Goal: Communication & Community: Answer question/provide support

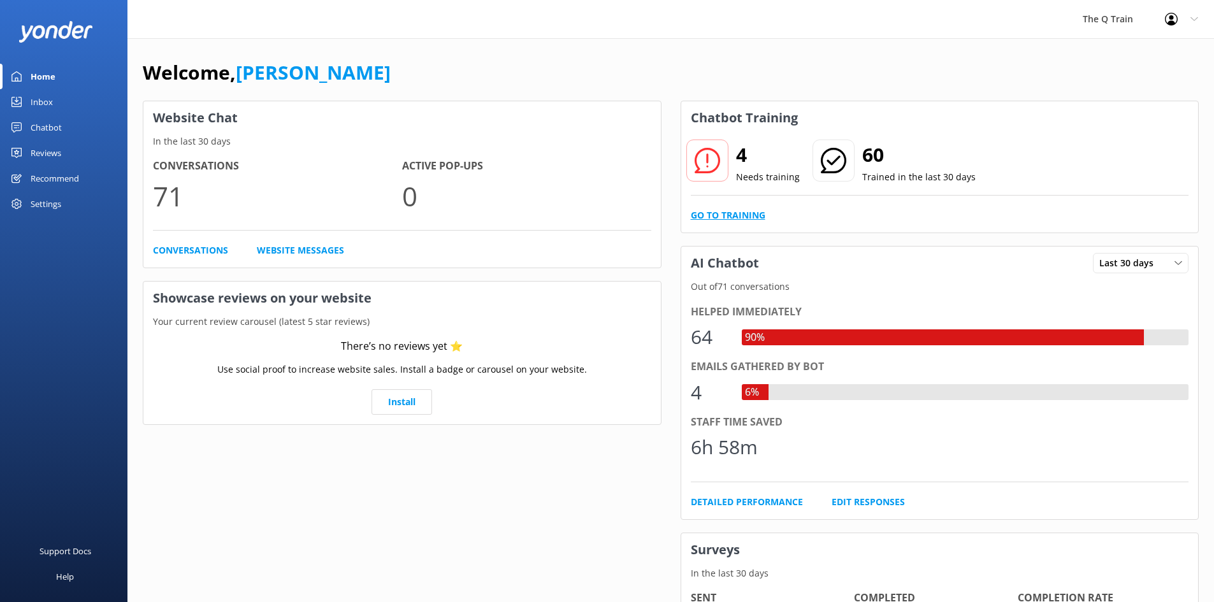
click at [756, 215] on link "Go to Training" at bounding box center [728, 215] width 75 height 14
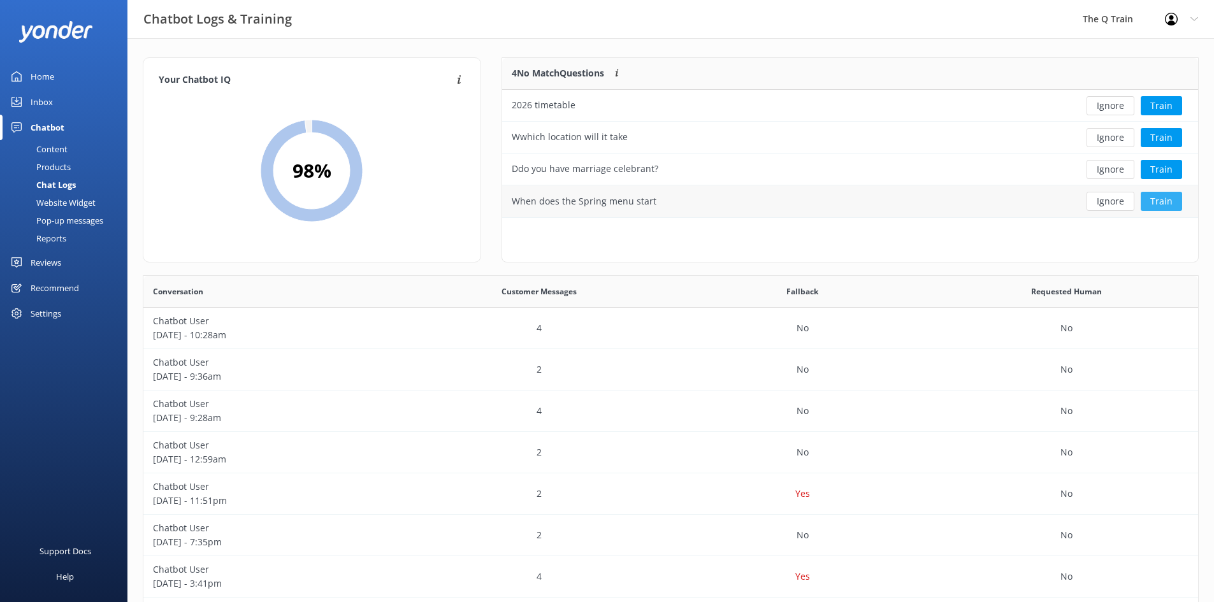
click at [1172, 201] on button "Train" at bounding box center [1161, 201] width 41 height 19
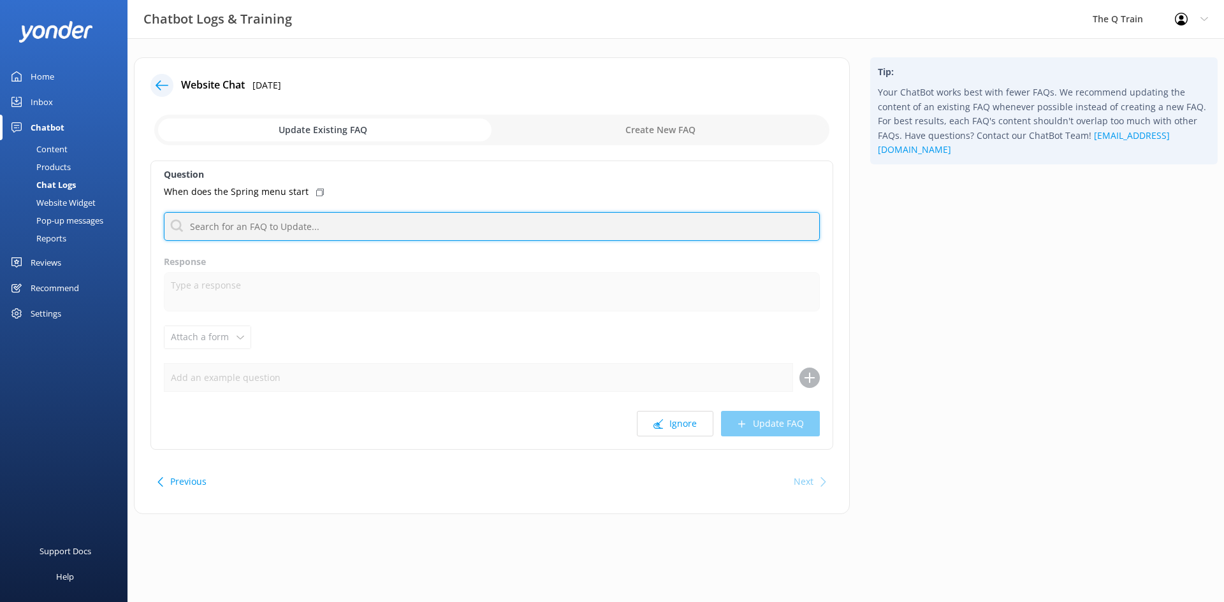
click at [235, 231] on input "text" at bounding box center [492, 226] width 656 height 29
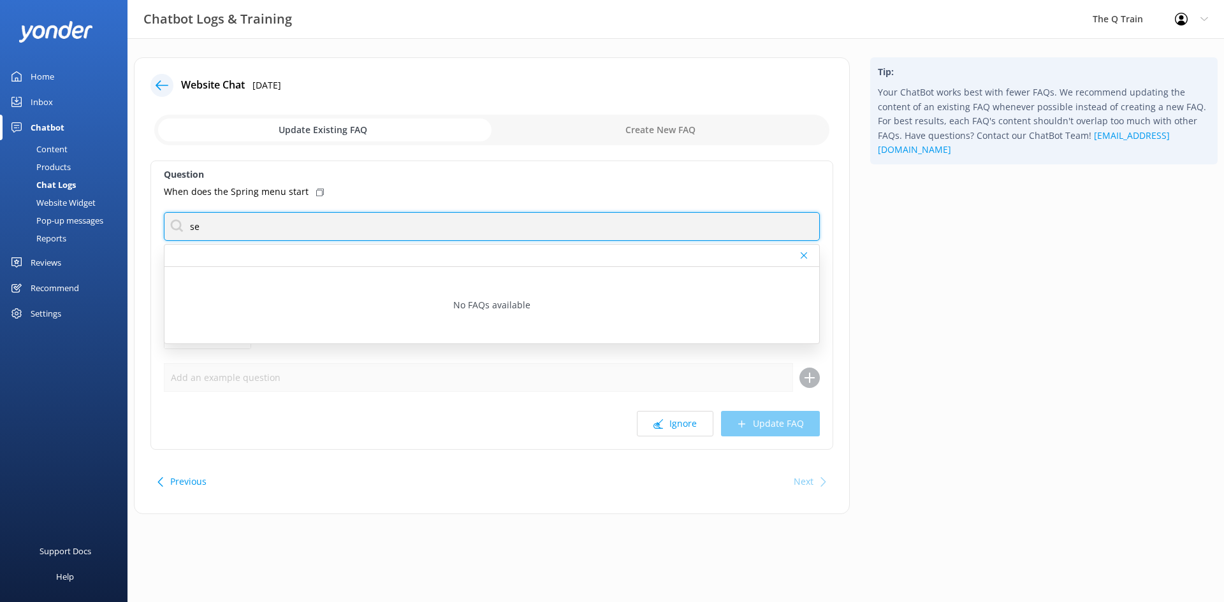
type input "s"
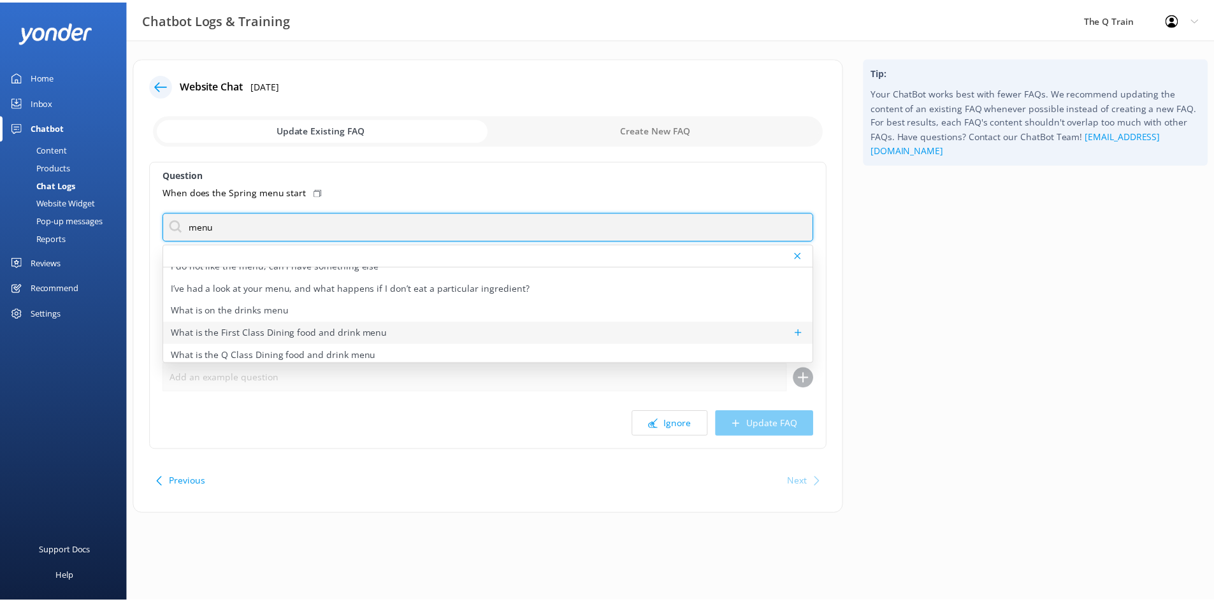
scroll to position [16, 0]
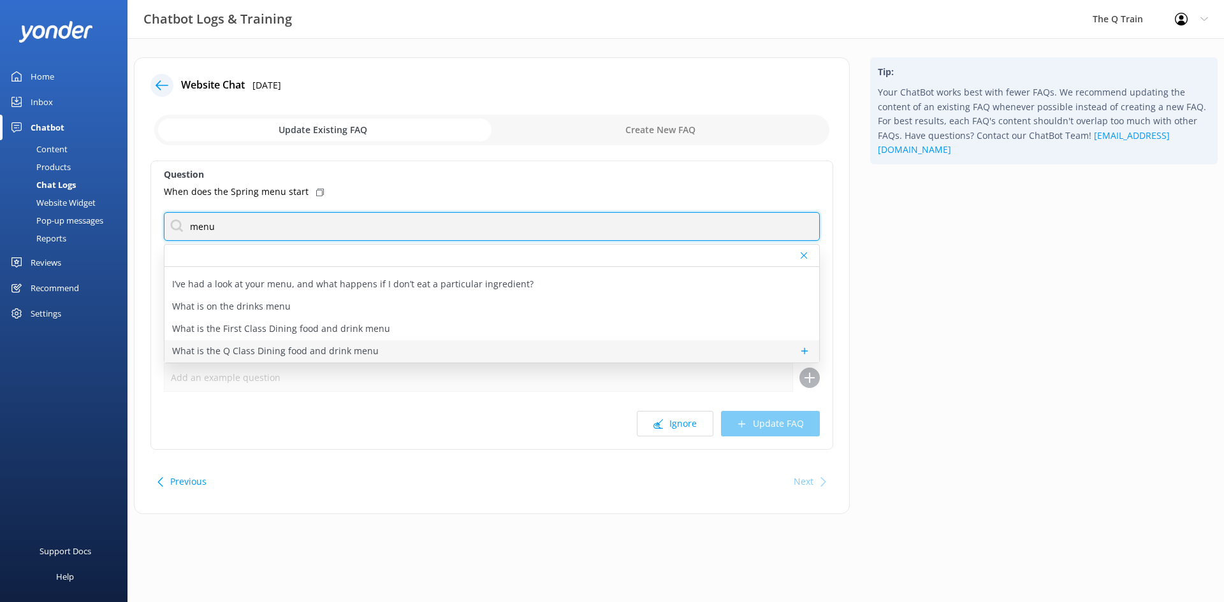
type input "menu"
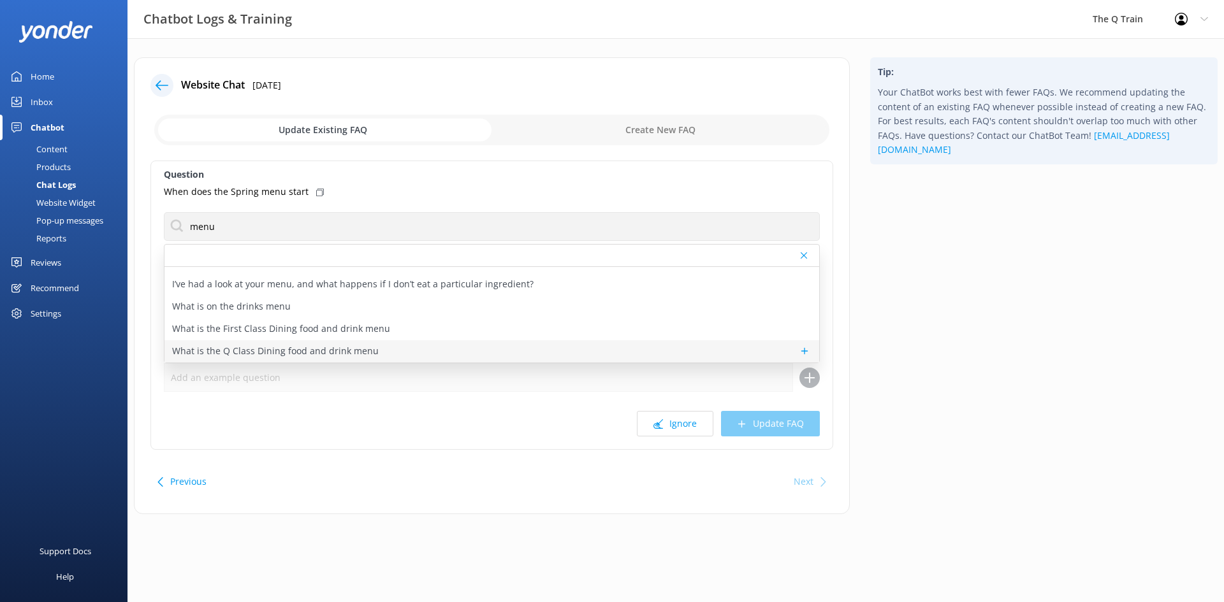
click at [267, 351] on p "What is the Q Class Dining food and drink menu" at bounding box center [275, 351] width 207 height 14
type textarea "The Q Class Dining menu on The Q Train features a delicious 5-course set menu c…"
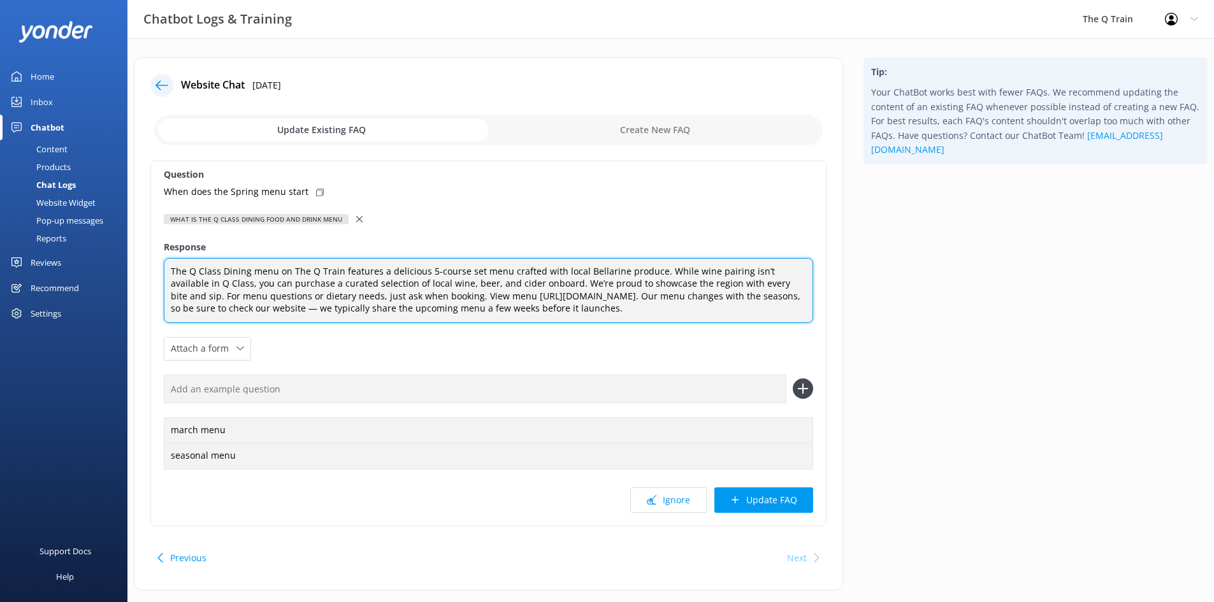
click at [610, 309] on textarea "The Q Class Dining menu on The Q Train features a delicious 5-course set menu c…" at bounding box center [489, 290] width 650 height 65
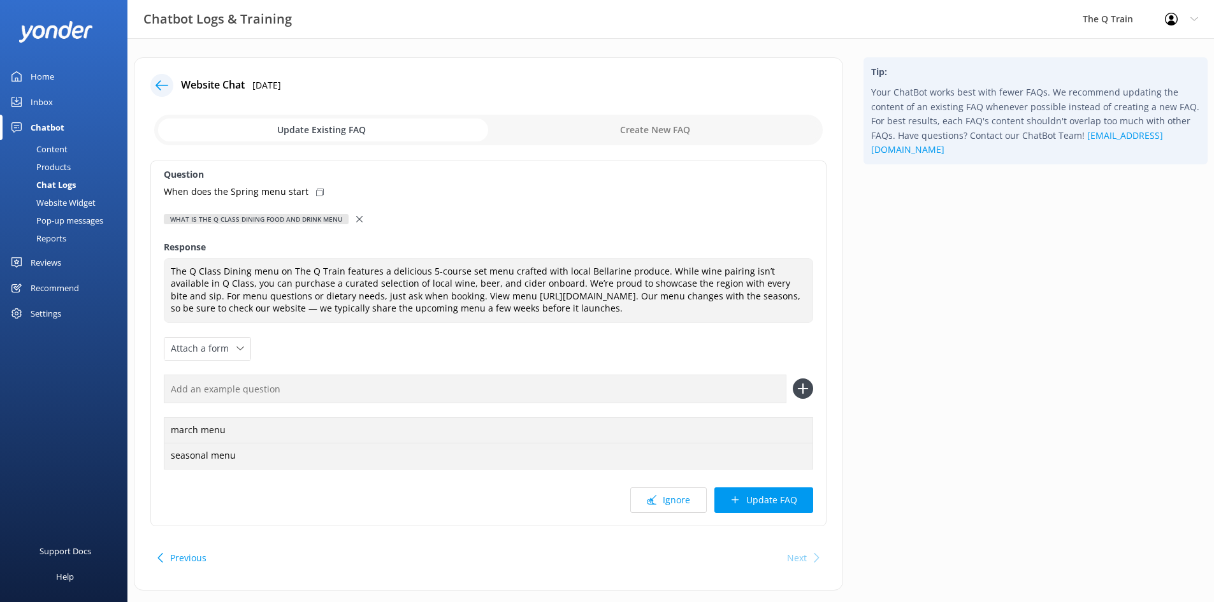
click at [249, 389] on input "text" at bounding box center [475, 389] width 623 height 29
click at [316, 192] on icon at bounding box center [320, 193] width 8 height 8
drag, startPoint x: 328, startPoint y: 394, endPoint x: 178, endPoint y: 398, distance: 149.9
click at [178, 398] on input "when does the Spring menu start" at bounding box center [475, 389] width 623 height 29
drag, startPoint x: 173, startPoint y: 389, endPoint x: 359, endPoint y: 394, distance: 186.2
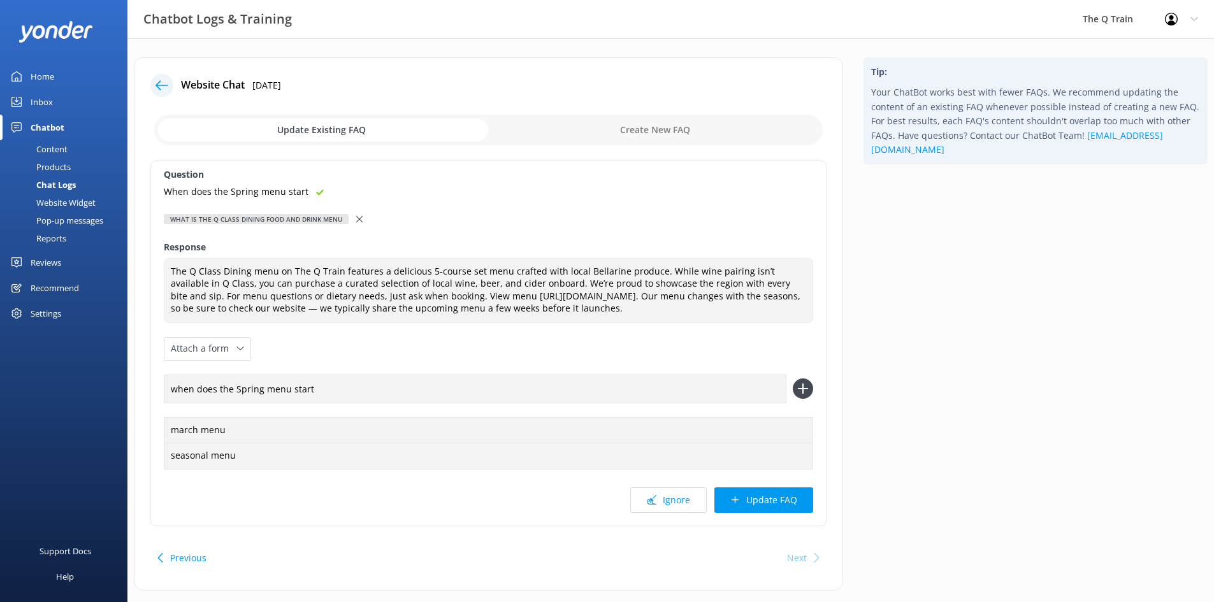
click at [359, 394] on input "when does the Spring menu start" at bounding box center [475, 389] width 623 height 29
paste input "When does the Spring menu start"
type input "When does the Spring menu start"
click at [806, 388] on icon at bounding box center [803, 389] width 20 height 20
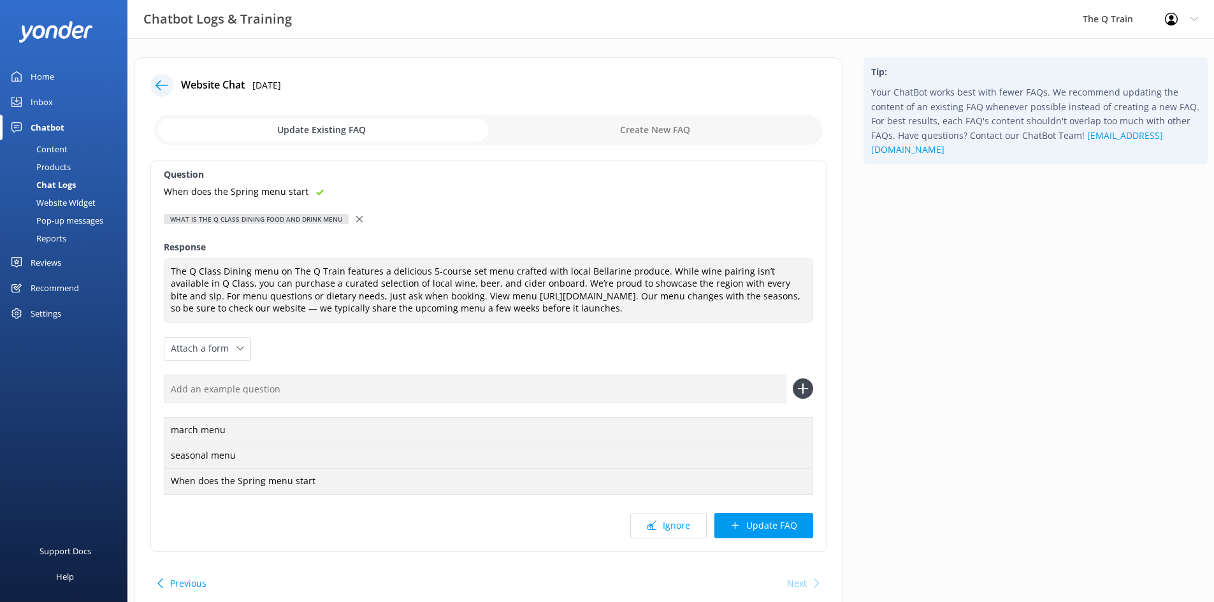
click at [212, 393] on input "text" at bounding box center [475, 389] width 623 height 29
type input "When does the Summer menu start"
click at [804, 391] on icon at bounding box center [803, 389] width 20 height 20
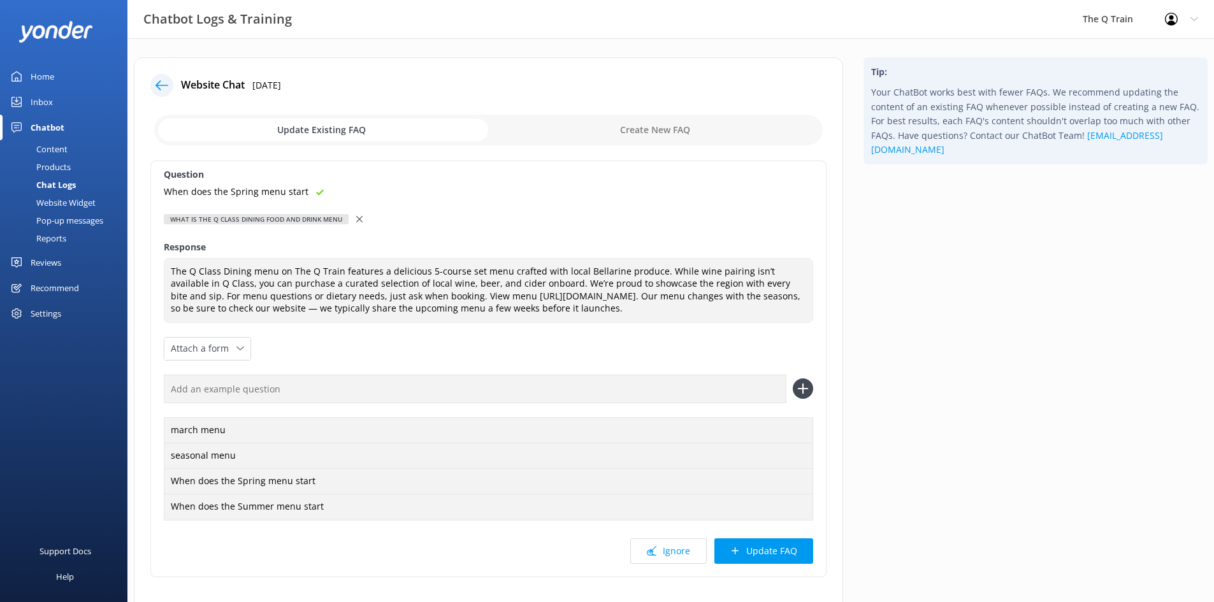
click at [347, 388] on input "text" at bounding box center [475, 389] width 623 height 29
type input "When does the Winter menu start"
click at [804, 389] on use at bounding box center [802, 389] width 11 height 11
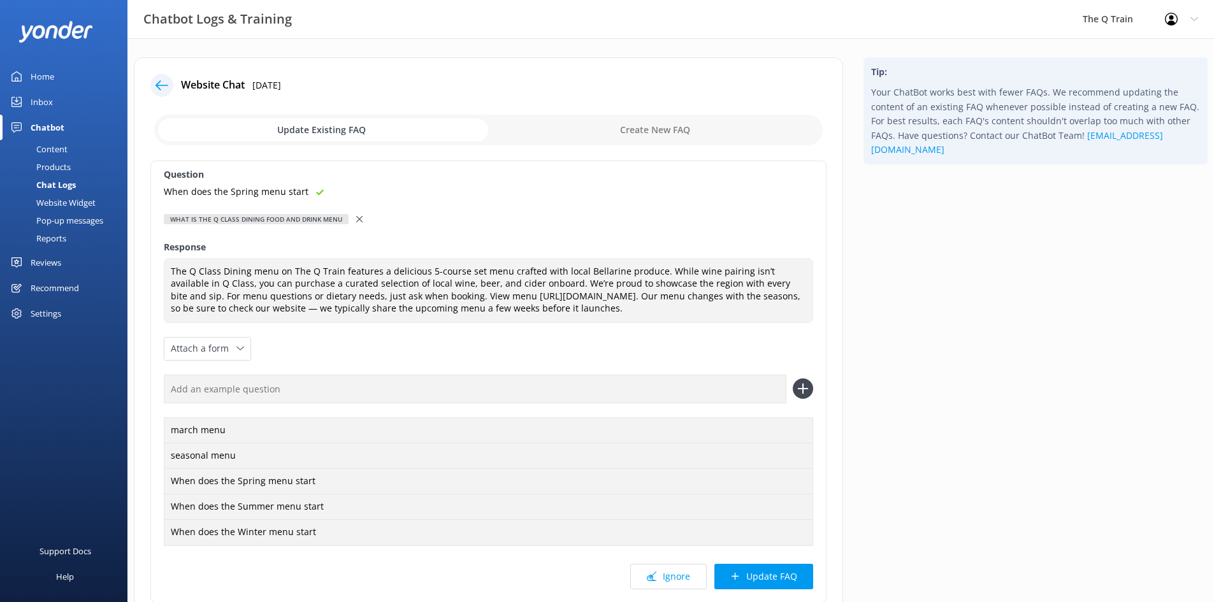
click at [253, 393] on input "text" at bounding box center [475, 389] width 623 height 29
type input "w"
type input "When does the Autumn menu start"
click at [806, 391] on icon at bounding box center [803, 389] width 20 height 20
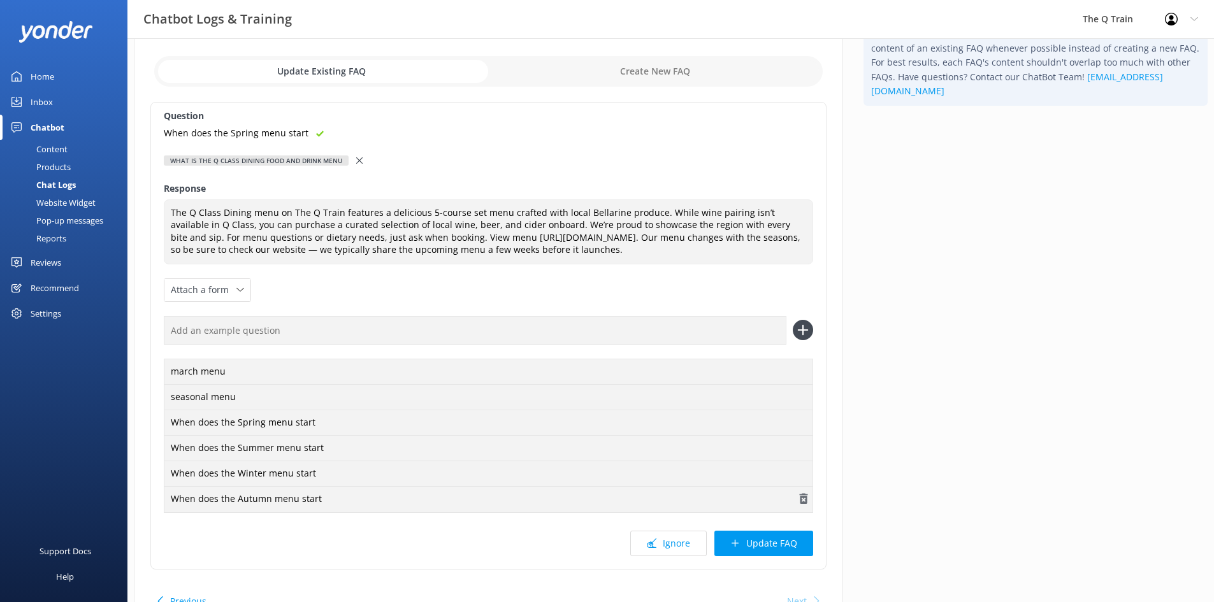
scroll to position [127, 0]
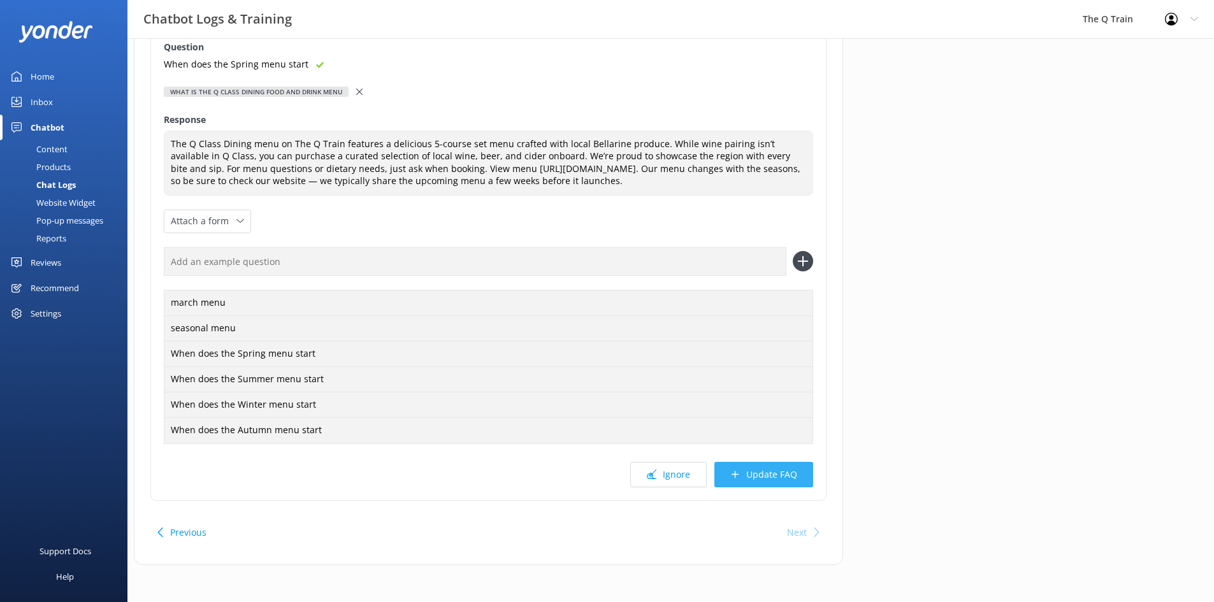
click at [771, 477] on button "Update FAQ" at bounding box center [764, 474] width 99 height 25
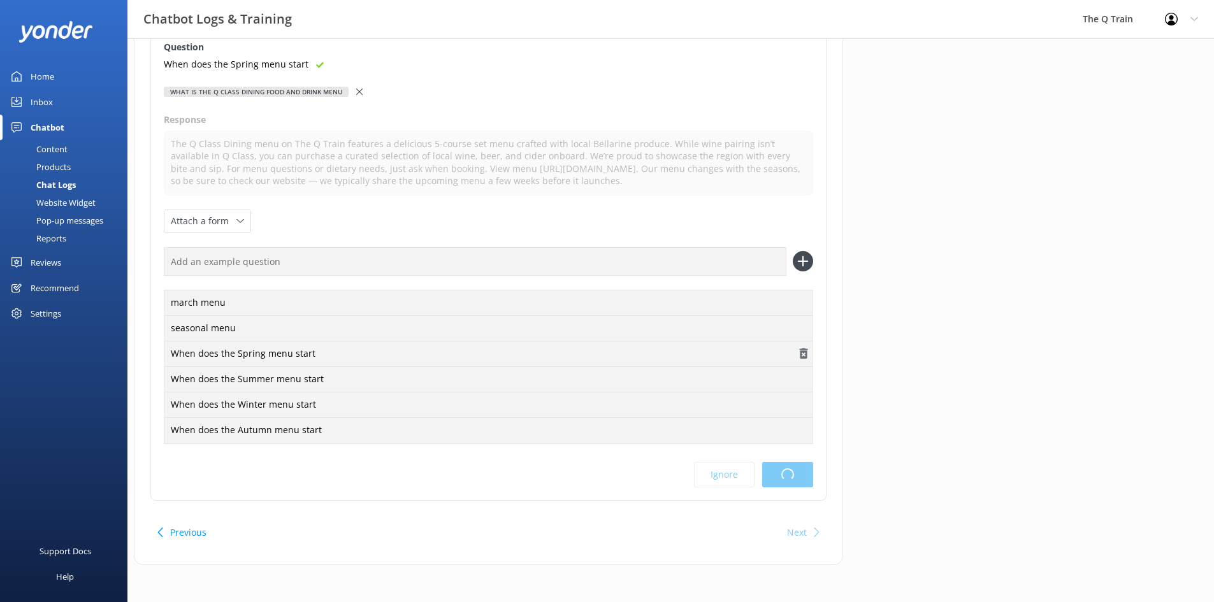
scroll to position [0, 0]
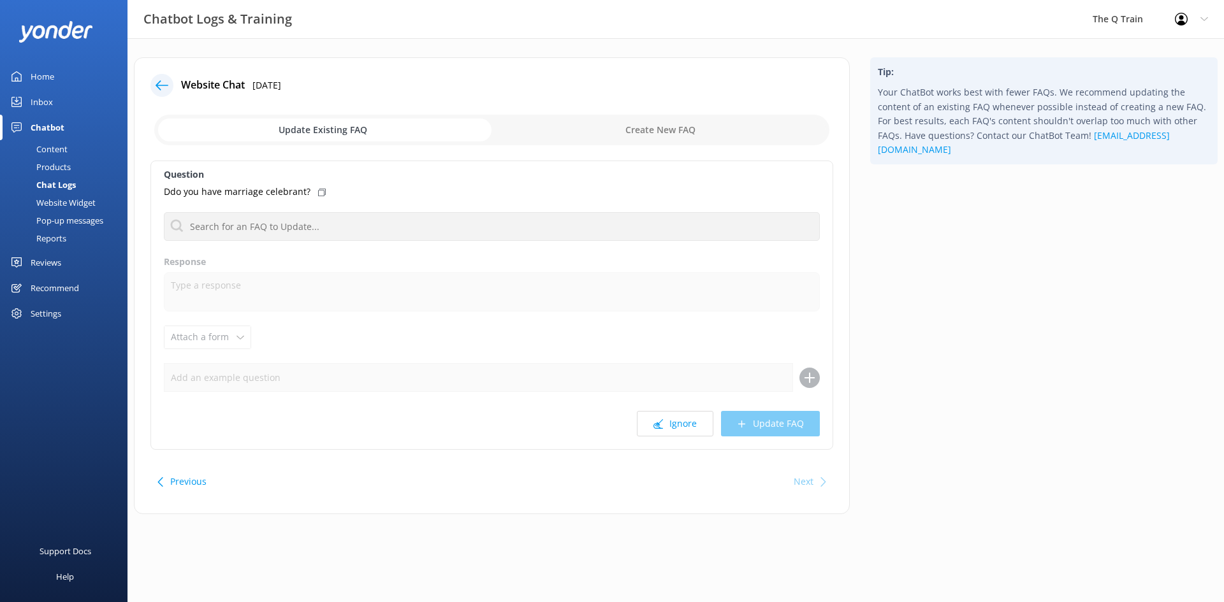
click at [47, 78] on div "Home" at bounding box center [43, 76] width 24 height 25
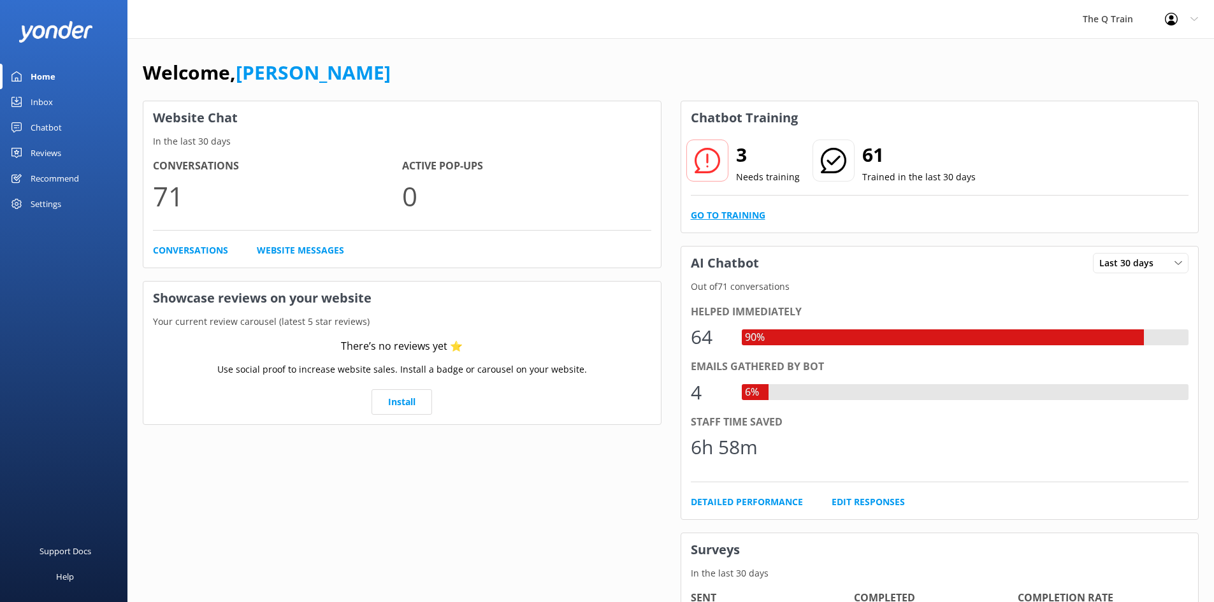
click at [744, 215] on link "Go to Training" at bounding box center [728, 215] width 75 height 14
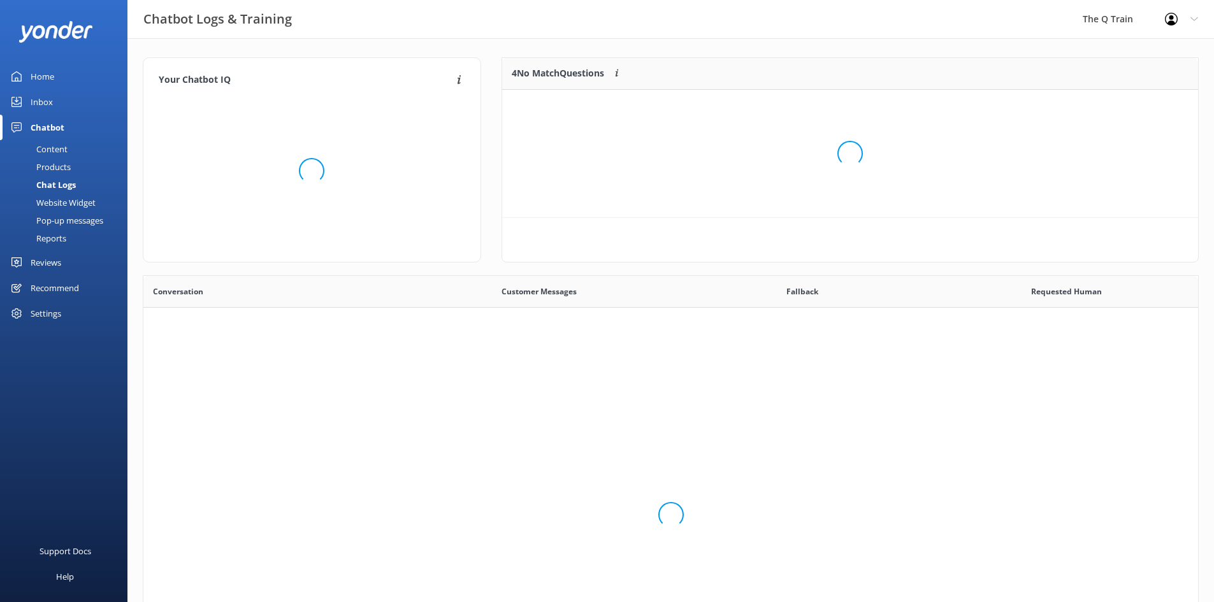
scroll to position [119, 686]
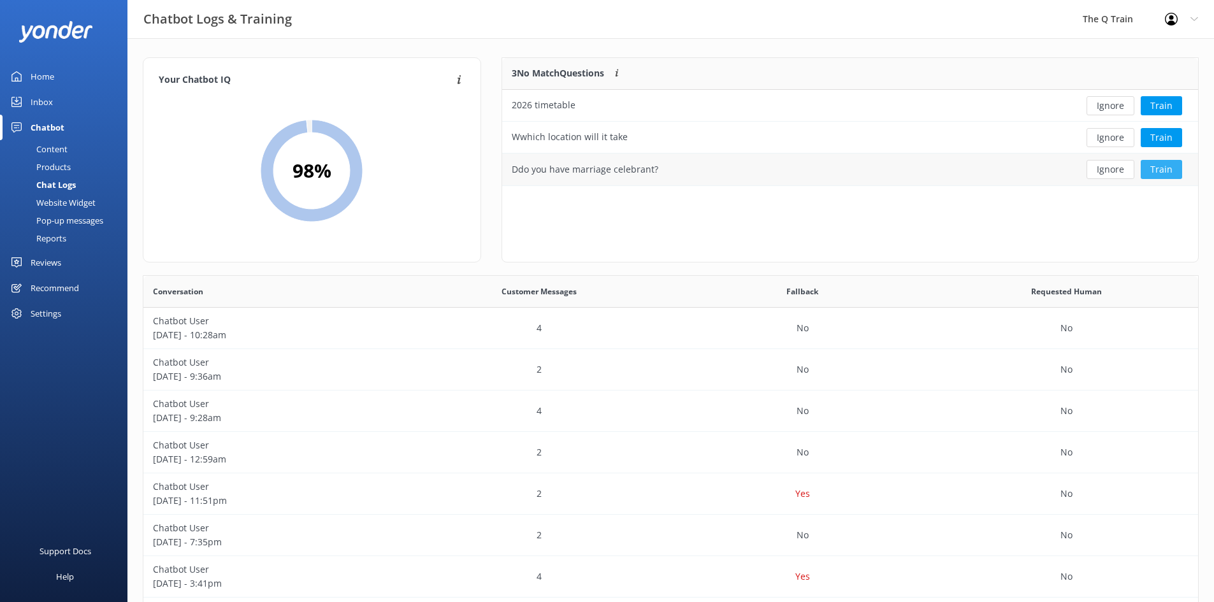
click at [1167, 168] on button "Train" at bounding box center [1161, 169] width 41 height 19
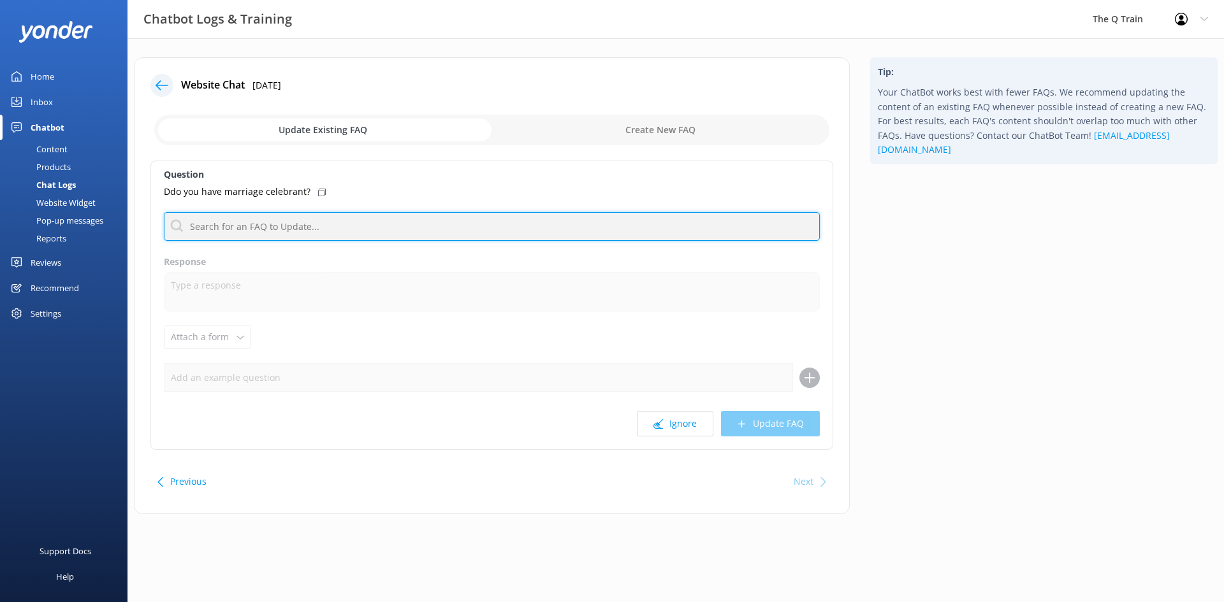
click at [265, 226] on input "text" at bounding box center [492, 226] width 656 height 29
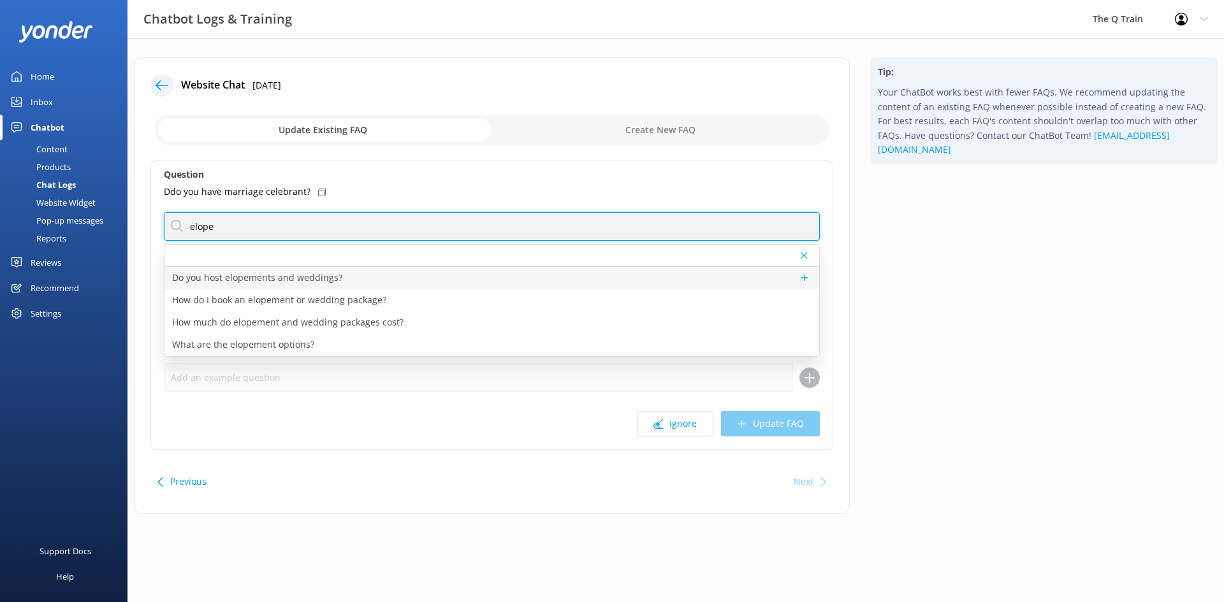
type input "elope"
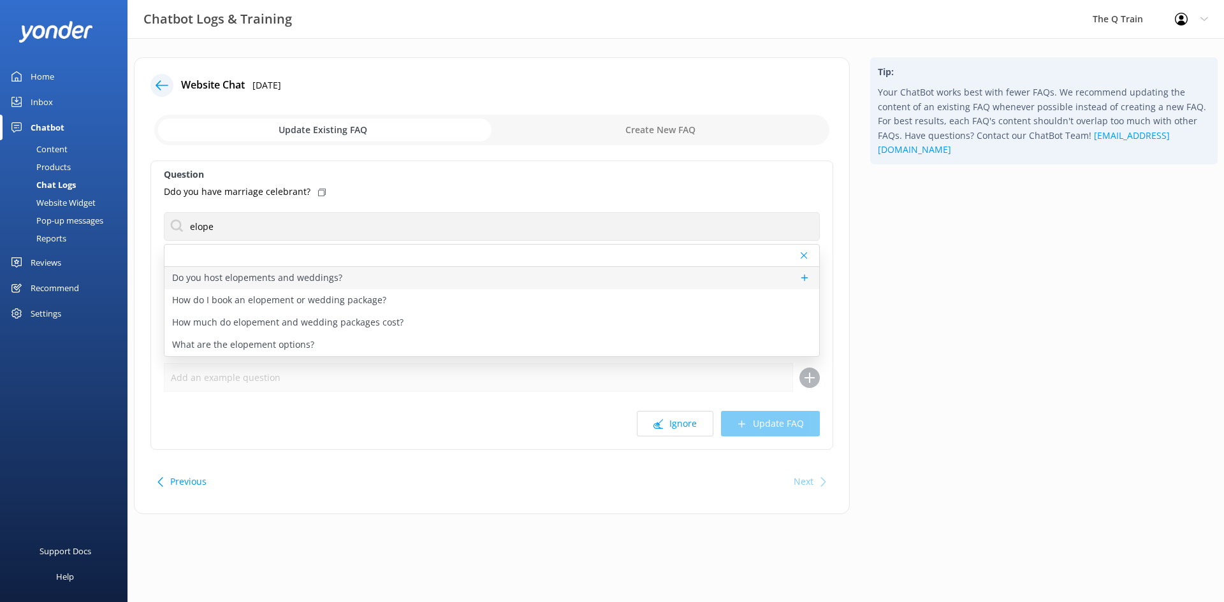
click at [300, 279] on p "Do you host elopements and weddings?" at bounding box center [257, 278] width 170 height 14
type textarea "The Q Train offers unique, intimate elopement packages set on board our moving …"
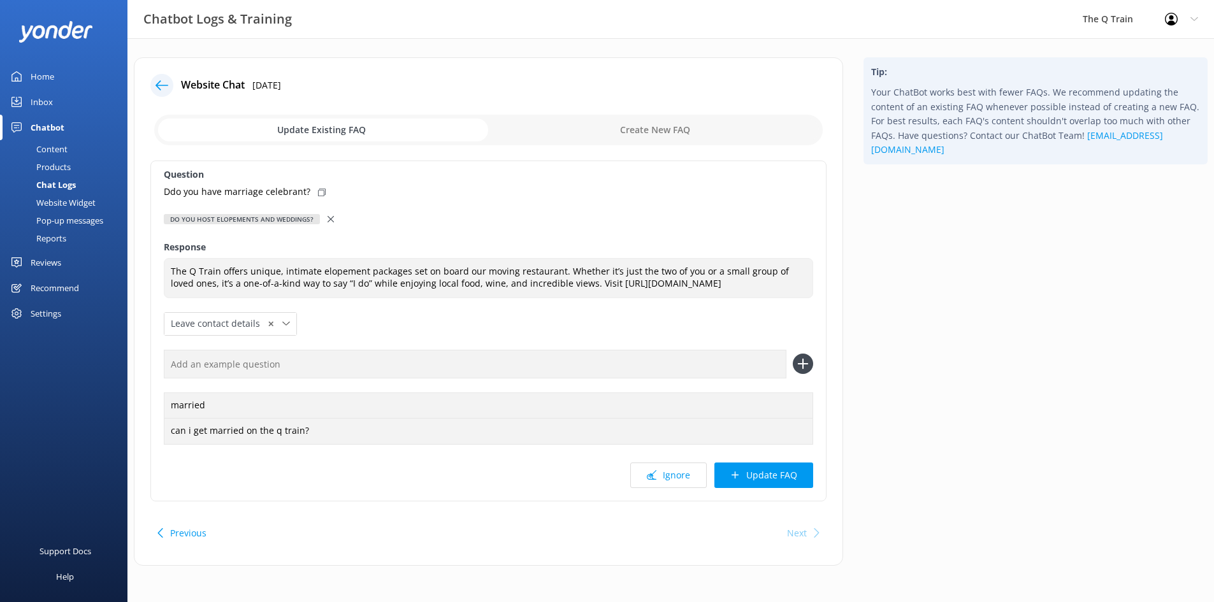
click at [319, 192] on icon at bounding box center [322, 193] width 8 height 8
click at [238, 367] on input "text" at bounding box center [475, 364] width 623 height 29
paste input "Ddo you have marriage celebrant?"
click at [184, 359] on input "Ddo you have marriage celebrant?" at bounding box center [475, 364] width 623 height 29
click at [328, 363] on input "Do you have marriage celebrant?" at bounding box center [475, 364] width 623 height 29
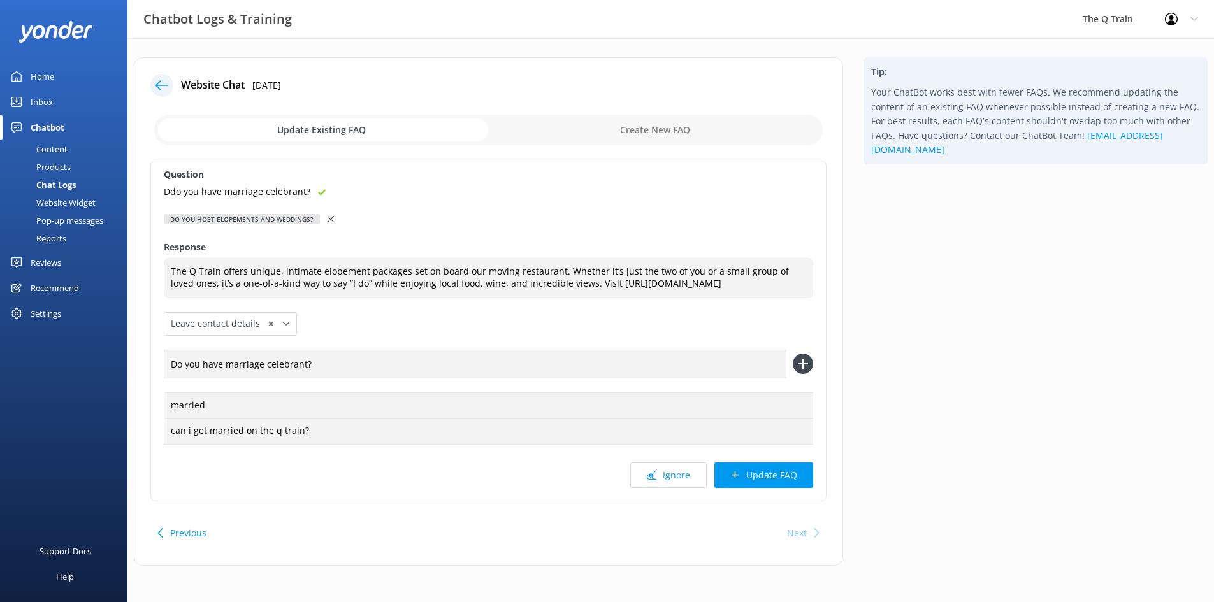
type input "Do you have marriage celebrant?"
click at [804, 365] on use at bounding box center [802, 364] width 11 height 11
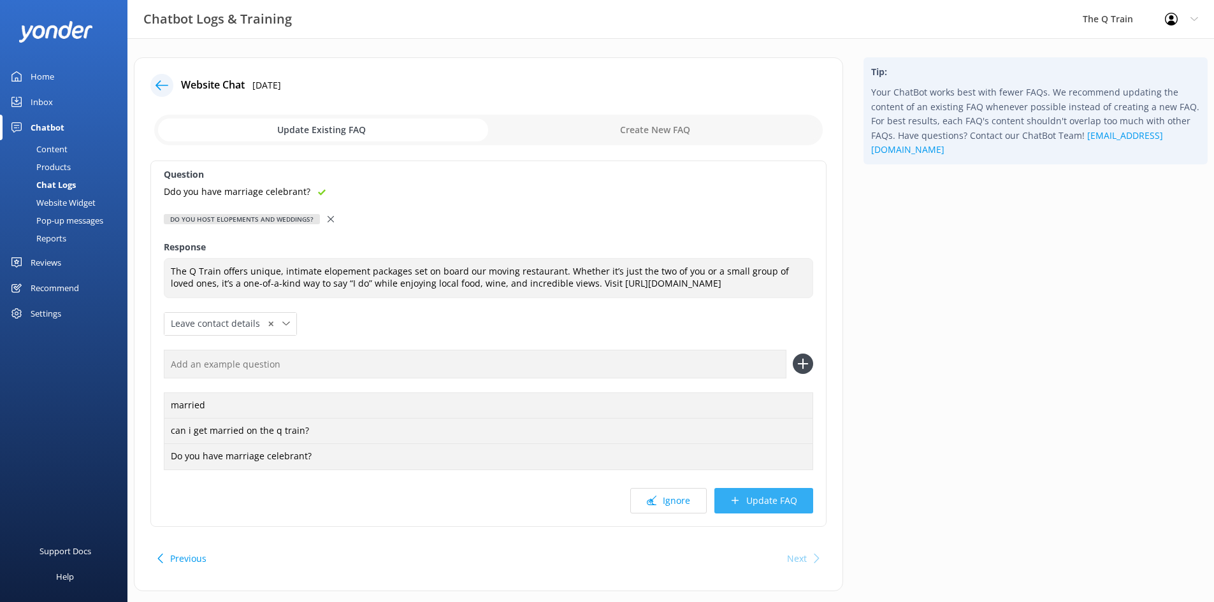
click at [773, 501] on button "Update FAQ" at bounding box center [764, 500] width 99 height 25
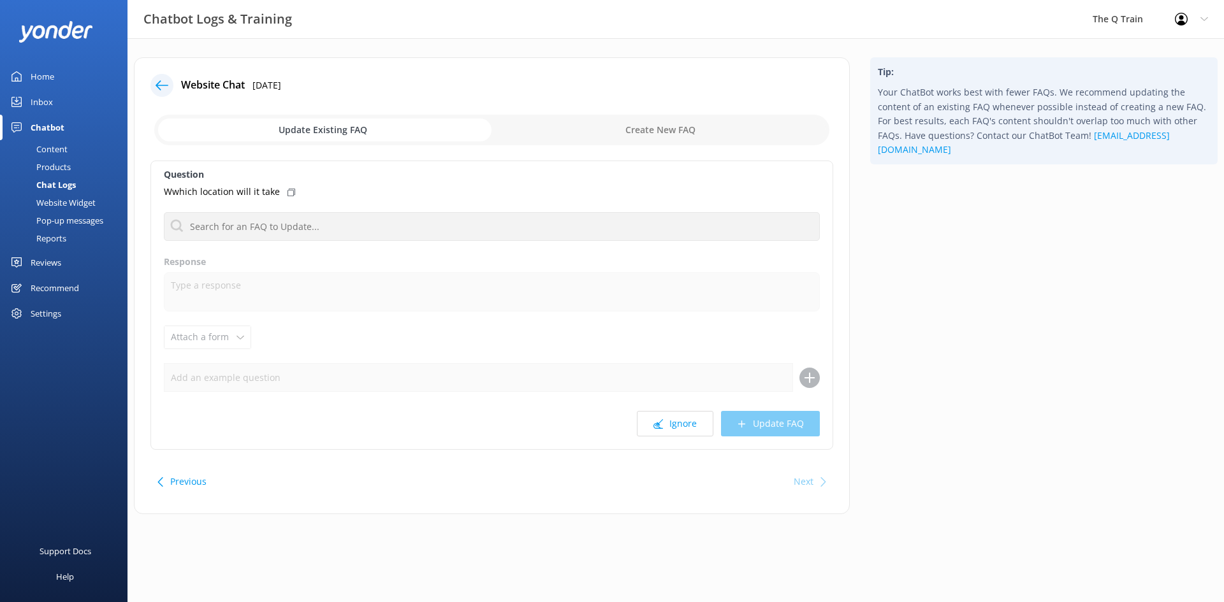
click at [48, 79] on div "Home" at bounding box center [43, 76] width 24 height 25
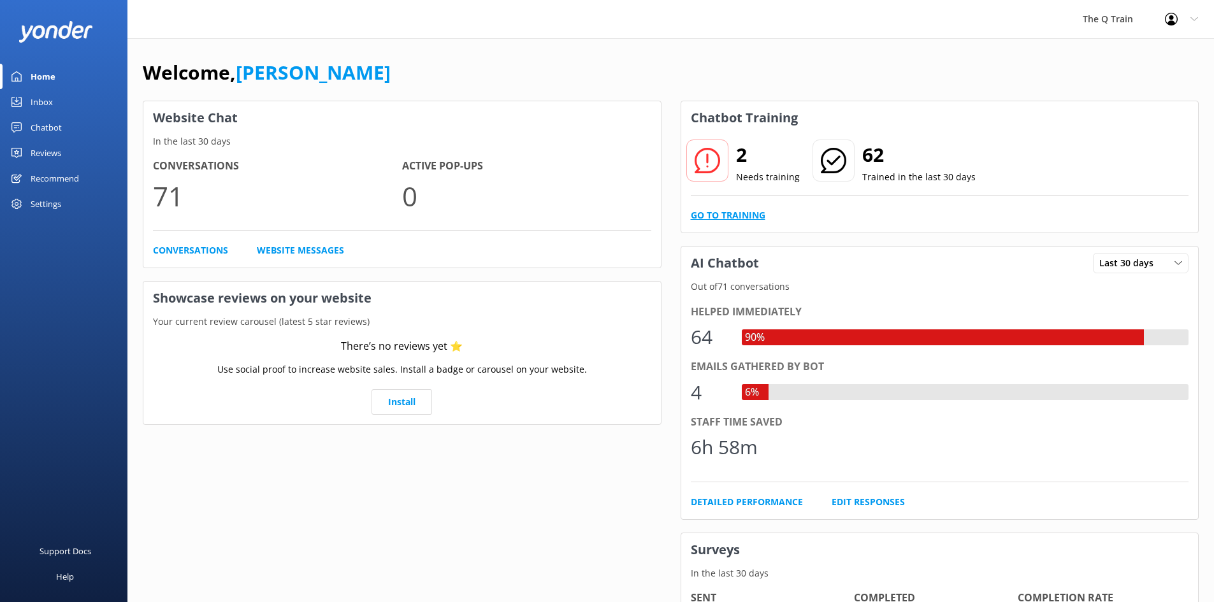
click at [755, 216] on link "Go to Training" at bounding box center [728, 215] width 75 height 14
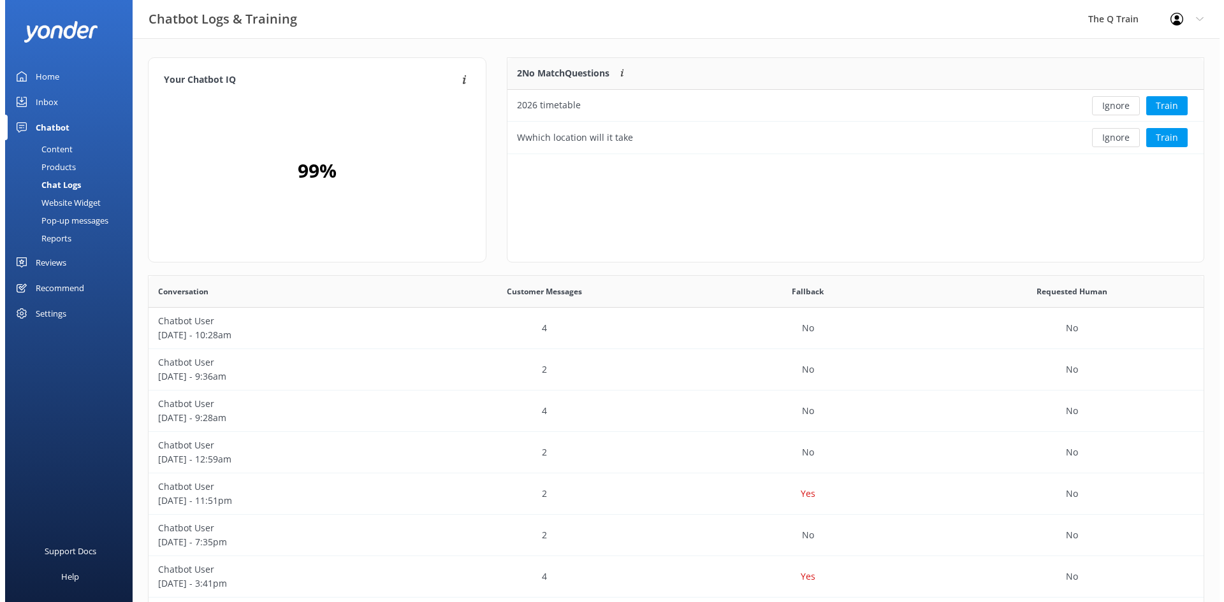
scroll to position [87, 686]
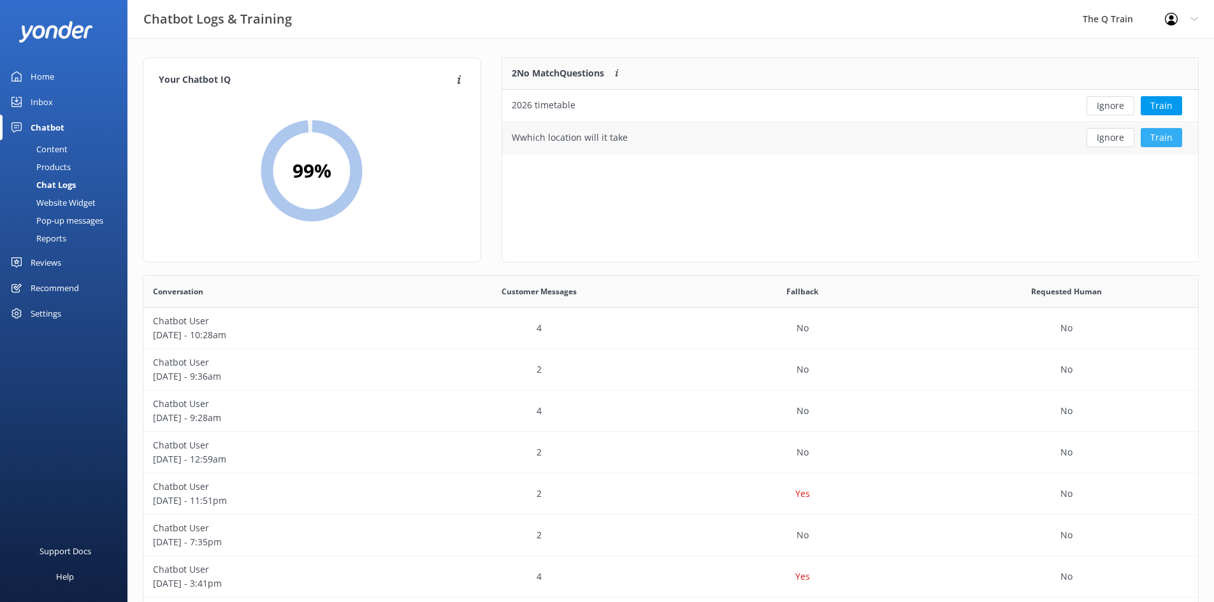
click at [1158, 136] on button "Train" at bounding box center [1161, 137] width 41 height 19
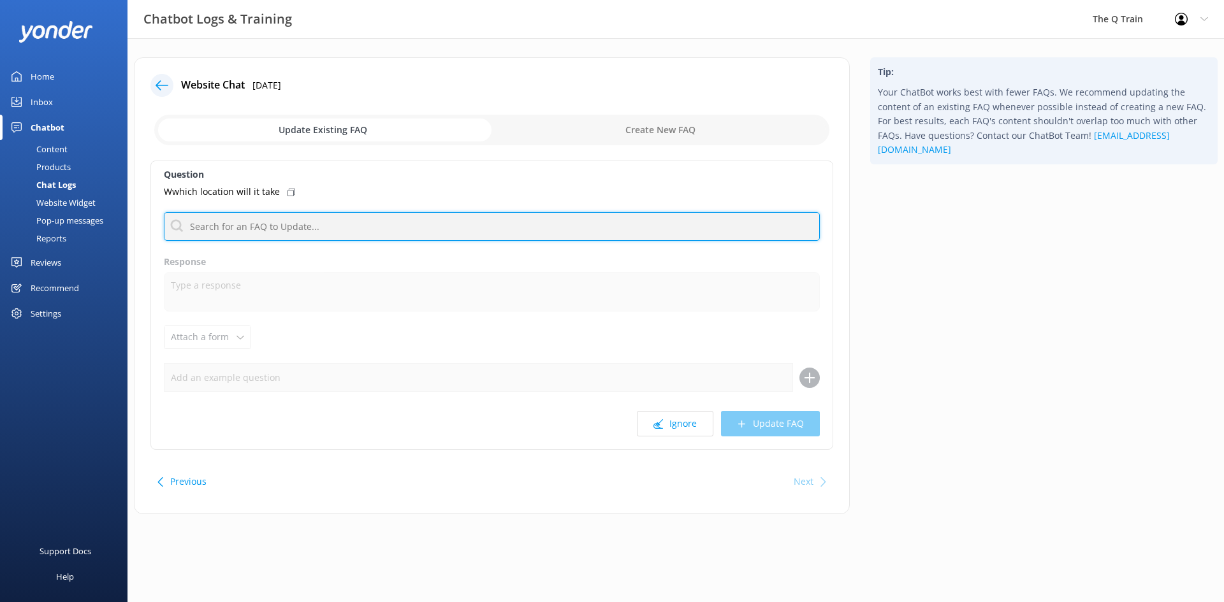
click at [245, 231] on input "text" at bounding box center [492, 226] width 656 height 29
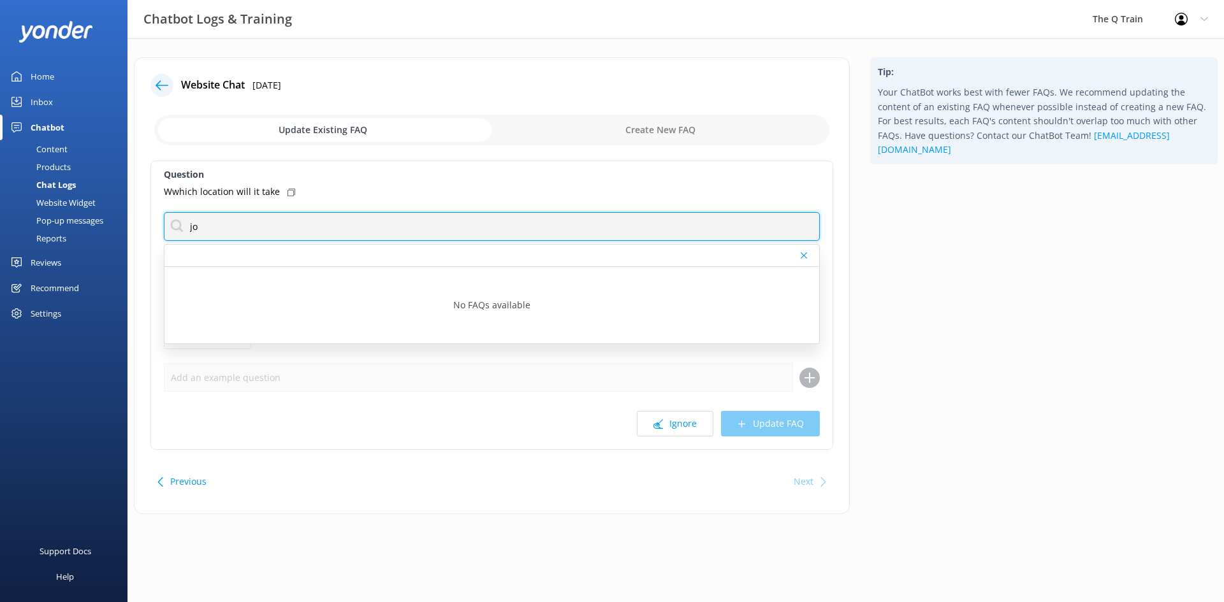
type input "j"
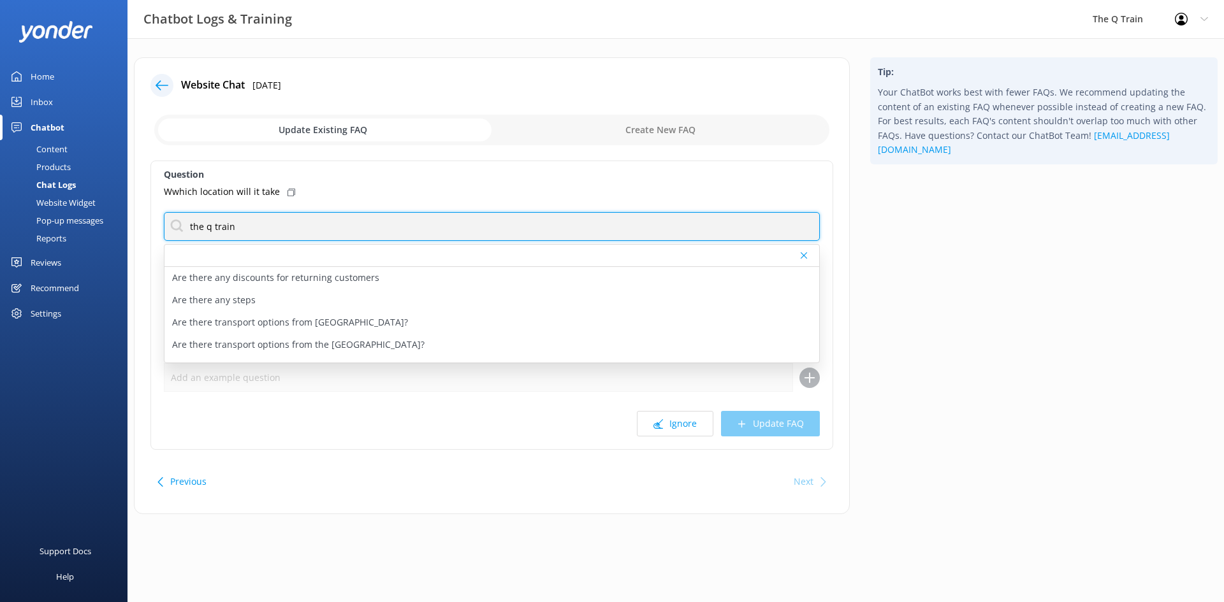
drag, startPoint x: 252, startPoint y: 231, endPoint x: 181, endPoint y: 231, distance: 71.4
click at [181, 231] on input "the q train" at bounding box center [492, 226] width 656 height 29
type input "drysdale"
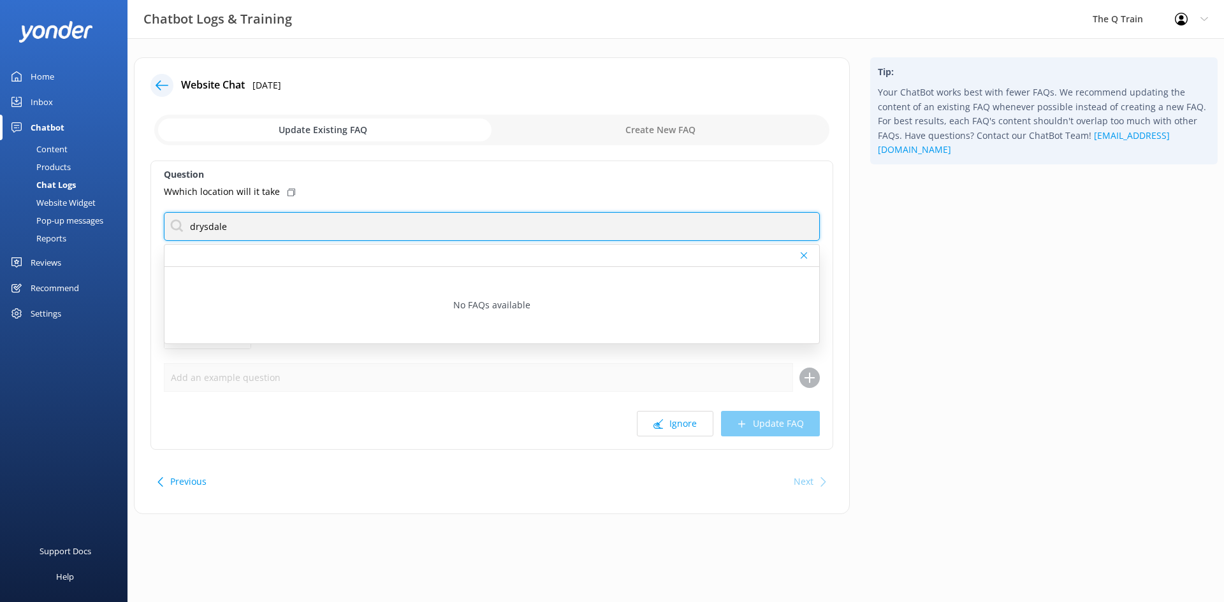
drag, startPoint x: 247, startPoint y: 227, endPoint x: 180, endPoint y: 229, distance: 67.0
click at [180, 229] on input "drysdale" at bounding box center [492, 226] width 656 height 29
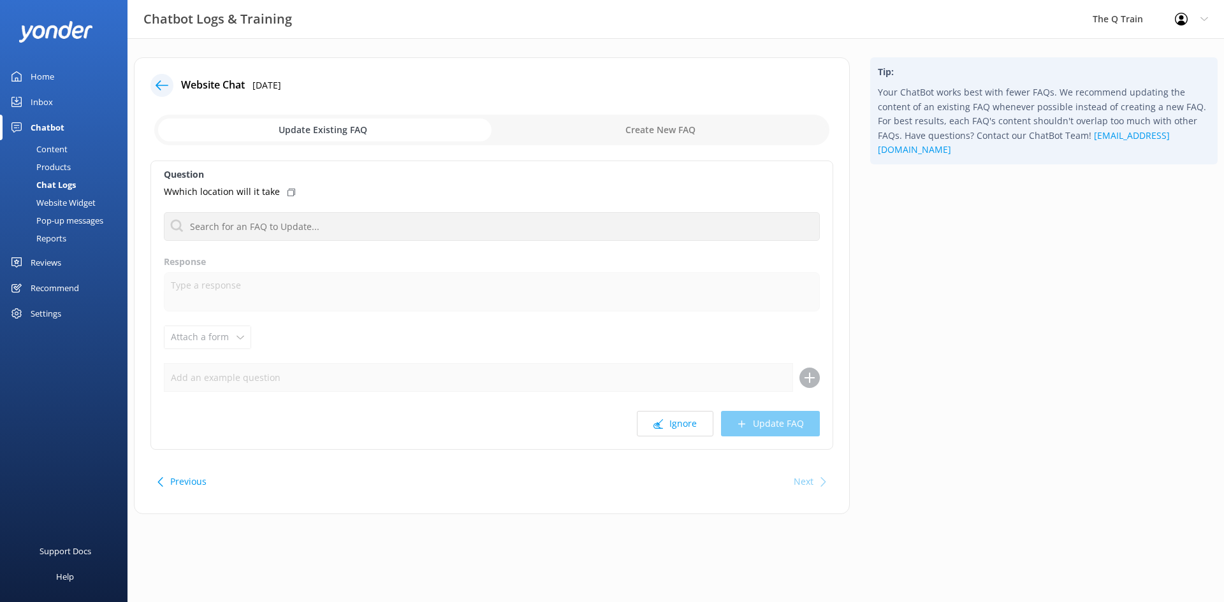
click at [428, 156] on div "Website Chat [DATE] Update Existing FAQ Create New FAQ Question Wwhich location…" at bounding box center [492, 285] width 716 height 457
drag, startPoint x: 273, startPoint y: 194, endPoint x: 163, endPoint y: 191, distance: 110.3
click at [163, 191] on div "Question Wwhich location will it take No FAQs available Response Attach a form …" at bounding box center [491, 305] width 683 height 289
copy p "Wwhich location will it take"
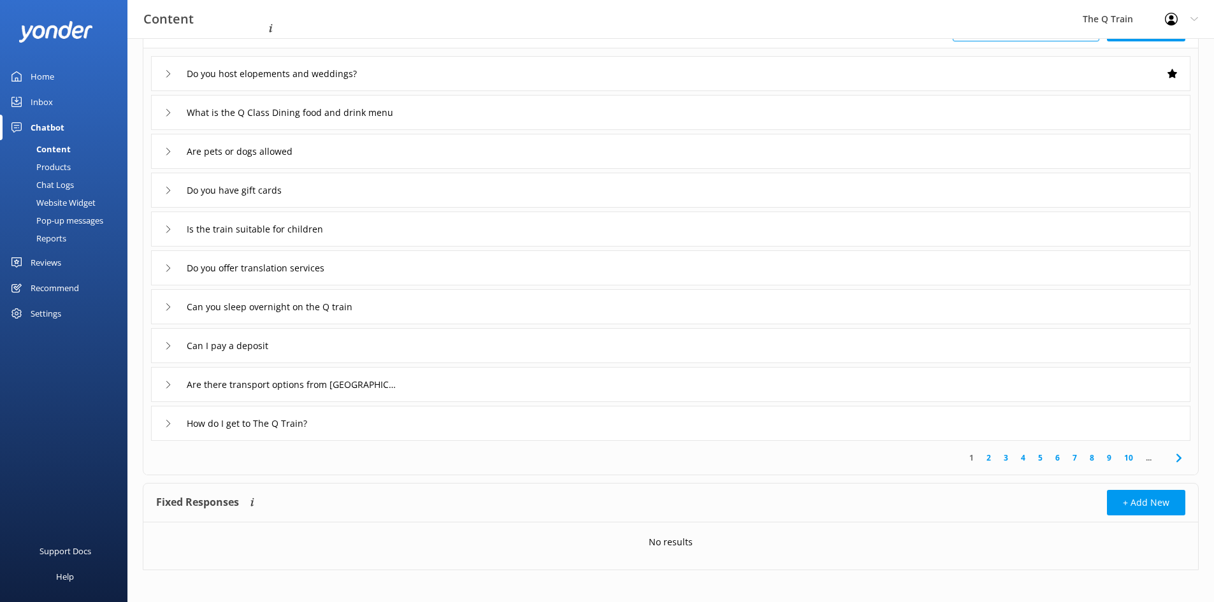
scroll to position [103, 0]
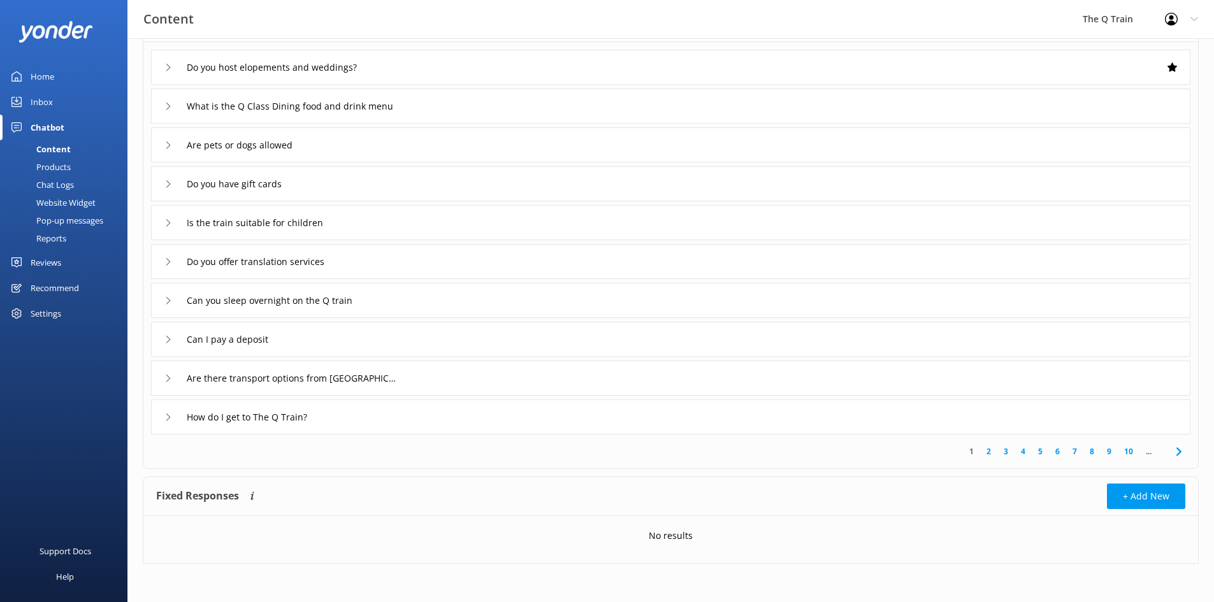
click at [168, 416] on icon at bounding box center [168, 418] width 8 height 8
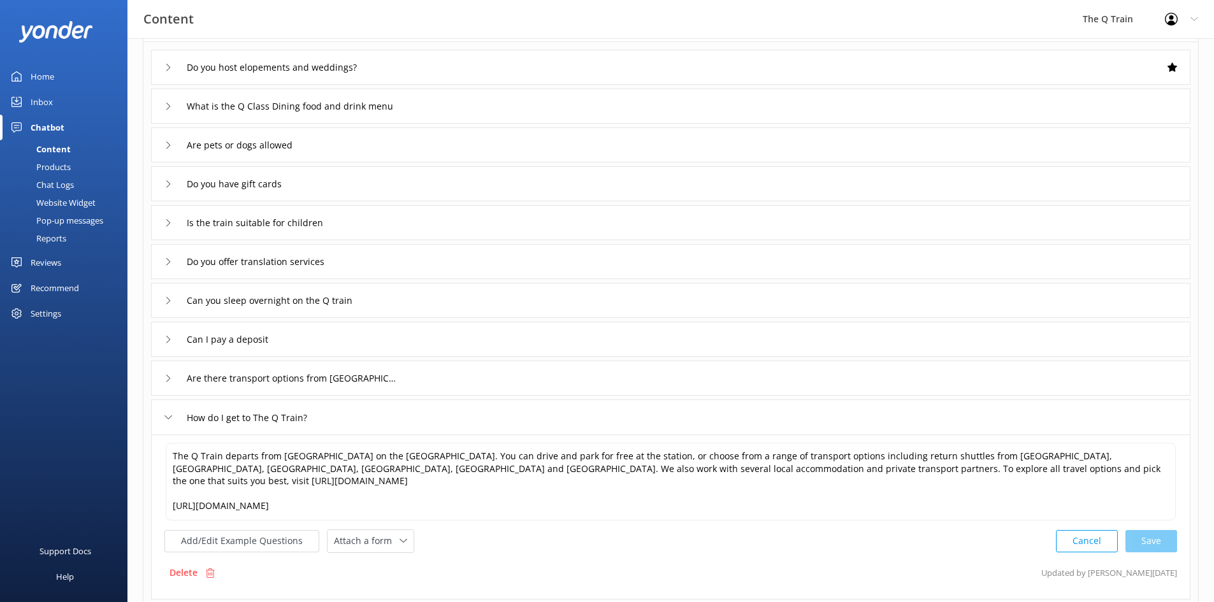
click at [168, 416] on icon at bounding box center [168, 418] width 8 height 8
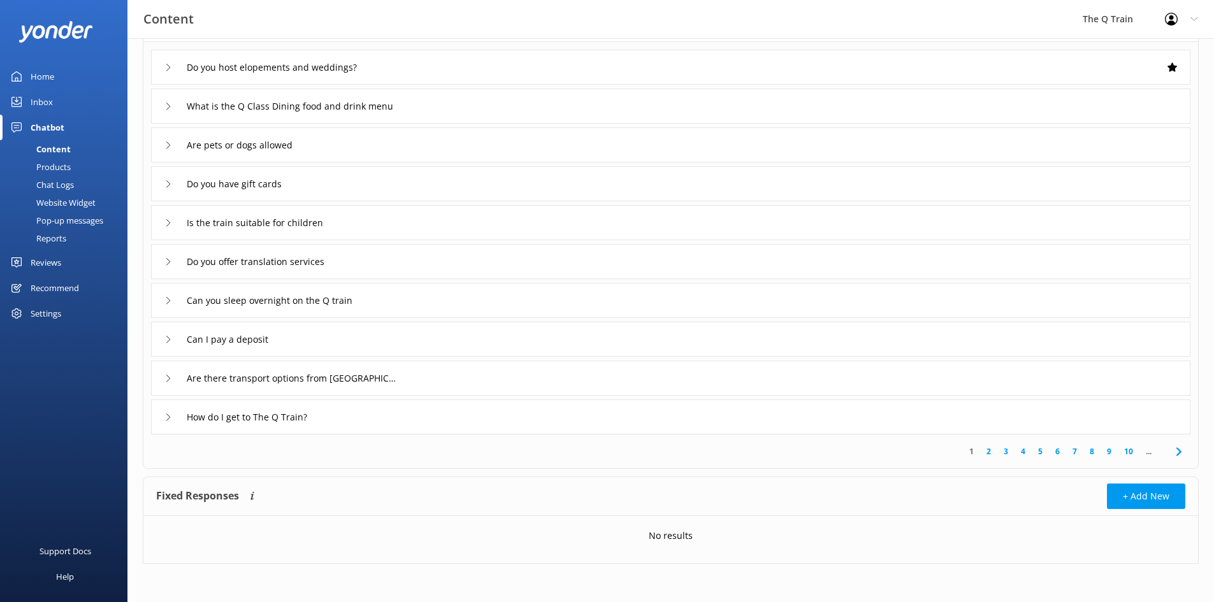
click at [989, 451] on link "2" at bounding box center [988, 452] width 17 height 12
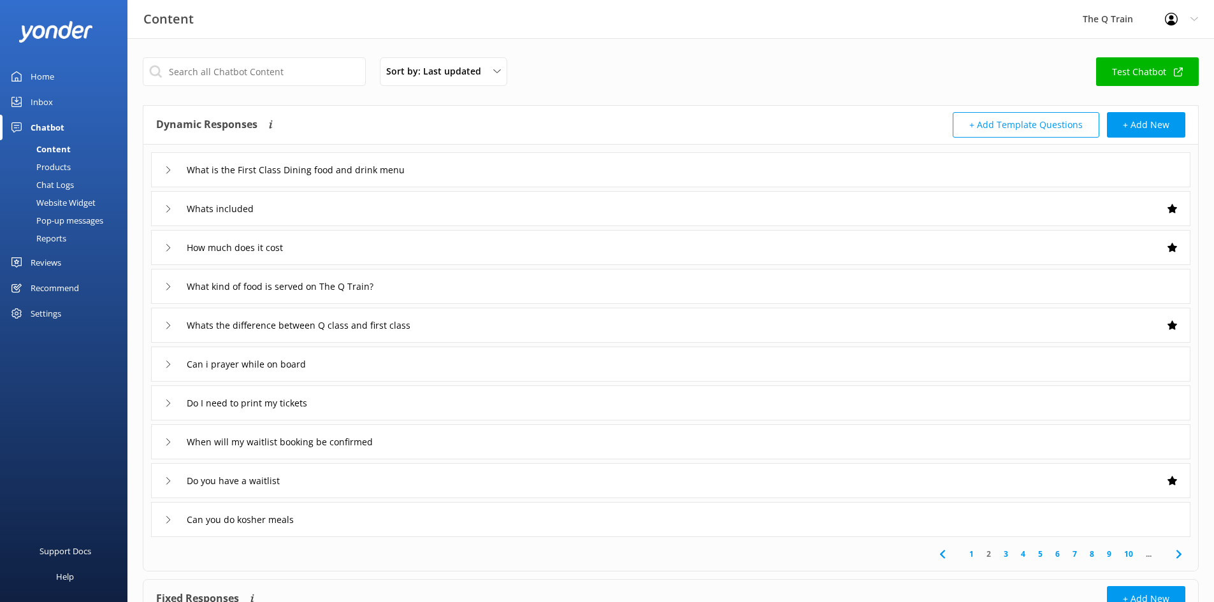
click at [1007, 553] on link "3" at bounding box center [1006, 554] width 17 height 12
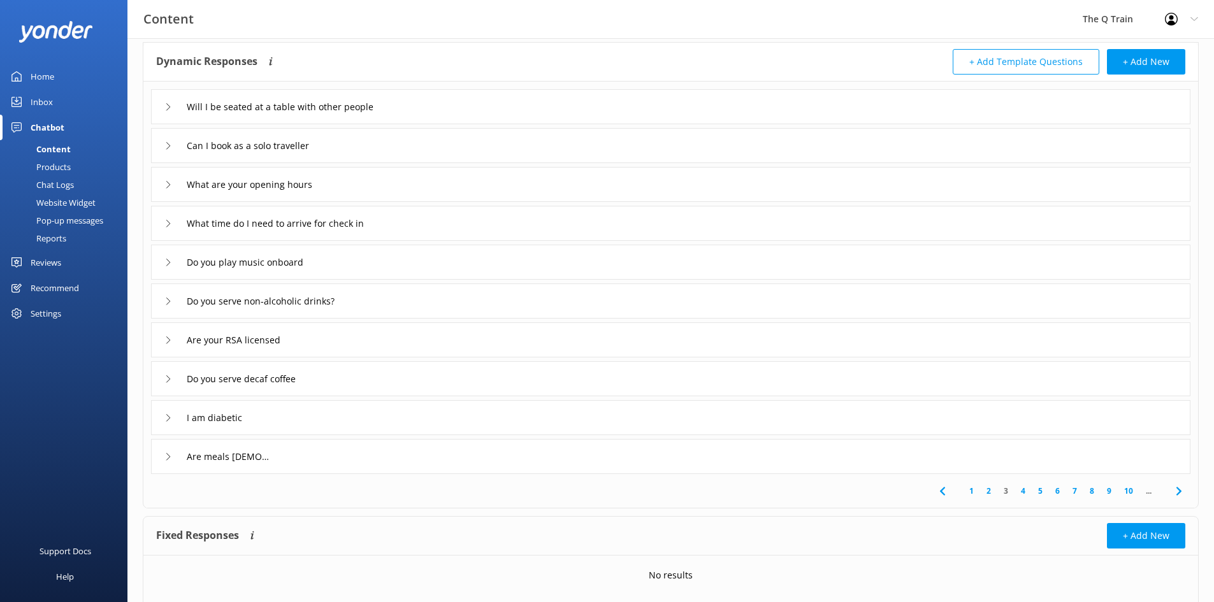
scroll to position [64, 0]
click at [1023, 490] on link "4" at bounding box center [1023, 490] width 17 height 12
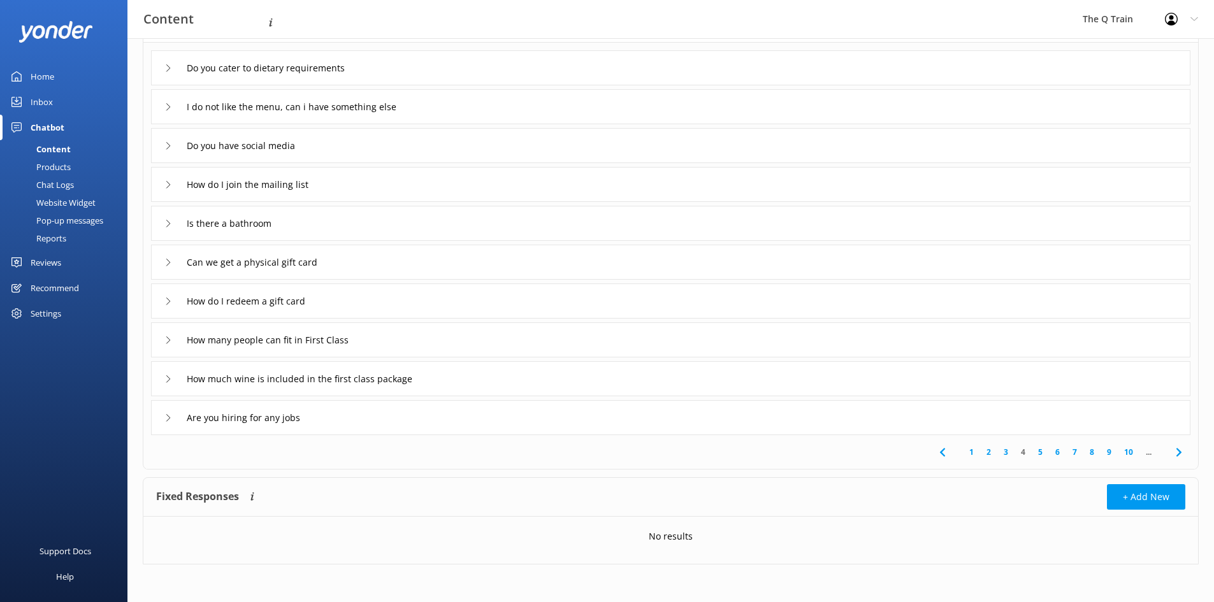
scroll to position [103, 0]
click at [1042, 452] on link "5" at bounding box center [1040, 452] width 17 height 12
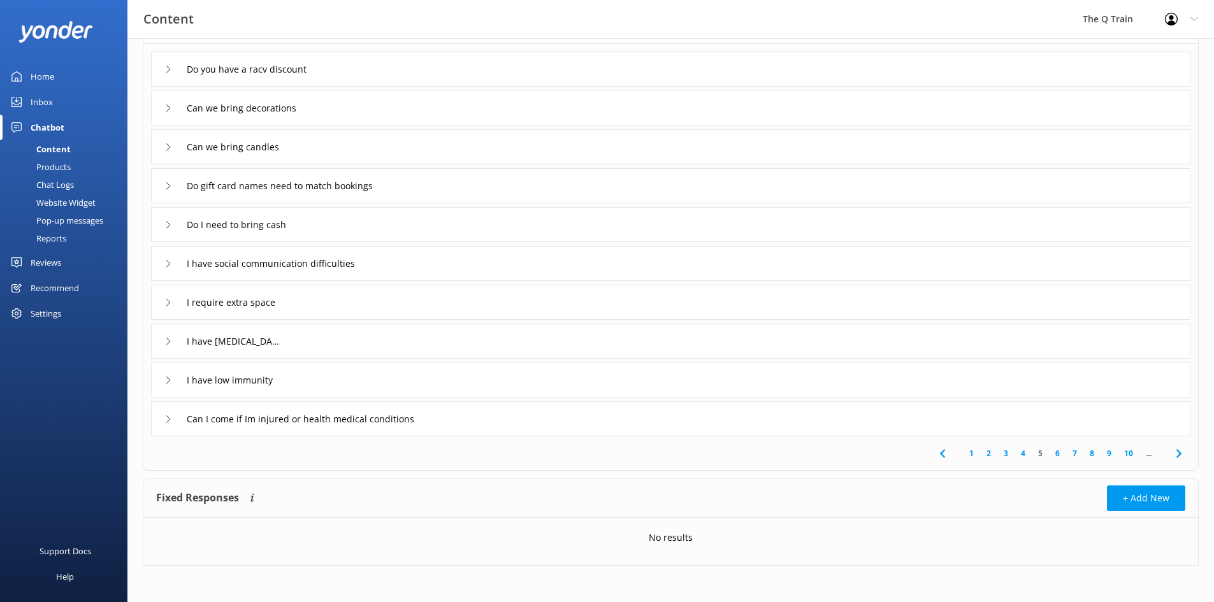
scroll to position [103, 0]
click at [1059, 451] on link "6" at bounding box center [1057, 452] width 17 height 12
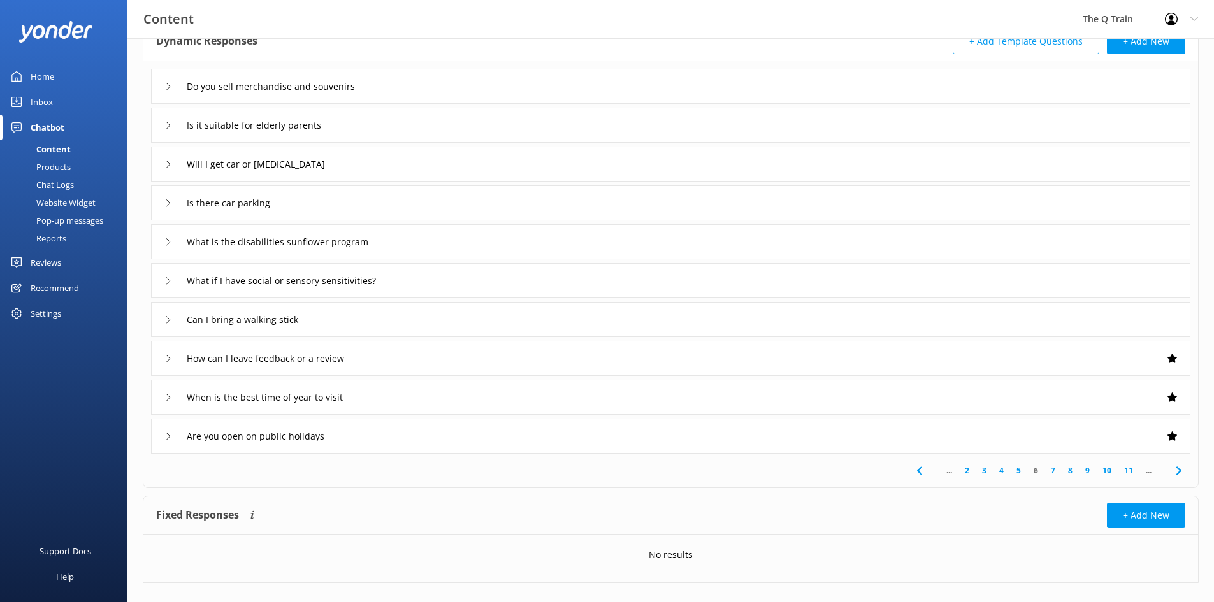
scroll to position [103, 0]
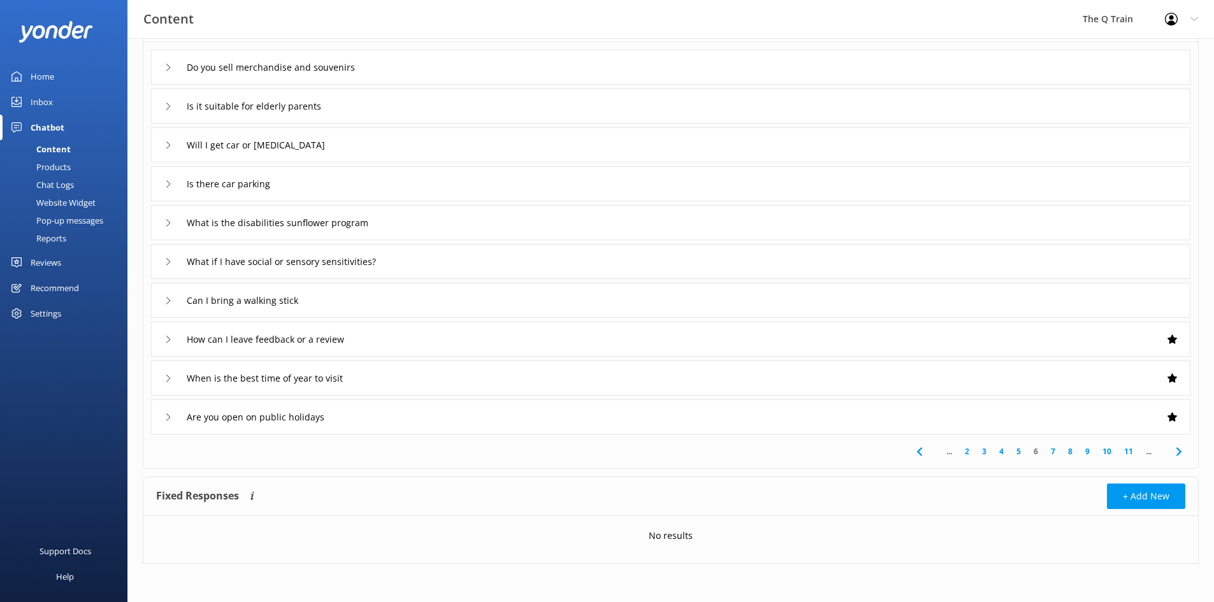
click at [1055, 453] on link "7" at bounding box center [1053, 452] width 17 height 12
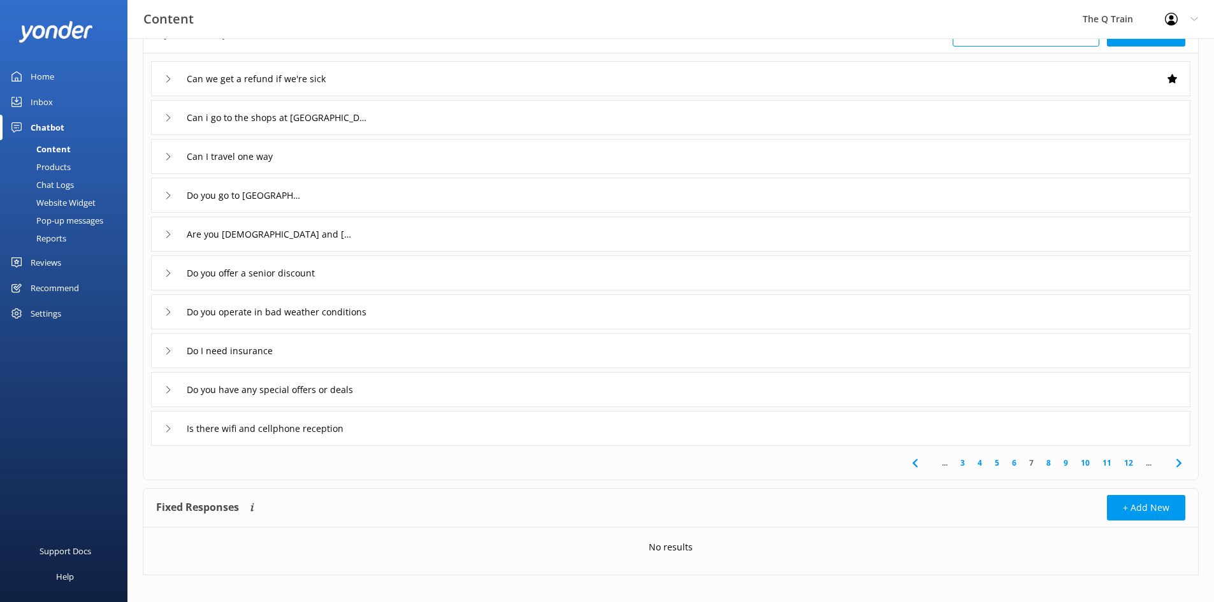
scroll to position [103, 0]
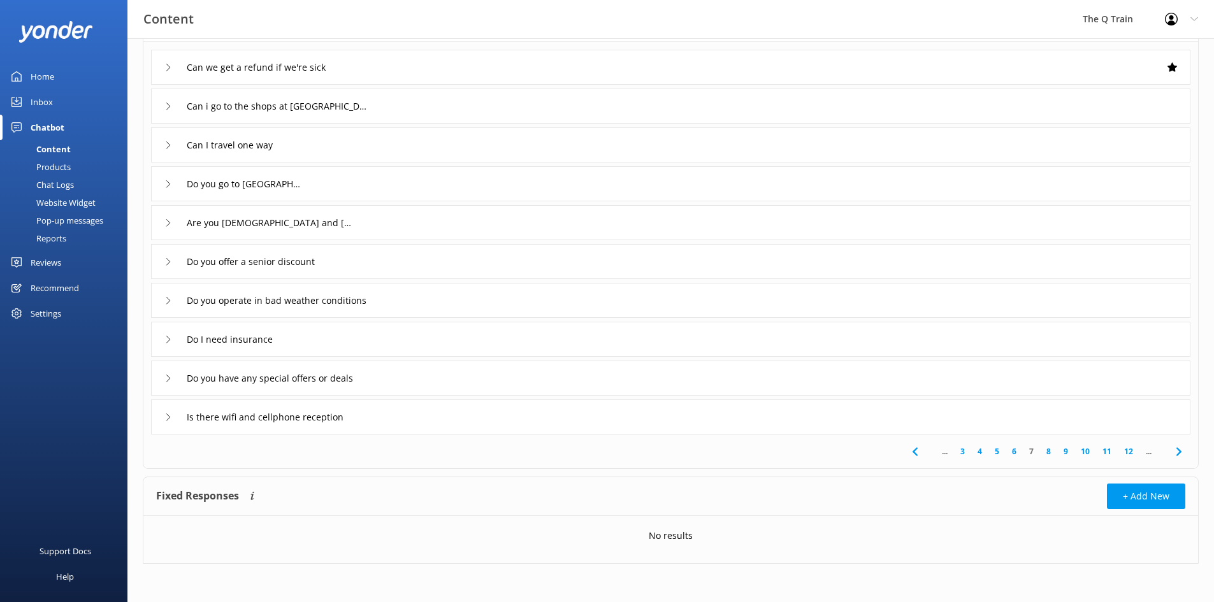
click at [1049, 453] on link "8" at bounding box center [1048, 452] width 17 height 12
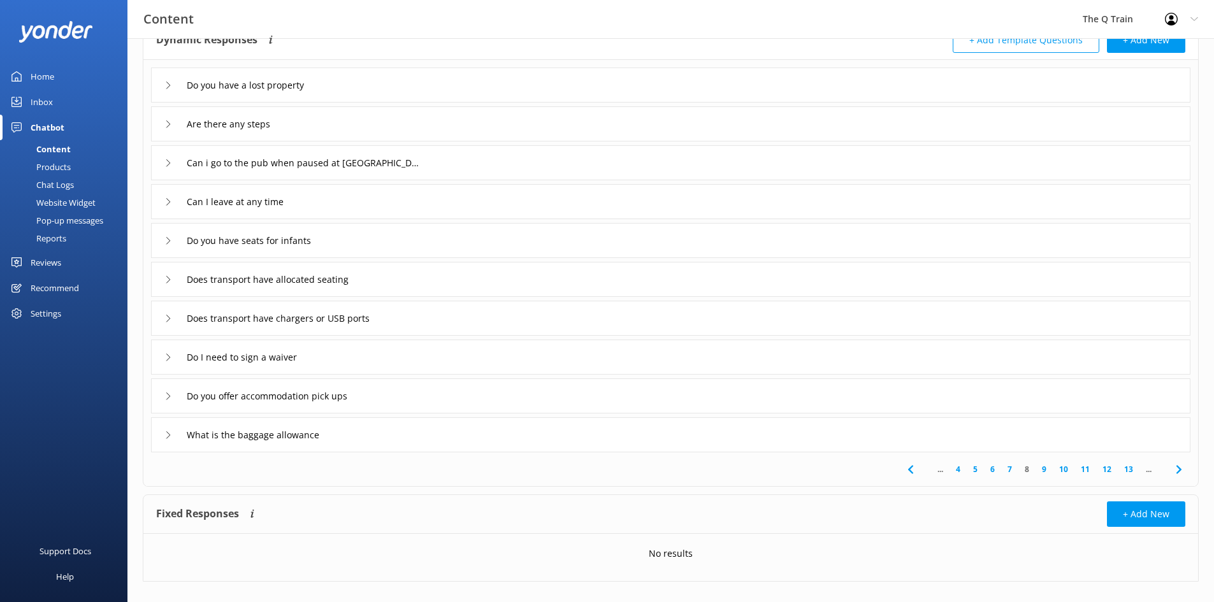
scroll to position [103, 0]
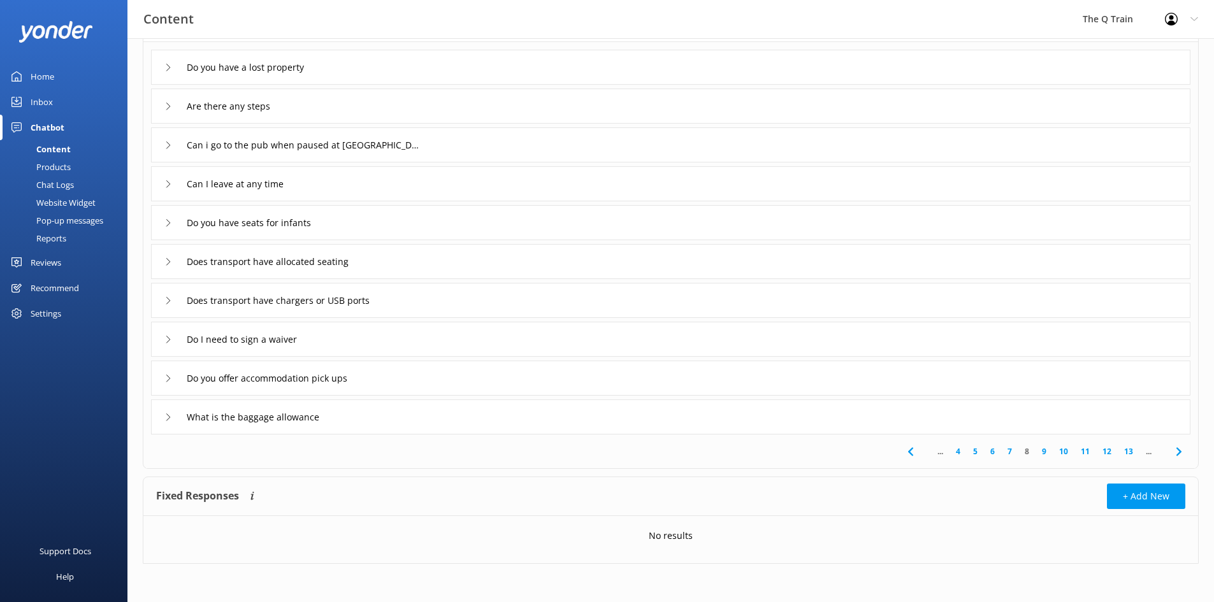
click at [1046, 452] on link "9" at bounding box center [1044, 452] width 17 height 12
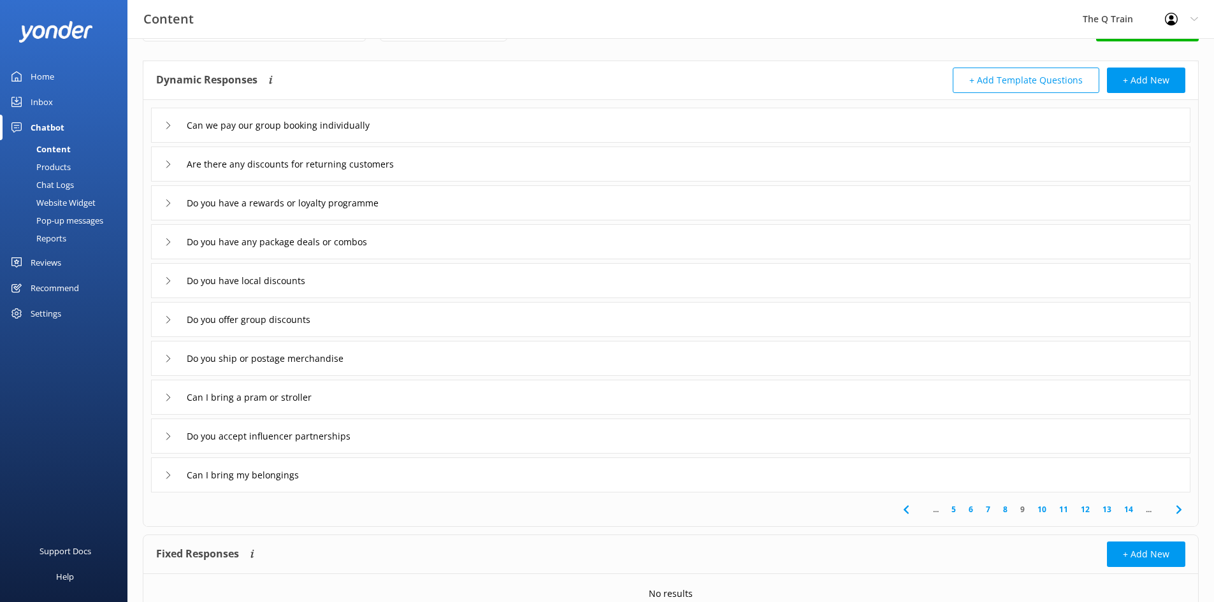
scroll to position [64, 0]
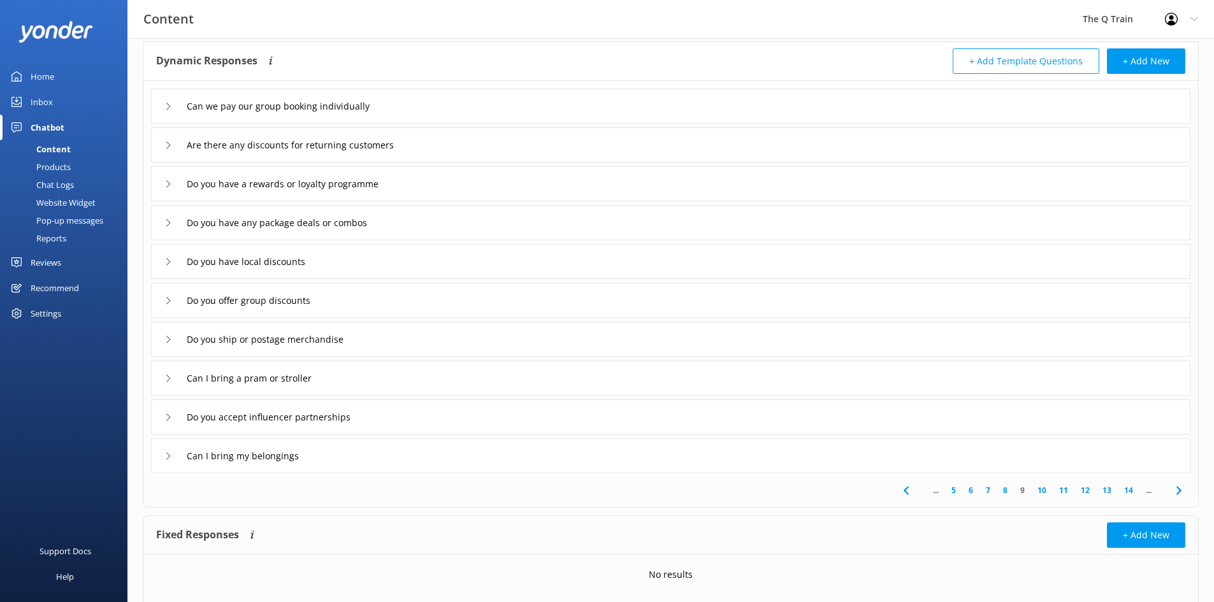
click at [1043, 491] on link "10" at bounding box center [1042, 490] width 22 height 12
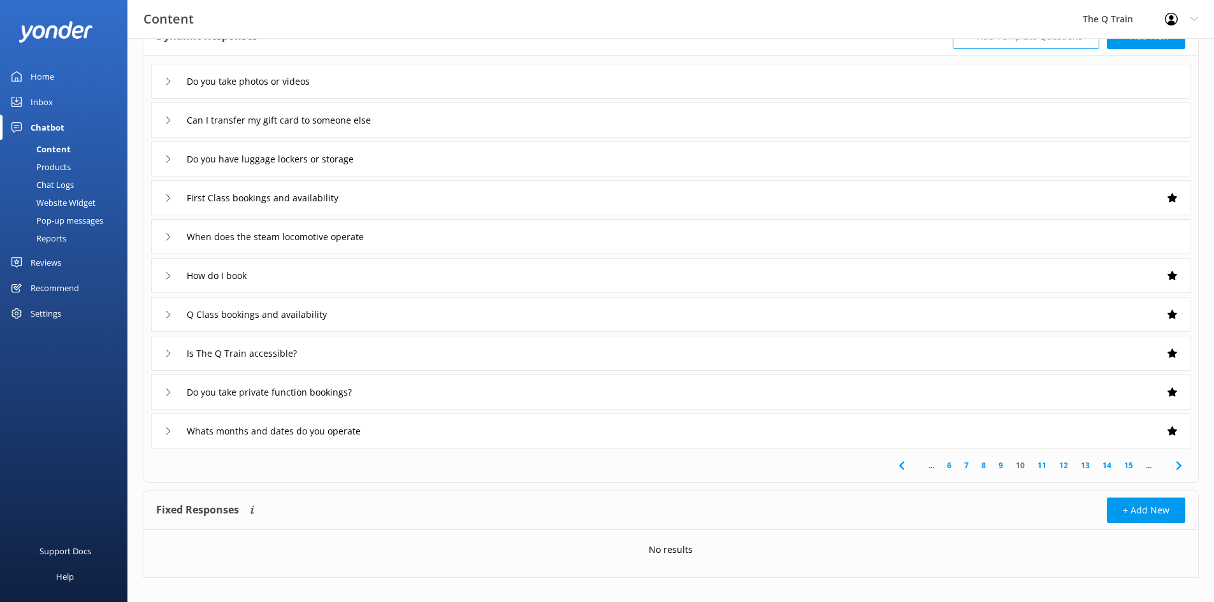
scroll to position [103, 0]
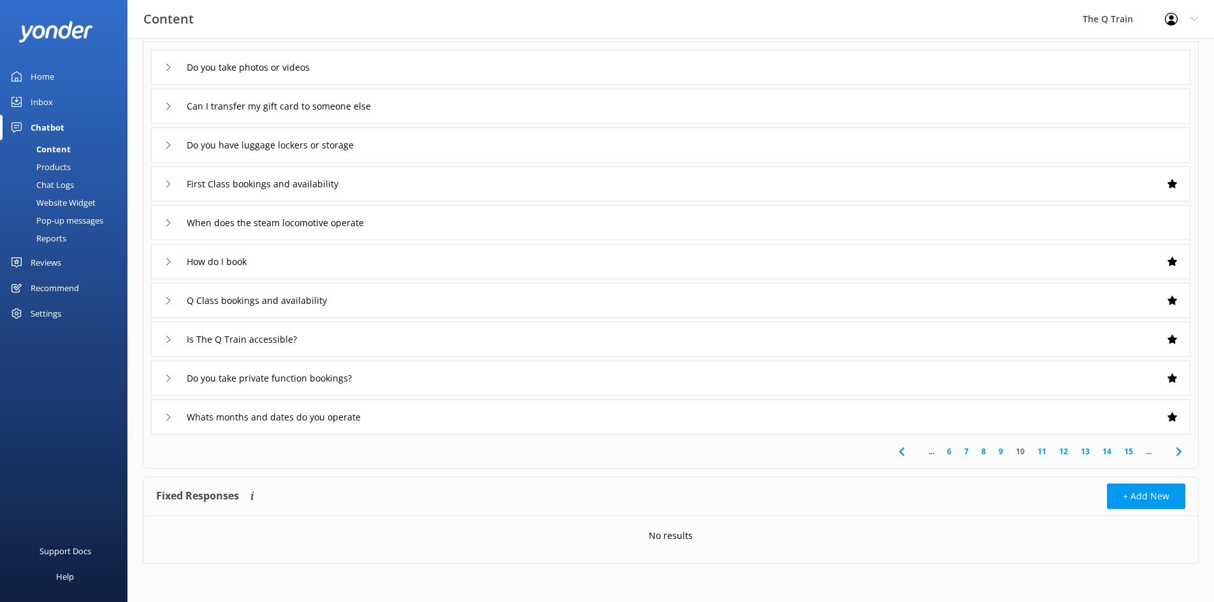
click at [1042, 451] on link "11" at bounding box center [1042, 452] width 22 height 12
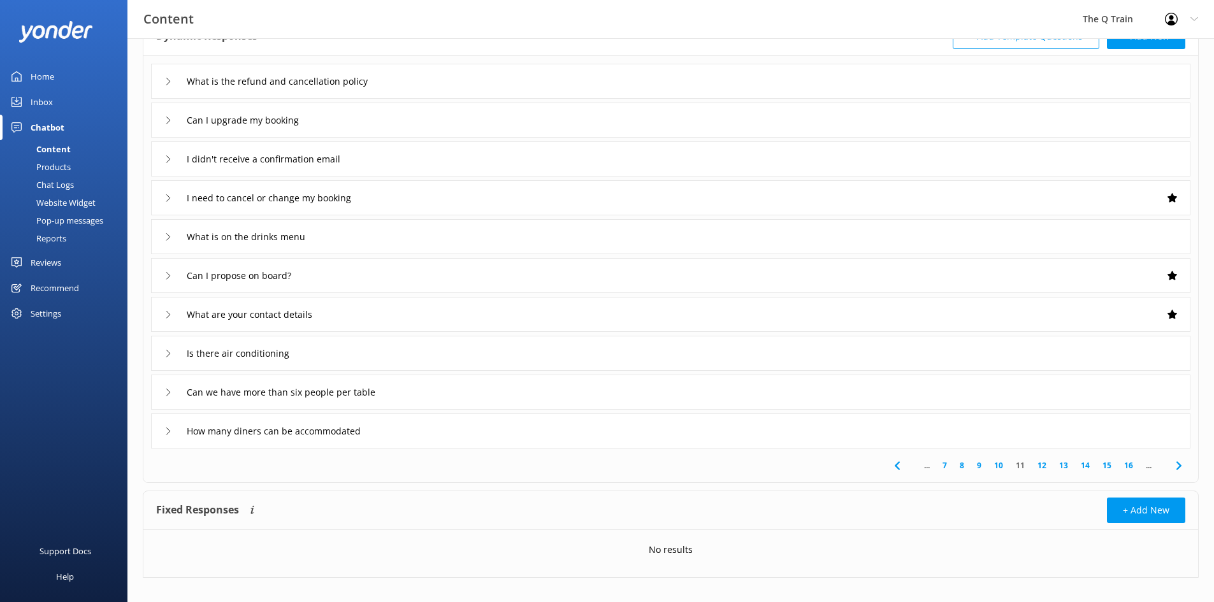
scroll to position [103, 0]
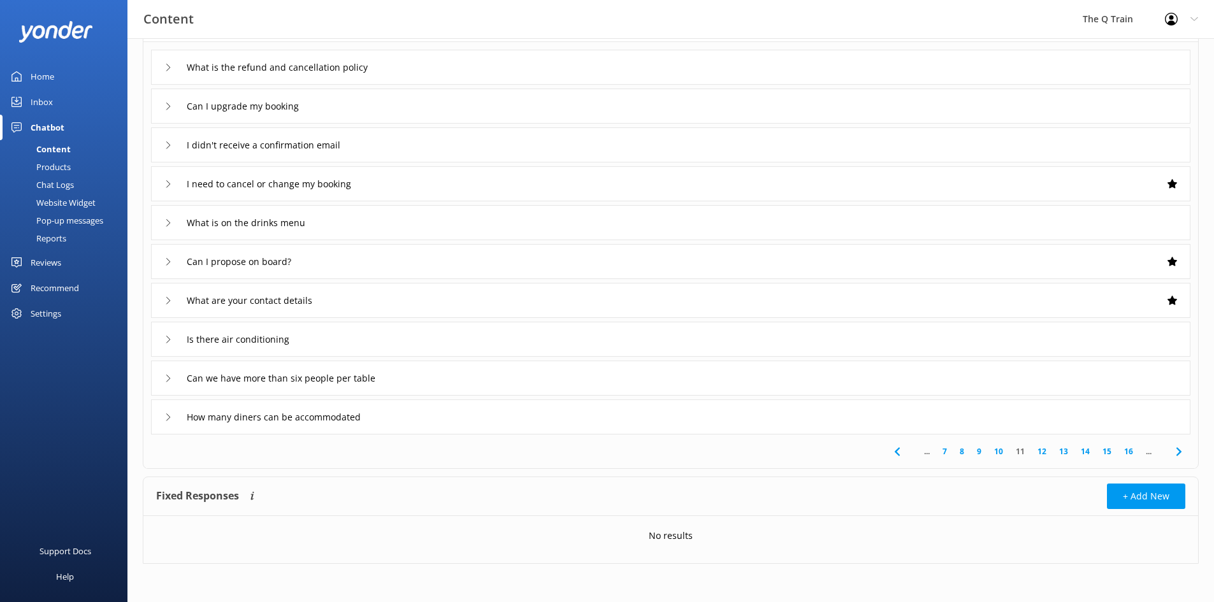
click at [1042, 453] on link "12" at bounding box center [1042, 452] width 22 height 12
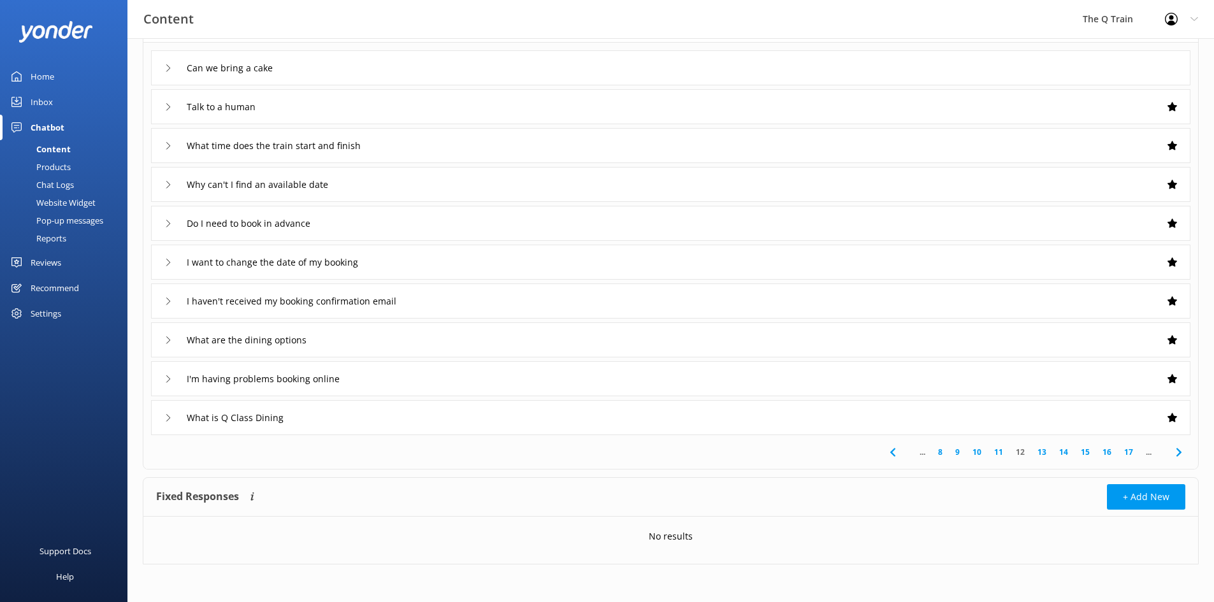
scroll to position [103, 0]
click at [1045, 451] on link "13" at bounding box center [1042, 452] width 22 height 12
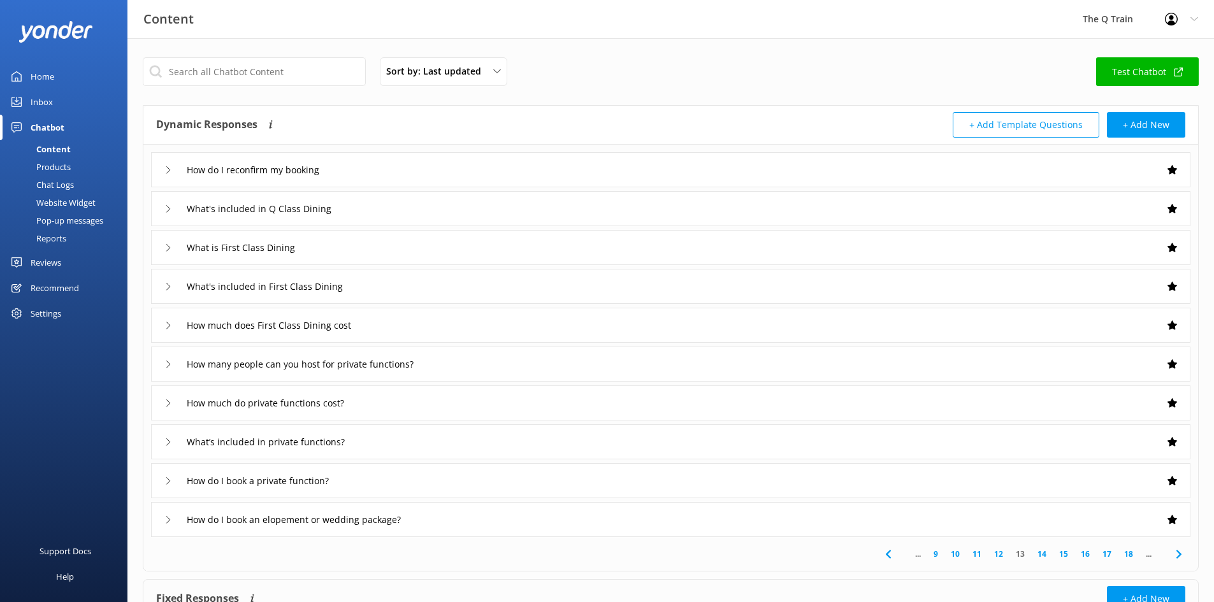
click at [1043, 554] on link "14" at bounding box center [1042, 554] width 22 height 12
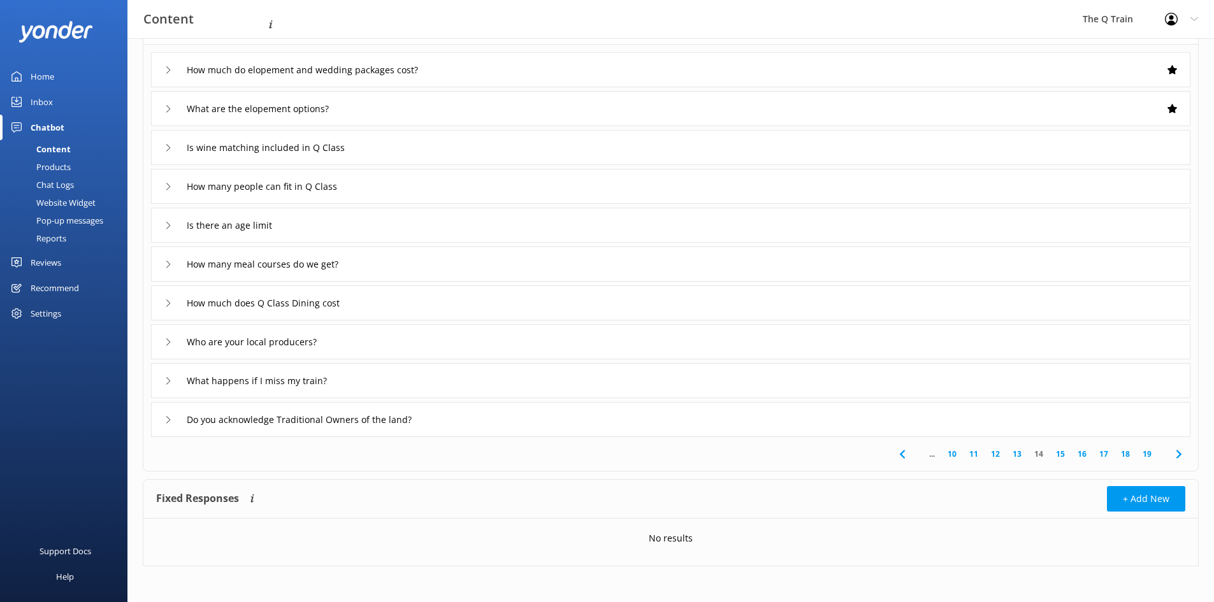
scroll to position [103, 0]
click at [1061, 452] on link "15" at bounding box center [1061, 452] width 22 height 12
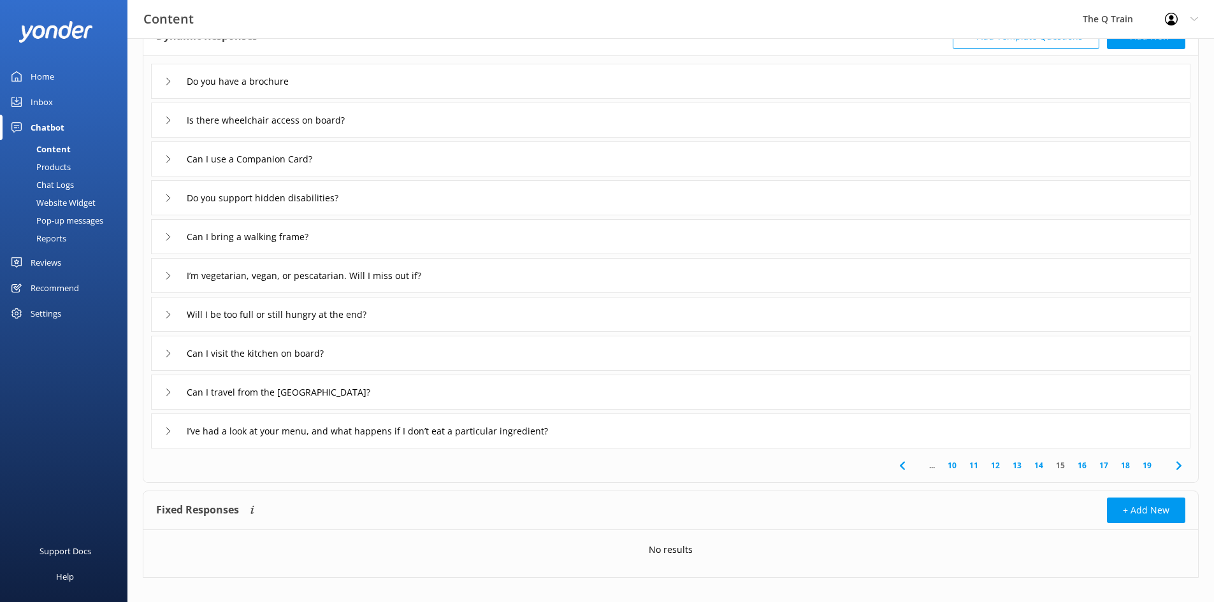
scroll to position [103, 0]
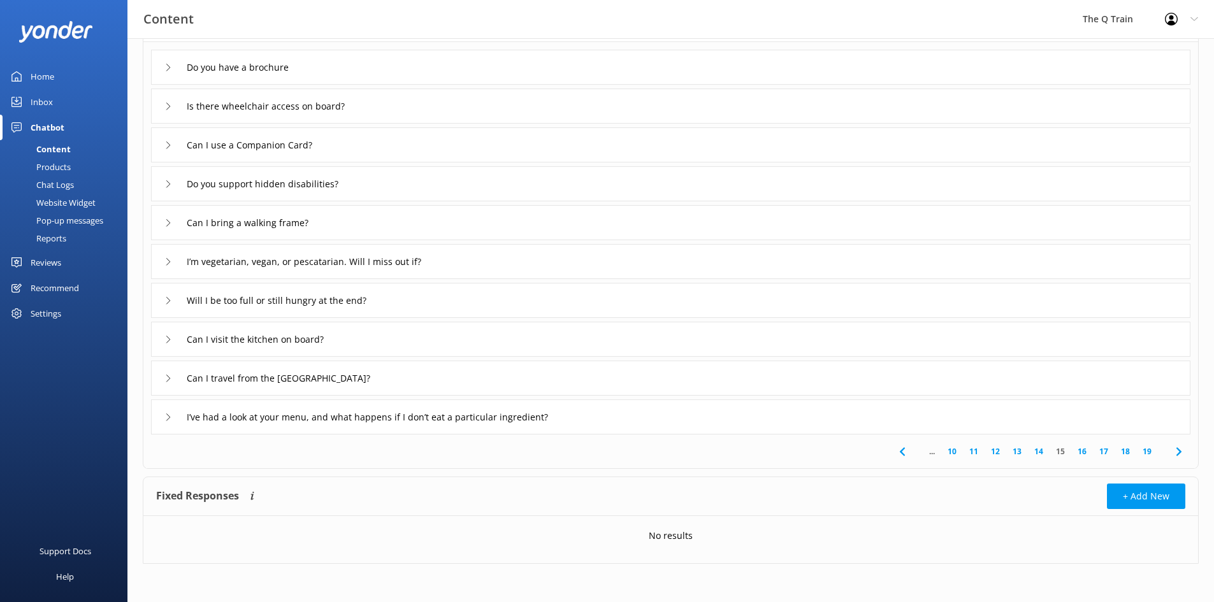
click at [1085, 453] on link "16" at bounding box center [1082, 452] width 22 height 12
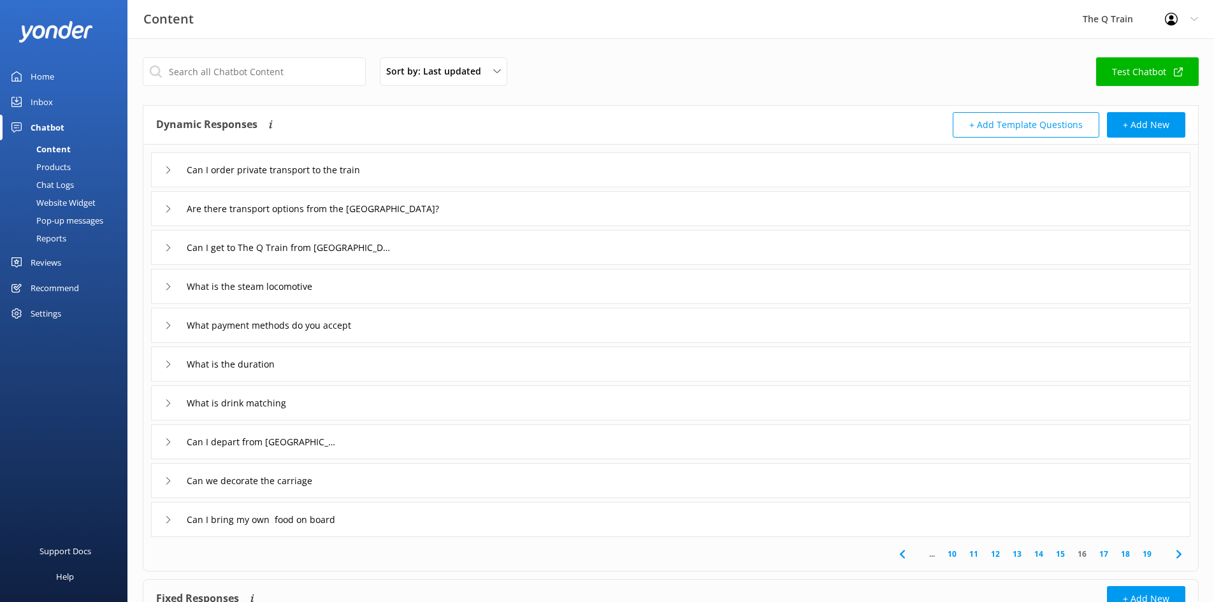
click at [168, 362] on use at bounding box center [168, 364] width 4 height 7
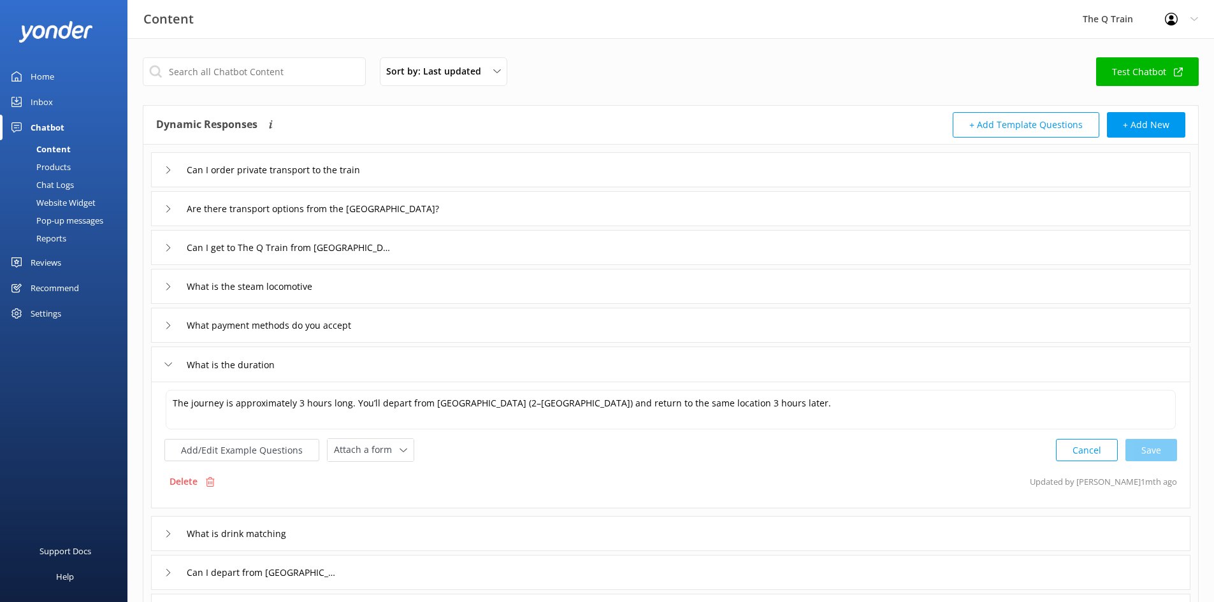
click at [167, 365] on use at bounding box center [168, 365] width 7 height 4
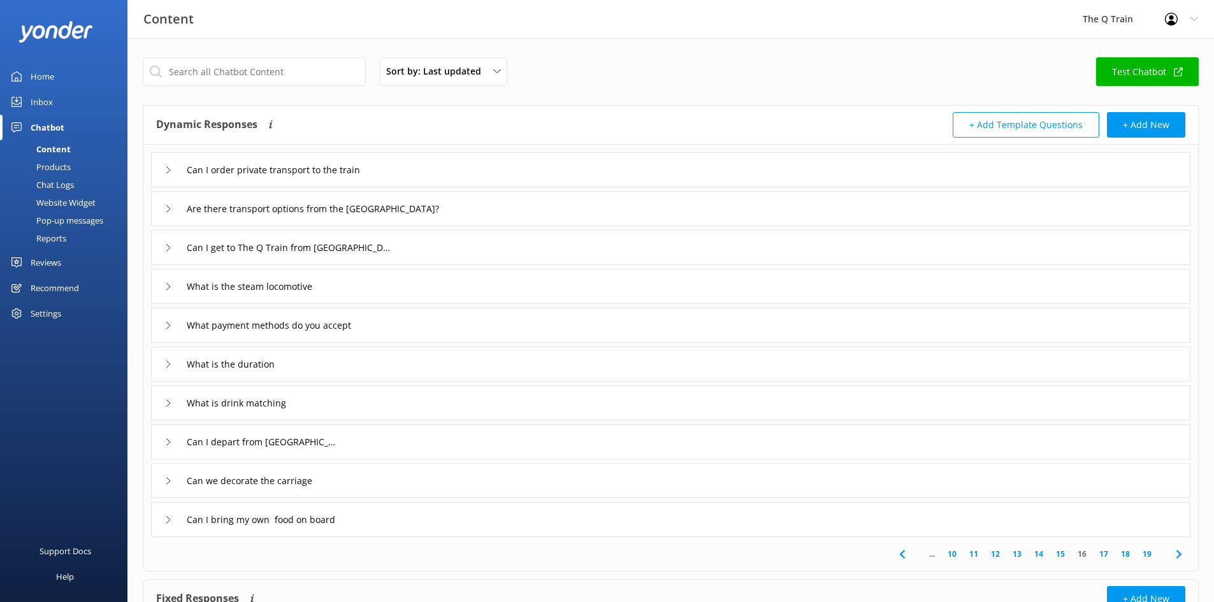
click at [168, 365] on icon at bounding box center [168, 365] width 8 height 8
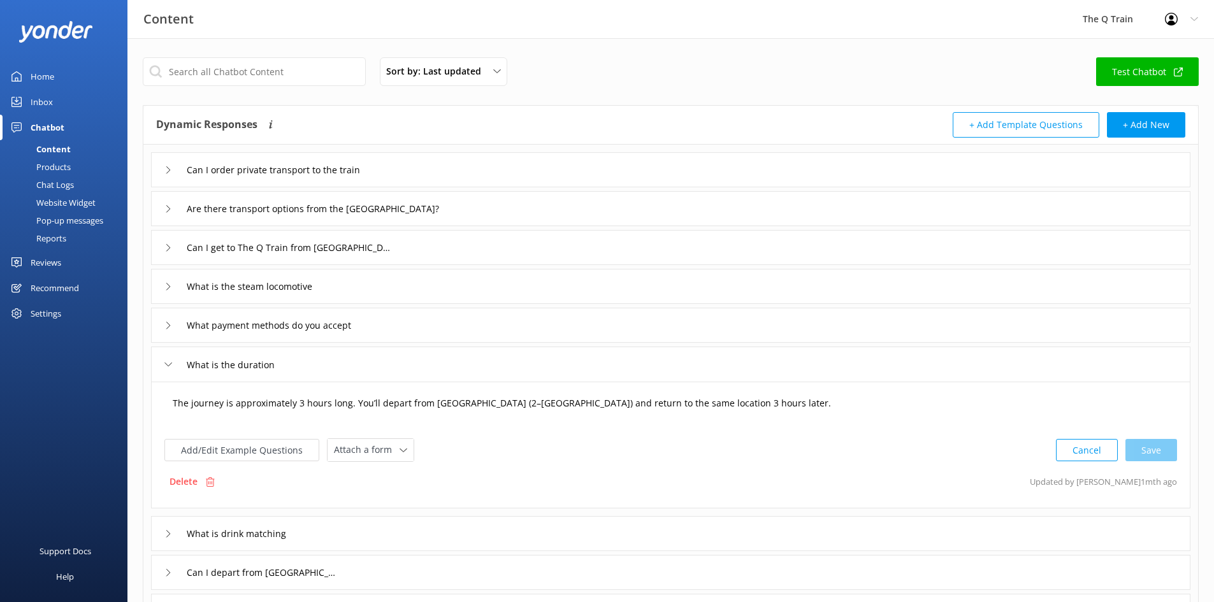
click at [817, 409] on textarea "The journey is approximately 3 hours long. You’ll depart from Drysdale Station …" at bounding box center [671, 410] width 1010 height 40
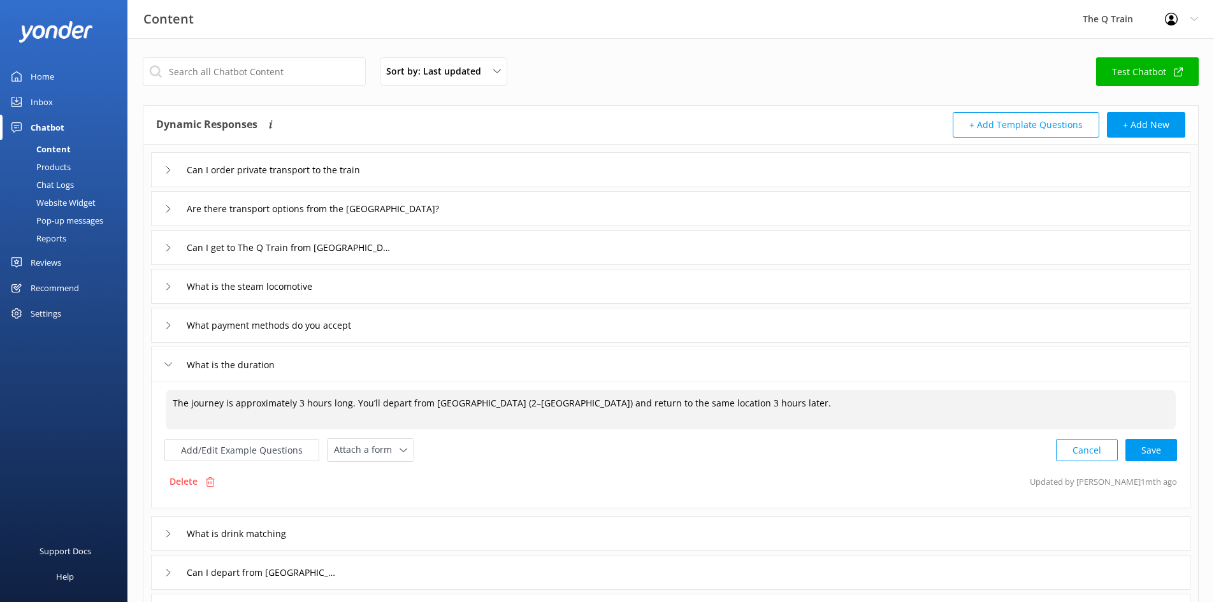
type textarea "The journey is approximately 3 hours long. You’ll depart from Drysdale Station …"
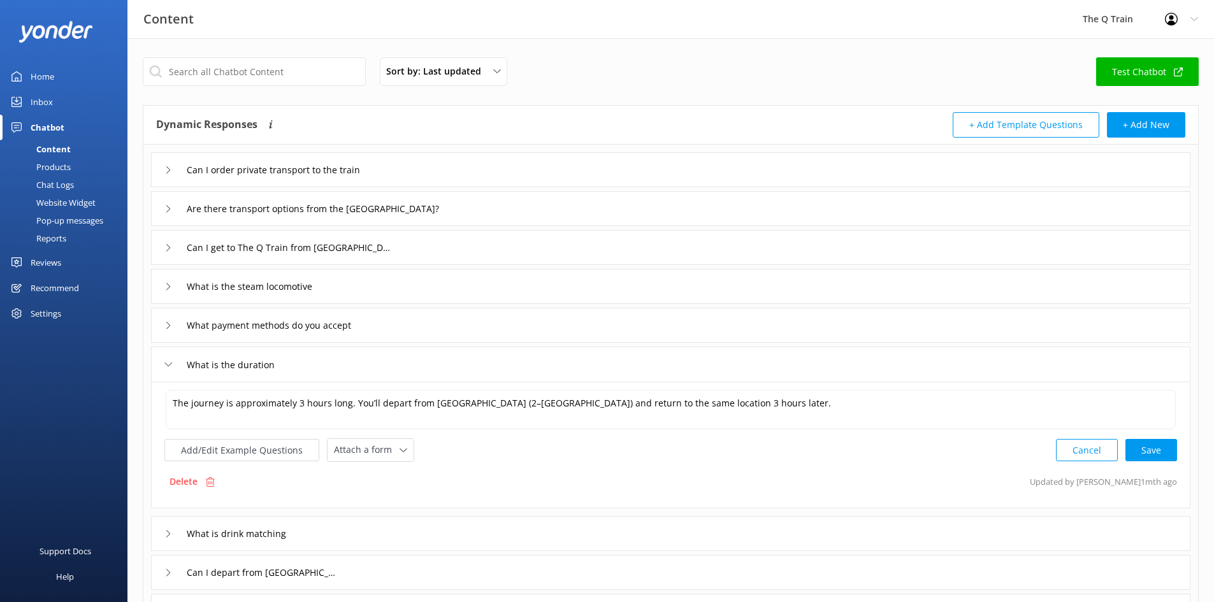
click at [166, 365] on icon at bounding box center [168, 365] width 8 height 8
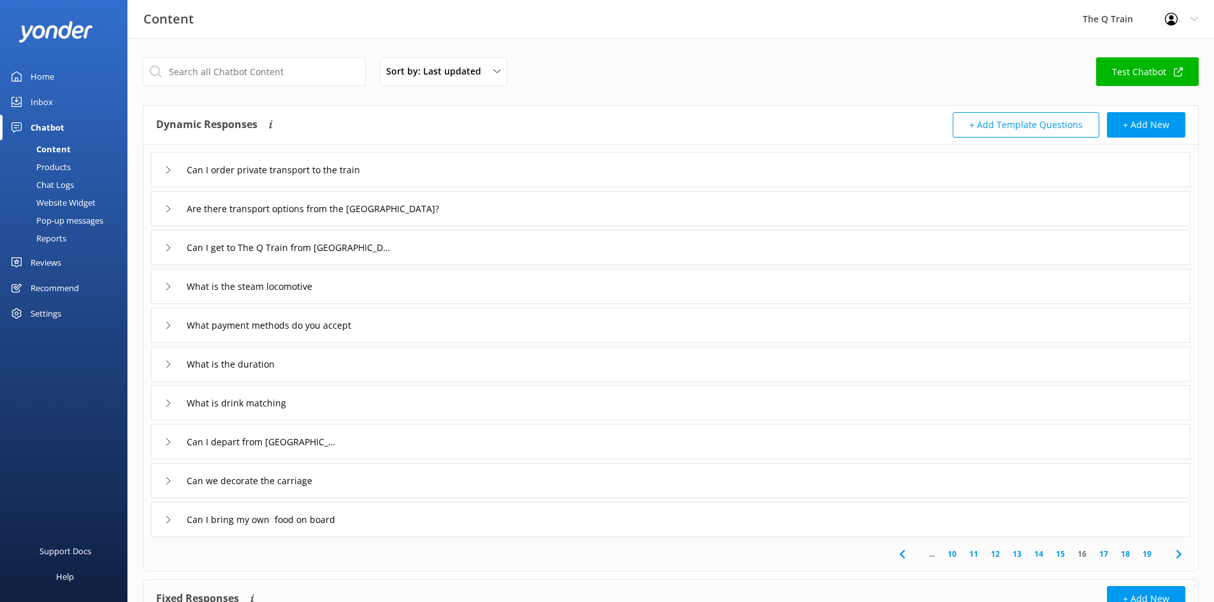
click at [1104, 552] on link "17" at bounding box center [1104, 554] width 22 height 12
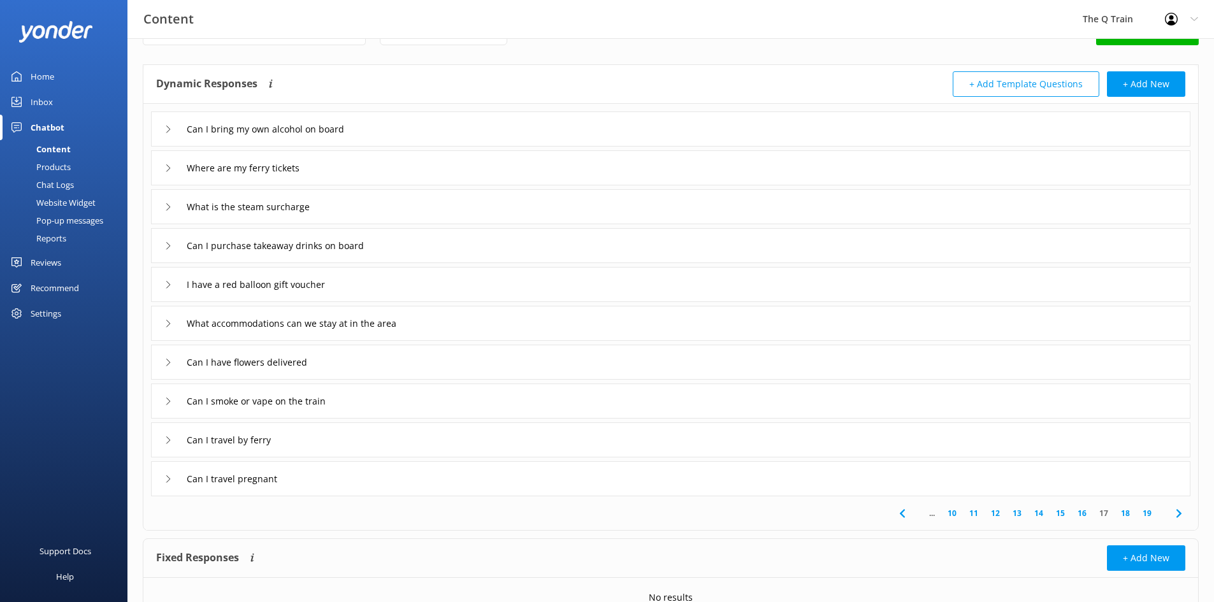
scroll to position [64, 0]
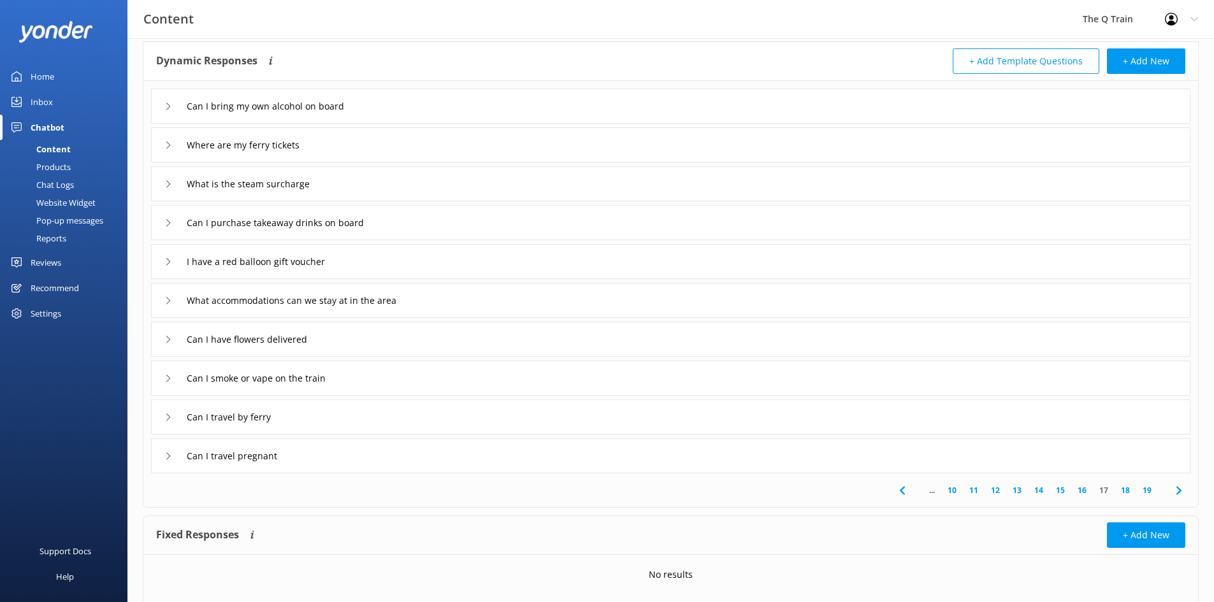
click at [1127, 489] on link "18" at bounding box center [1126, 490] width 22 height 12
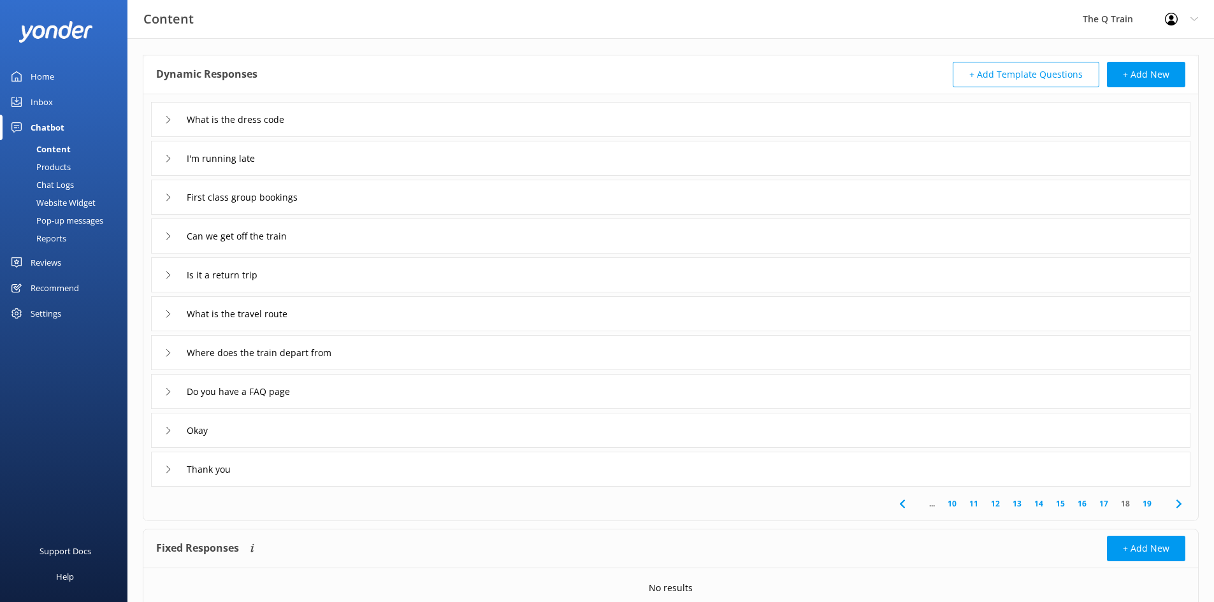
scroll to position [103, 0]
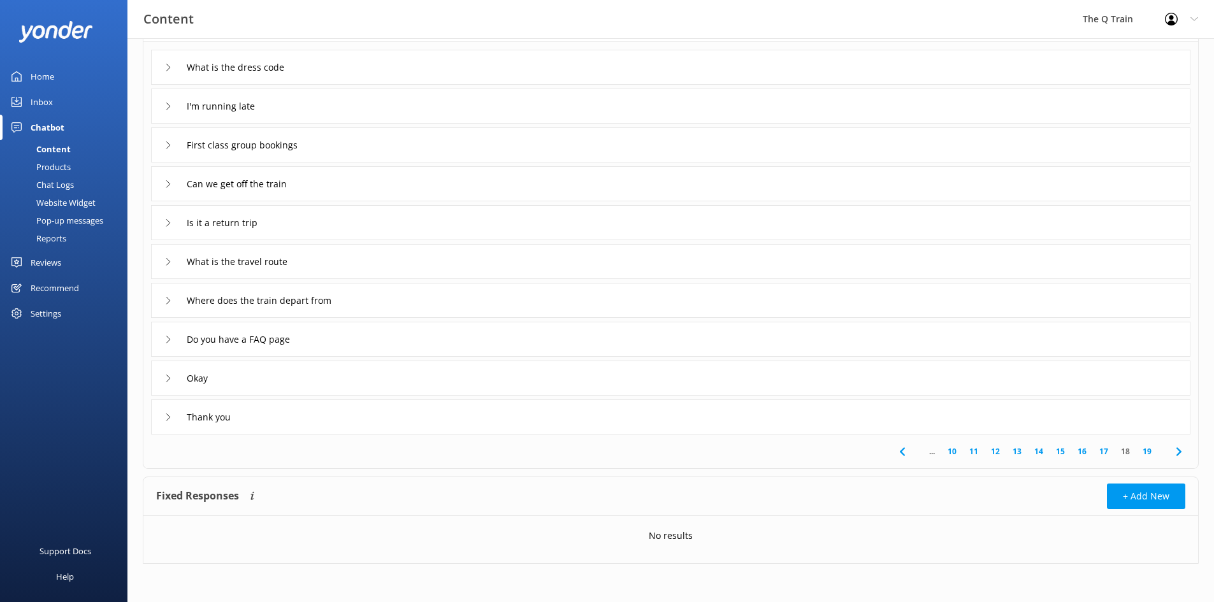
click at [167, 298] on icon at bounding box center [168, 301] width 8 height 8
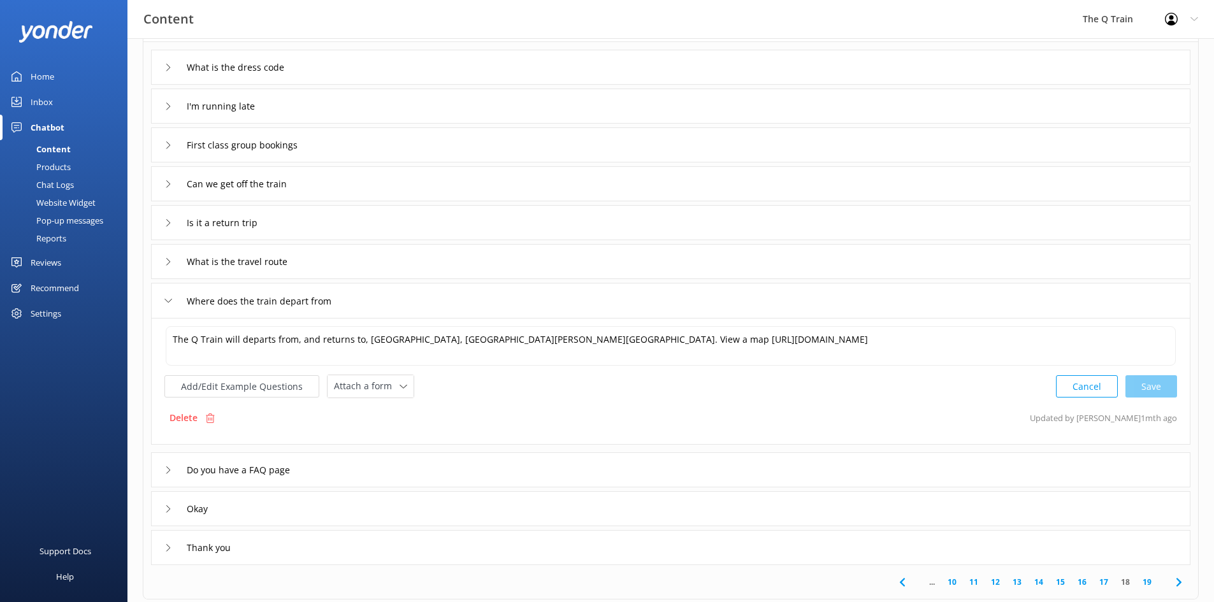
click at [167, 298] on icon at bounding box center [168, 301] width 8 height 8
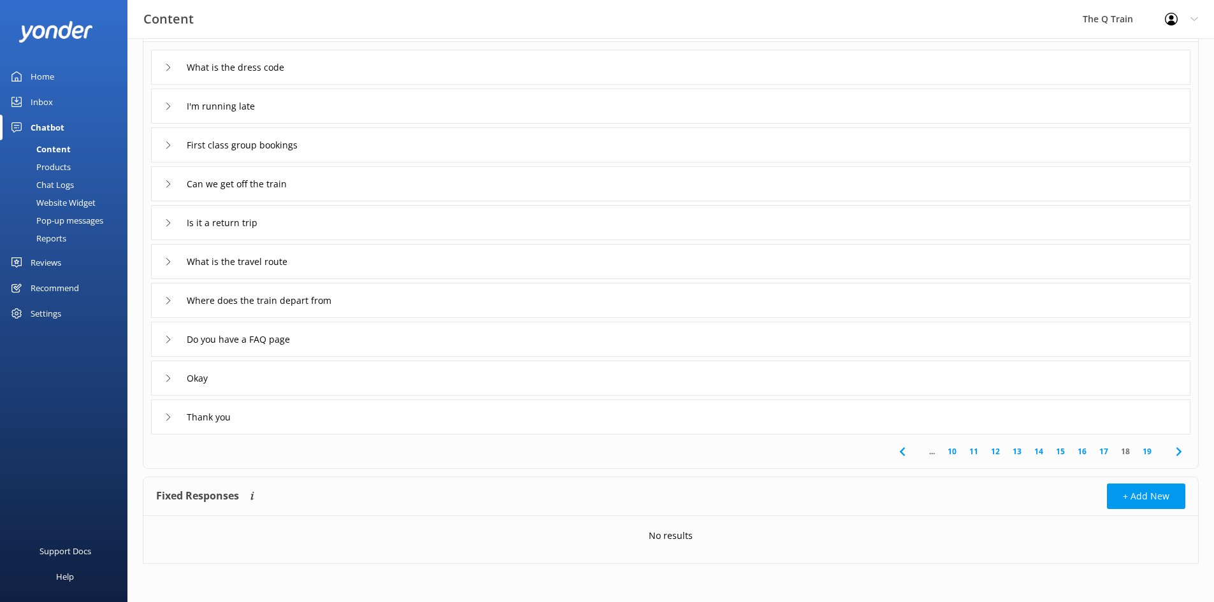
click at [1147, 449] on link "19" at bounding box center [1147, 452] width 22 height 12
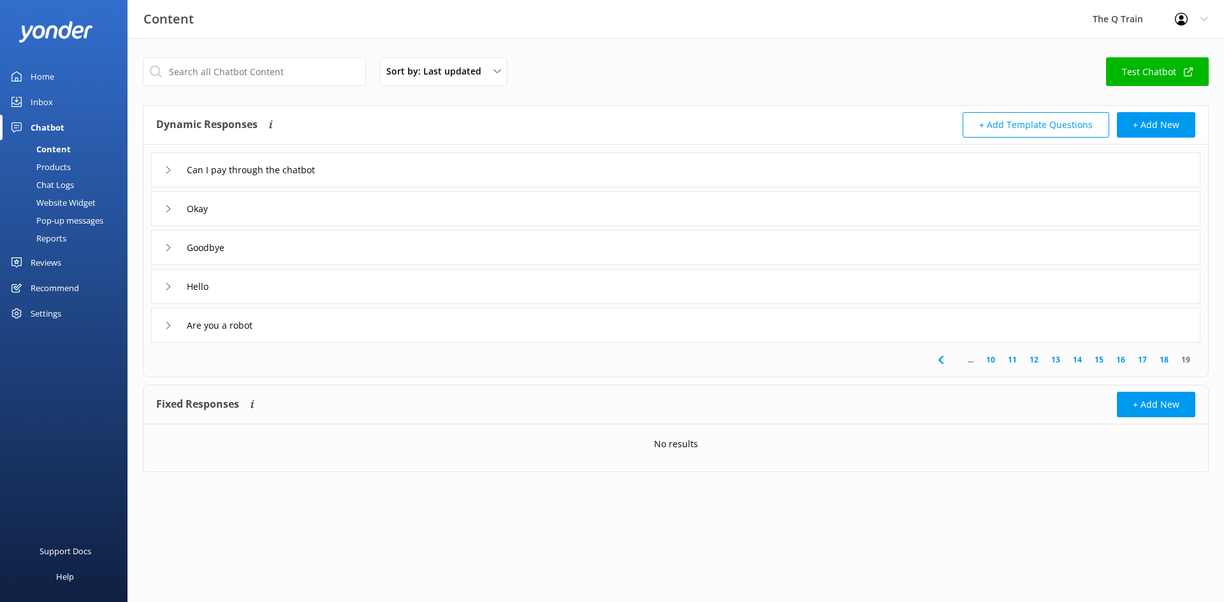
click at [1100, 359] on link "15" at bounding box center [1099, 360] width 22 height 12
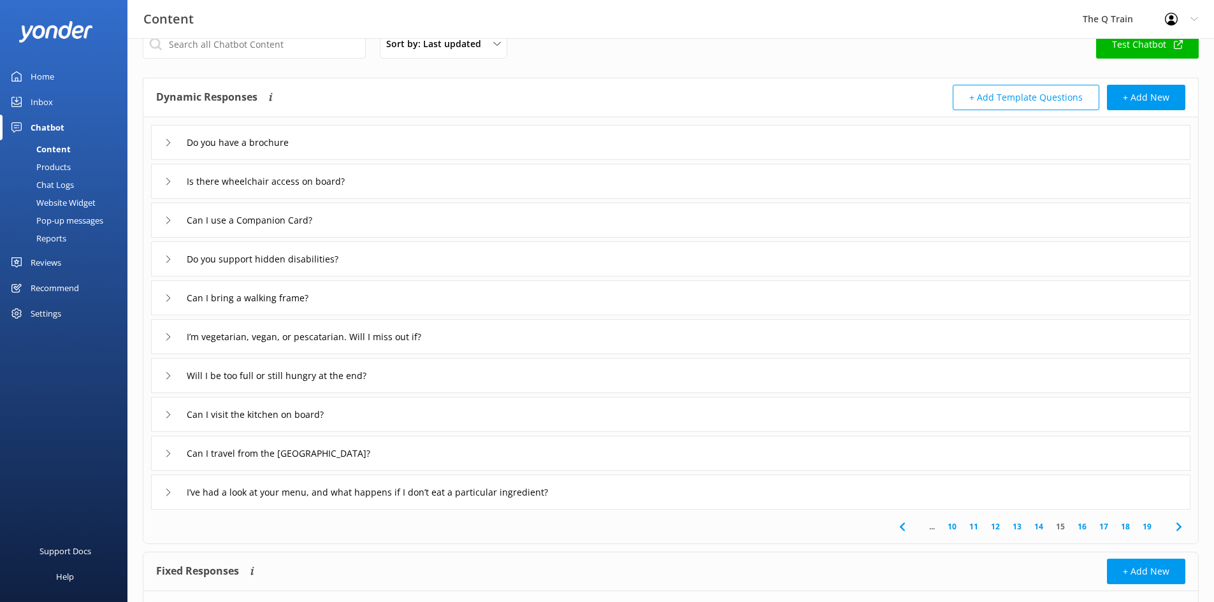
scroll to position [103, 0]
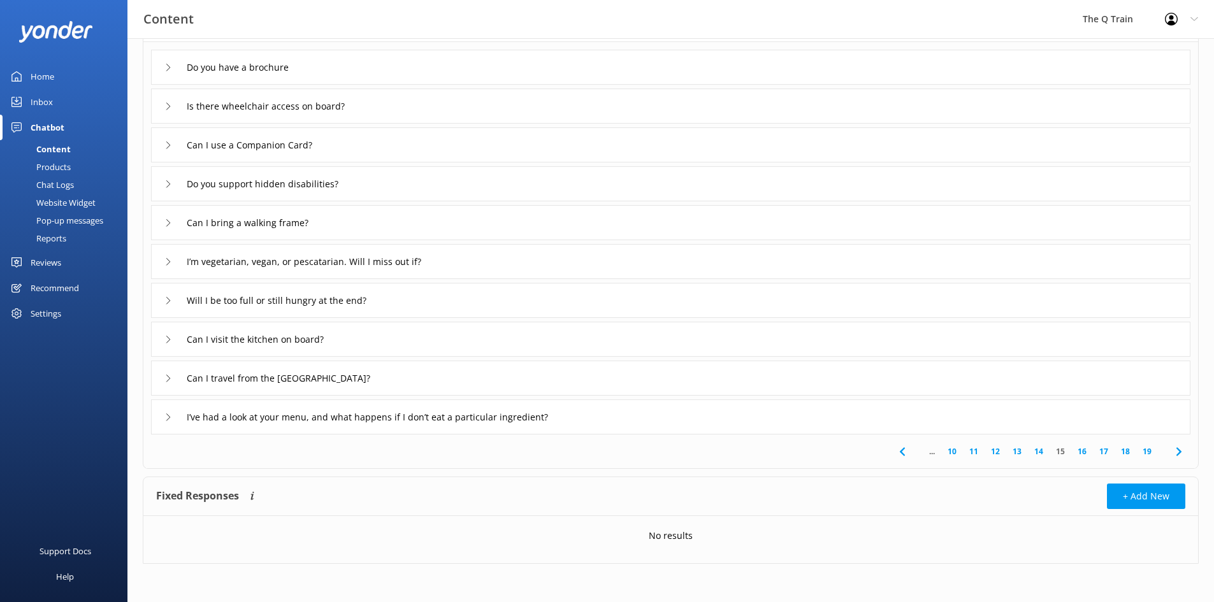
click at [1084, 451] on link "16" at bounding box center [1082, 452] width 22 height 12
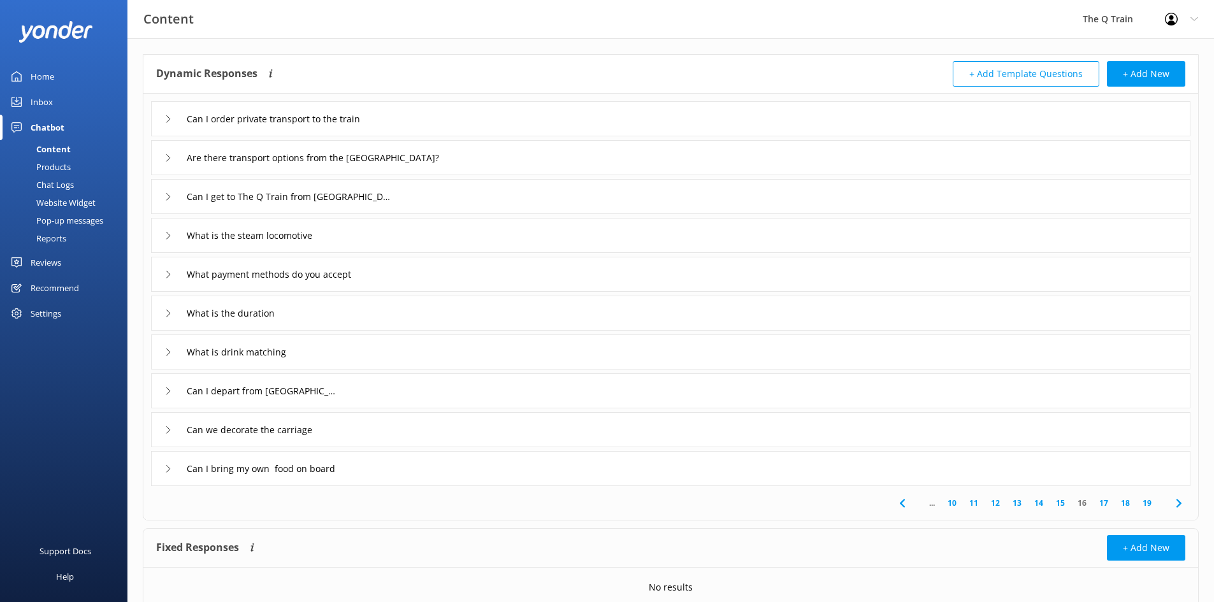
scroll to position [103, 0]
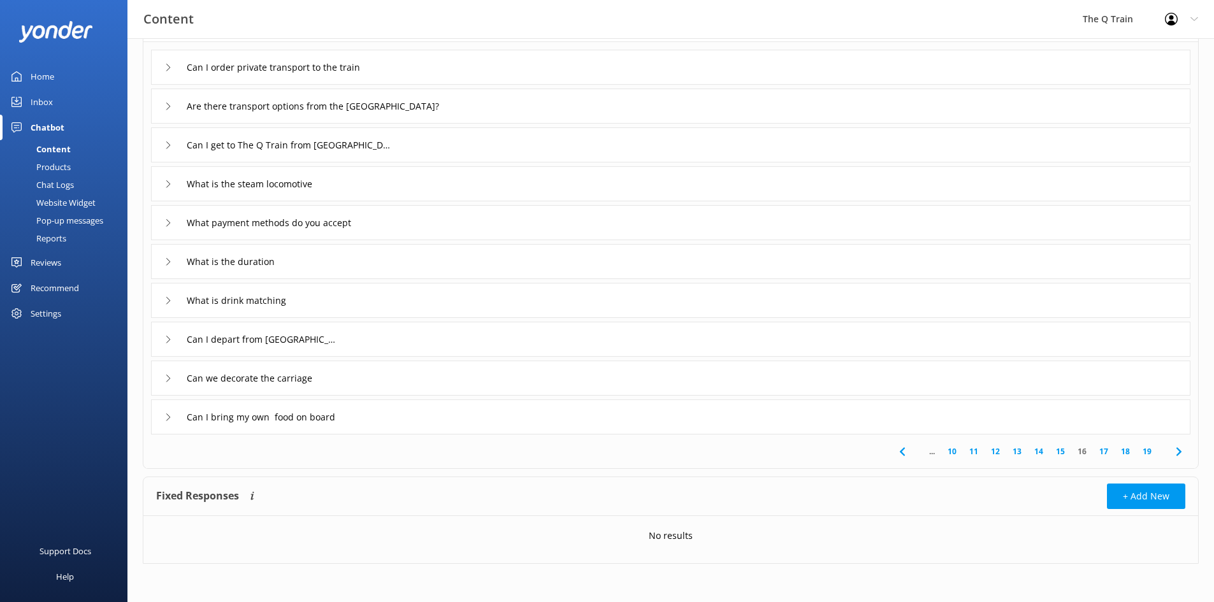
click at [1107, 449] on link "17" at bounding box center [1104, 452] width 22 height 12
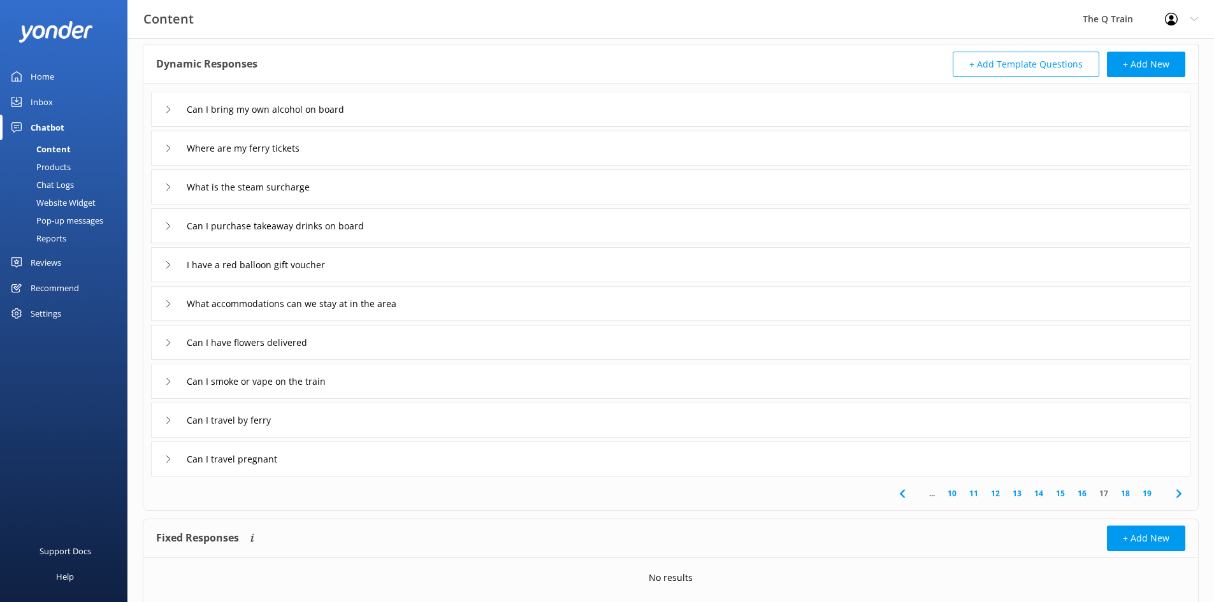
scroll to position [103, 0]
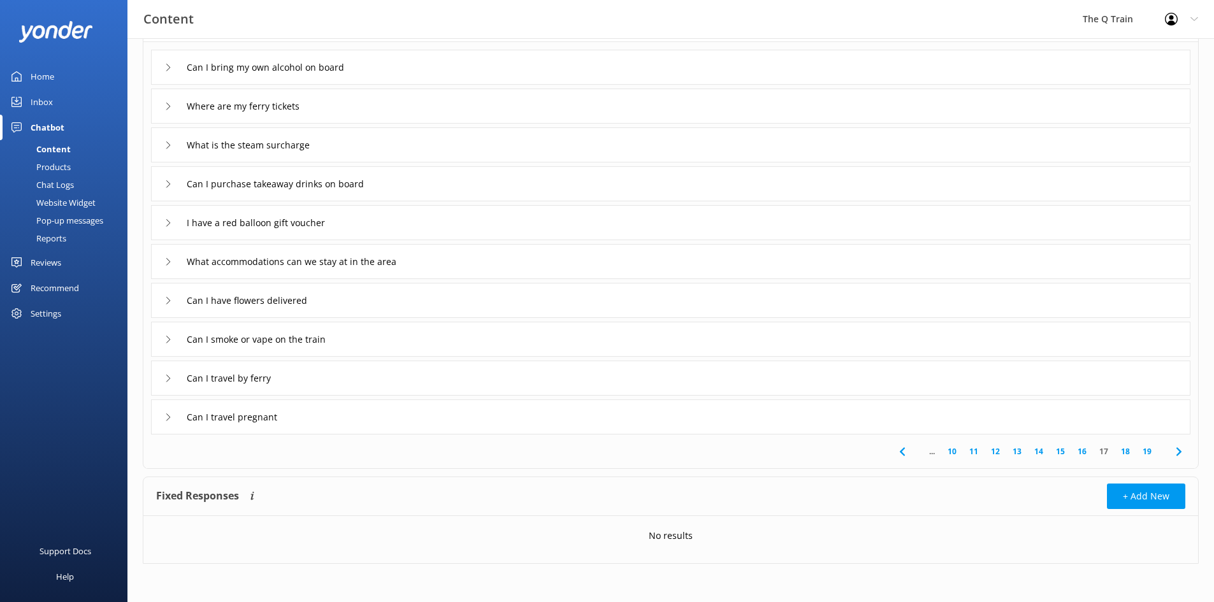
click at [1130, 454] on link "18" at bounding box center [1126, 452] width 22 height 12
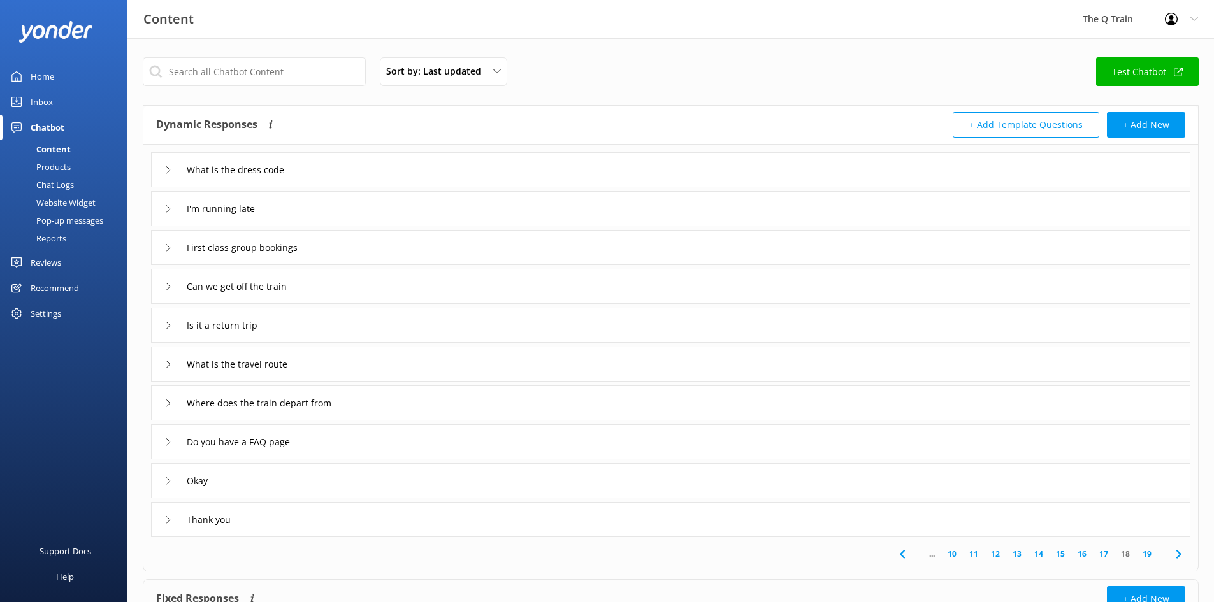
click at [168, 365] on icon at bounding box center [168, 365] width 8 height 8
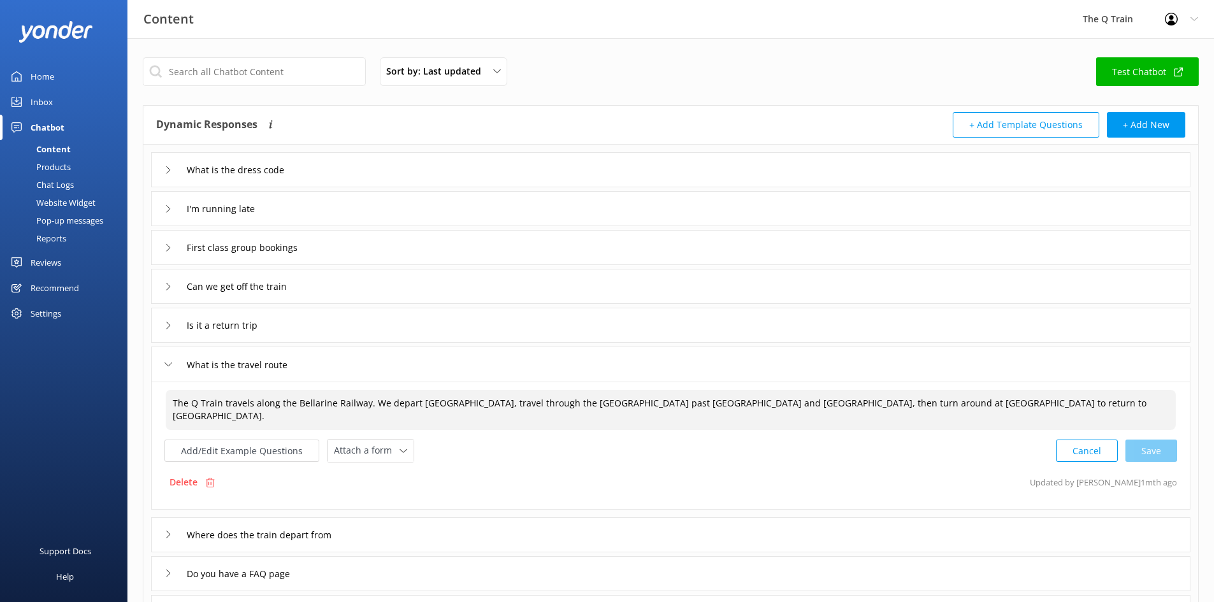
click at [975, 409] on textarea "The Q Train travels along the Bellarine Railway. We depart Drysdale Station, tr…" at bounding box center [671, 410] width 1010 height 40
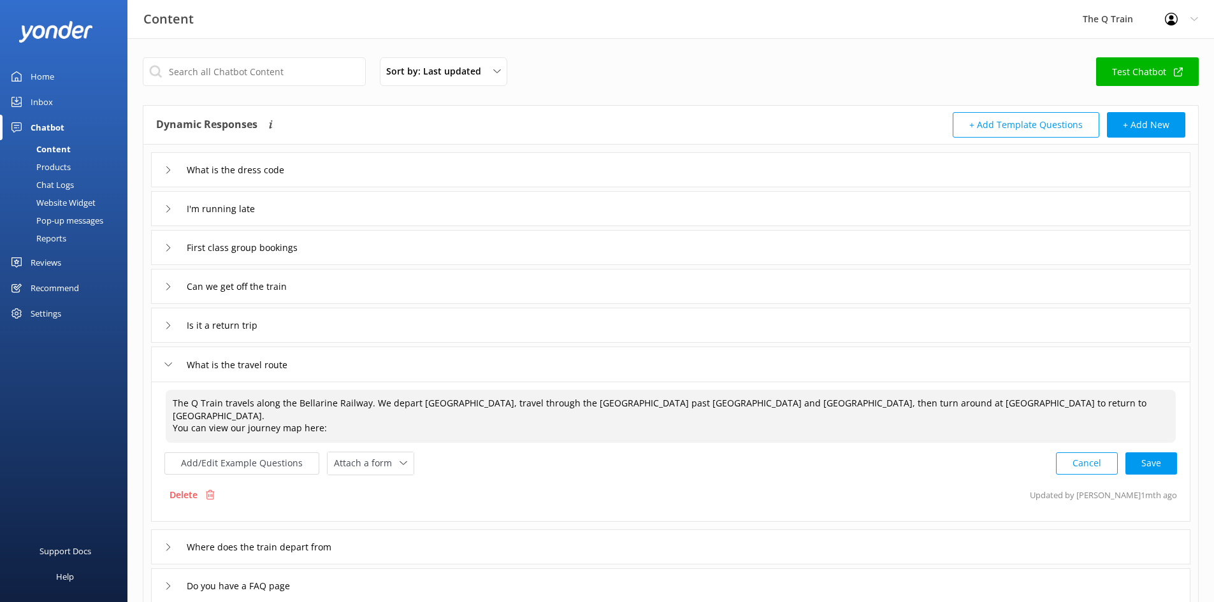
drag, startPoint x: 326, startPoint y: 417, endPoint x: 168, endPoint y: 418, distance: 158.7
click at [168, 418] on textarea "The Q Train travels along the Bellarine Railway. We depart Drysdale Station, tr…" at bounding box center [671, 416] width 1010 height 53
click at [323, 421] on textarea "The Q Train travels along the Bellarine Railway. We depart Drysdale Station, tr…" at bounding box center [671, 416] width 1010 height 53
drag, startPoint x: 330, startPoint y: 416, endPoint x: 171, endPoint y: 421, distance: 159.4
click at [171, 421] on textarea "The Q Train travels along the Bellarine Railway. We depart Drysdale Station, tr…" at bounding box center [671, 416] width 1010 height 53
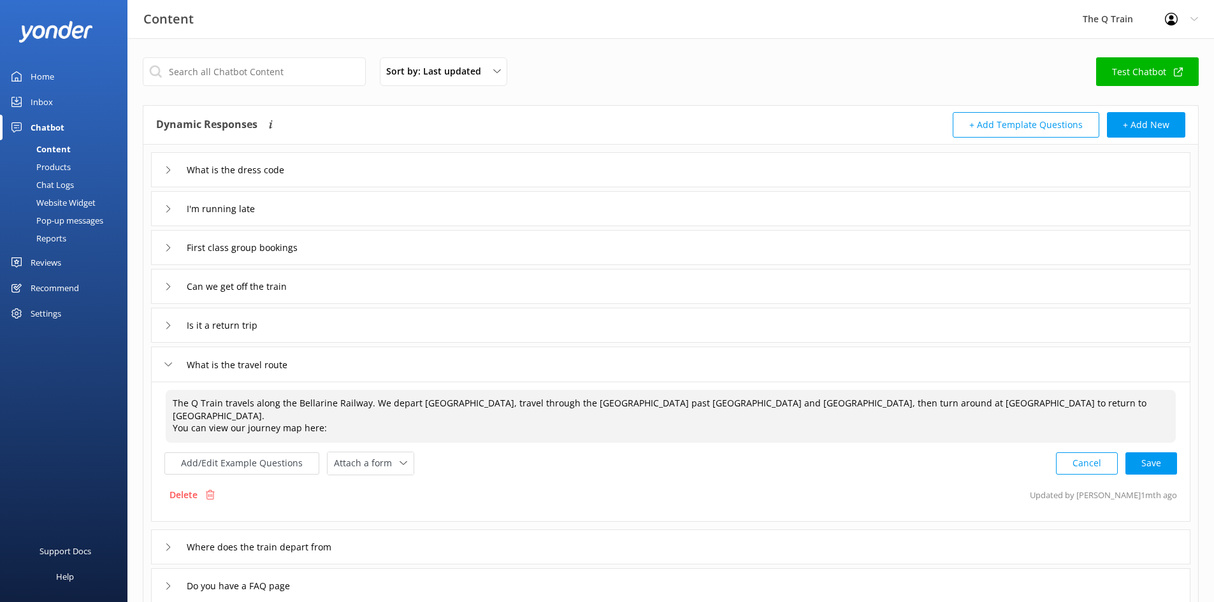
paste textarea "Check out our journey map here:"
drag, startPoint x: 289, startPoint y: 417, endPoint x: 307, endPoint y: 414, distance: 18.7
click at [307, 414] on textarea "The Q Train travels along the Bellarine Railway. We depart Drysdale Station, tr…" at bounding box center [671, 416] width 1010 height 53
paste textarea "https://www.theqtrain.com.au/journey-map/"
click at [256, 454] on button "Add/Edit Example Questions" at bounding box center [241, 464] width 155 height 22
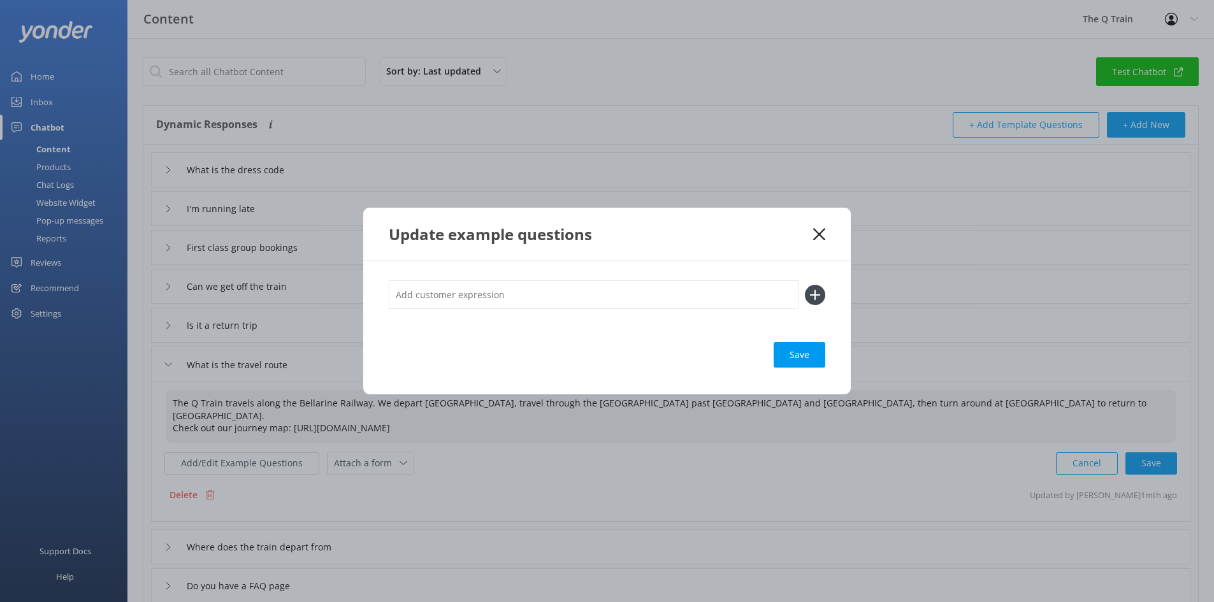
type textarea "The Q Train travels along the Bellarine Railway. We depart Drysdale Station, tr…"
click at [472, 299] on input "text" at bounding box center [594, 294] width 410 height 29
type input "Journey"
click at [827, 293] on div "Journey Save" at bounding box center [607, 327] width 488 height 133
click at [818, 295] on use at bounding box center [815, 294] width 11 height 11
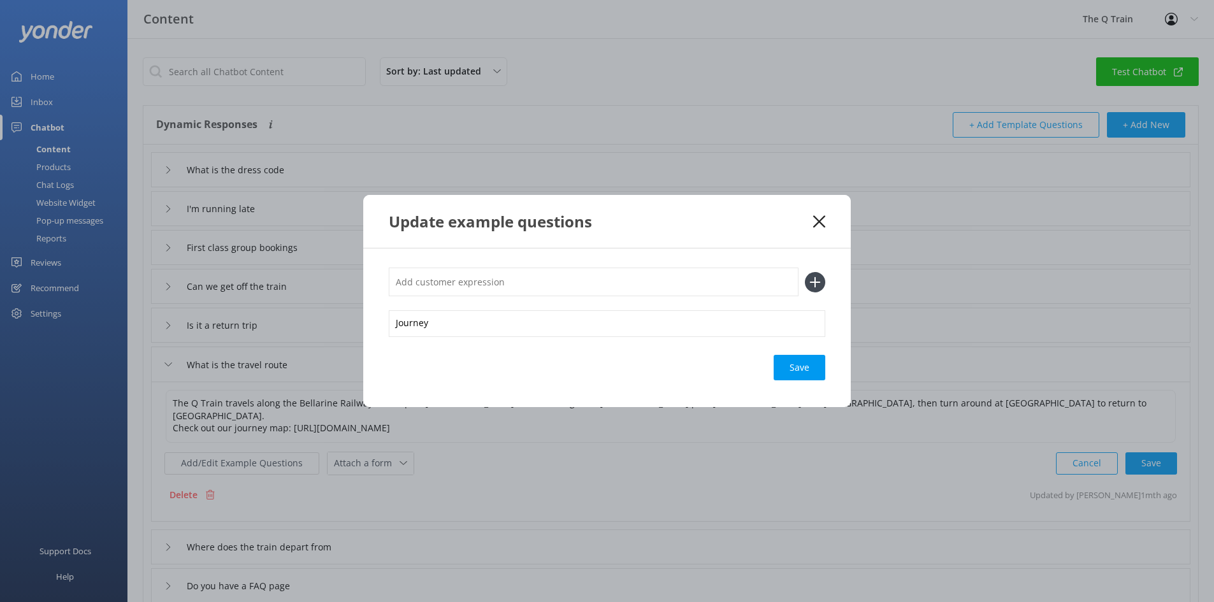
click at [458, 280] on input "text" at bounding box center [594, 282] width 410 height 29
type input "Journey Map"
drag, startPoint x: 811, startPoint y: 279, endPoint x: 571, endPoint y: 285, distance: 240.4
click at [812, 279] on icon at bounding box center [815, 282] width 20 height 20
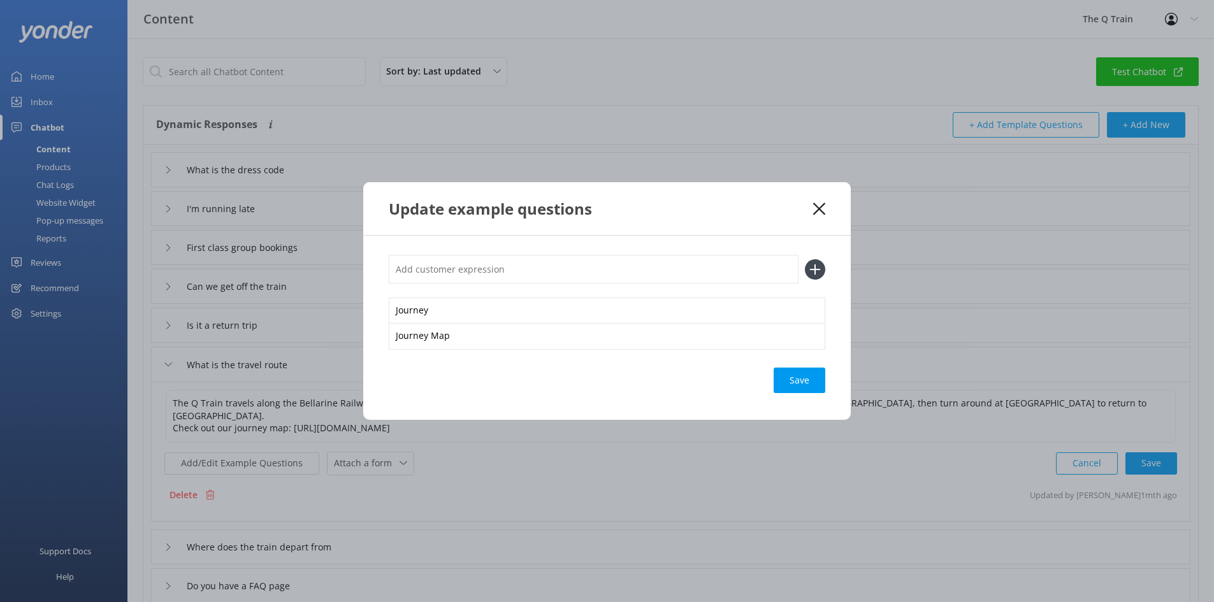
click at [456, 270] on input "text" at bounding box center [594, 269] width 410 height 29
paste input "Wwhich location will it take"
drag, startPoint x: 412, startPoint y: 270, endPoint x: 423, endPoint y: 285, distance: 18.2
click at [413, 270] on input "Wwhich location will it take" at bounding box center [594, 269] width 410 height 29
type input "Which location will it take"
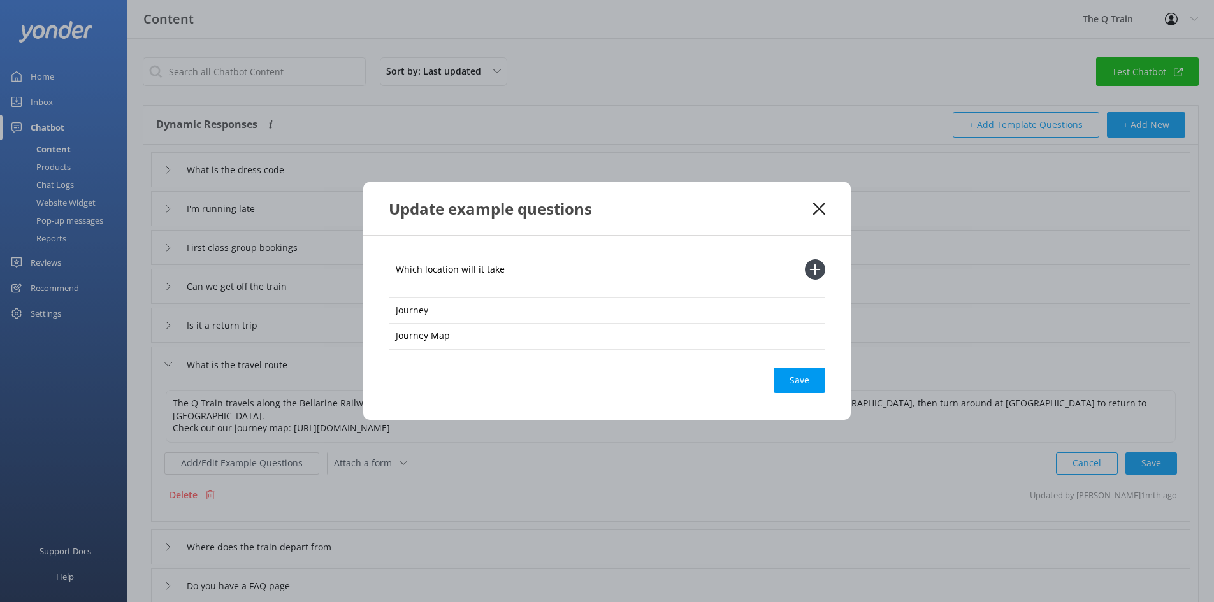
click at [815, 269] on use at bounding box center [815, 269] width 11 height 11
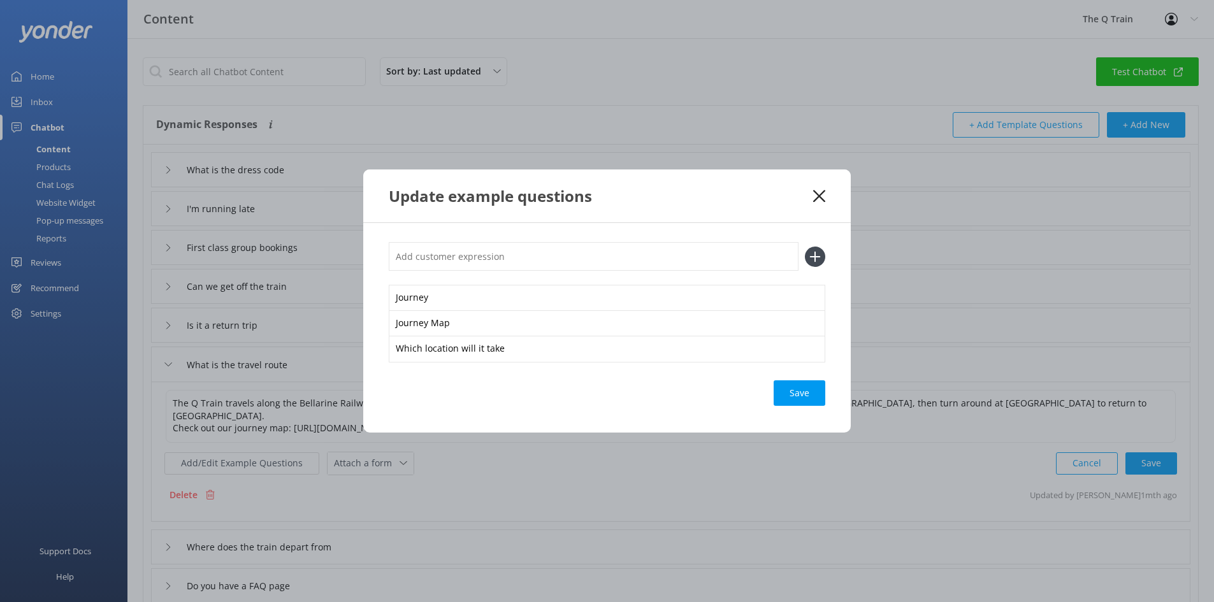
click at [460, 256] on input "text" at bounding box center [594, 256] width 410 height 29
type input "Where does it travel?"
click at [816, 258] on use at bounding box center [815, 256] width 11 height 11
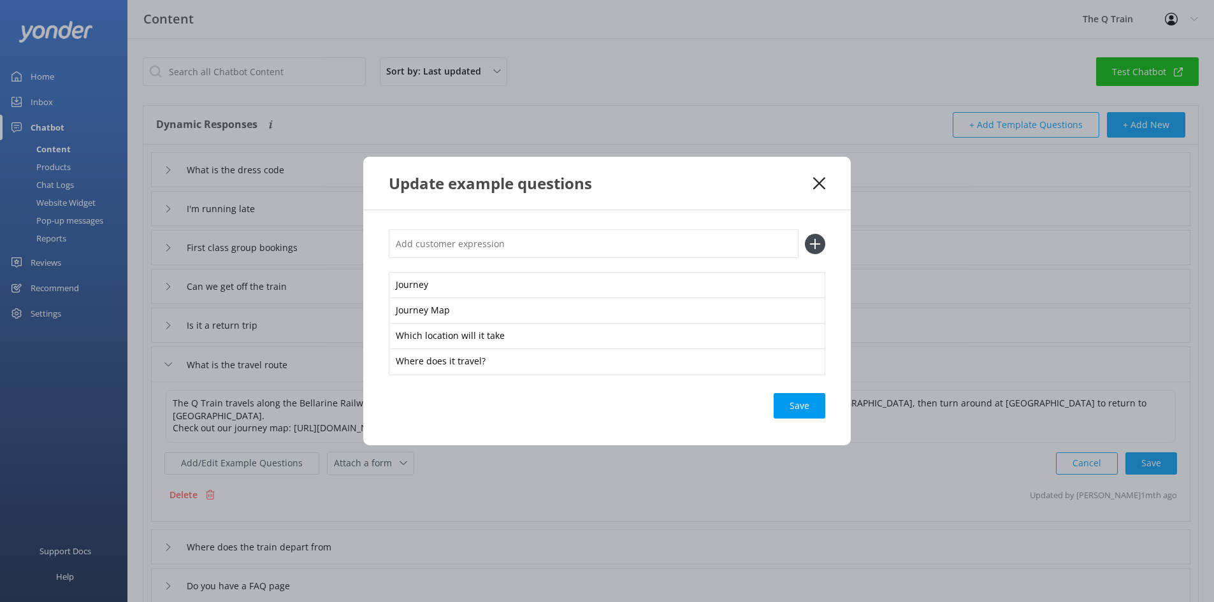
click at [466, 247] on input "text" at bounding box center [594, 243] width 410 height 29
type input "Map"
click at [821, 245] on icon at bounding box center [815, 244] width 20 height 20
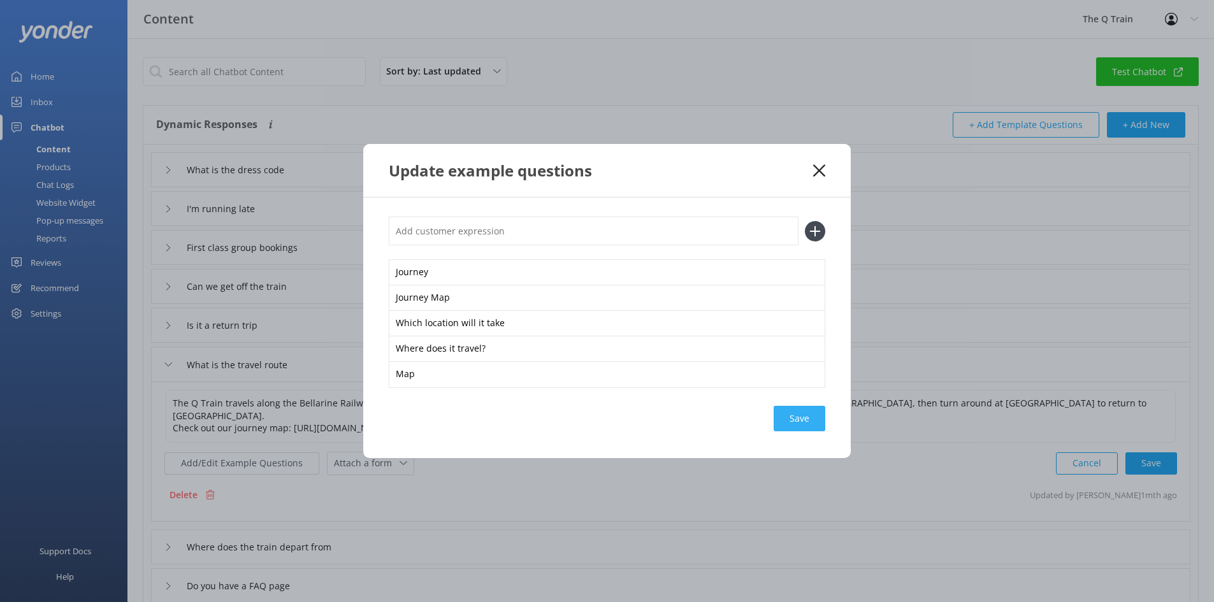
click at [802, 419] on div "Save" at bounding box center [800, 418] width 52 height 25
click at [820, 168] on icon at bounding box center [819, 170] width 12 height 13
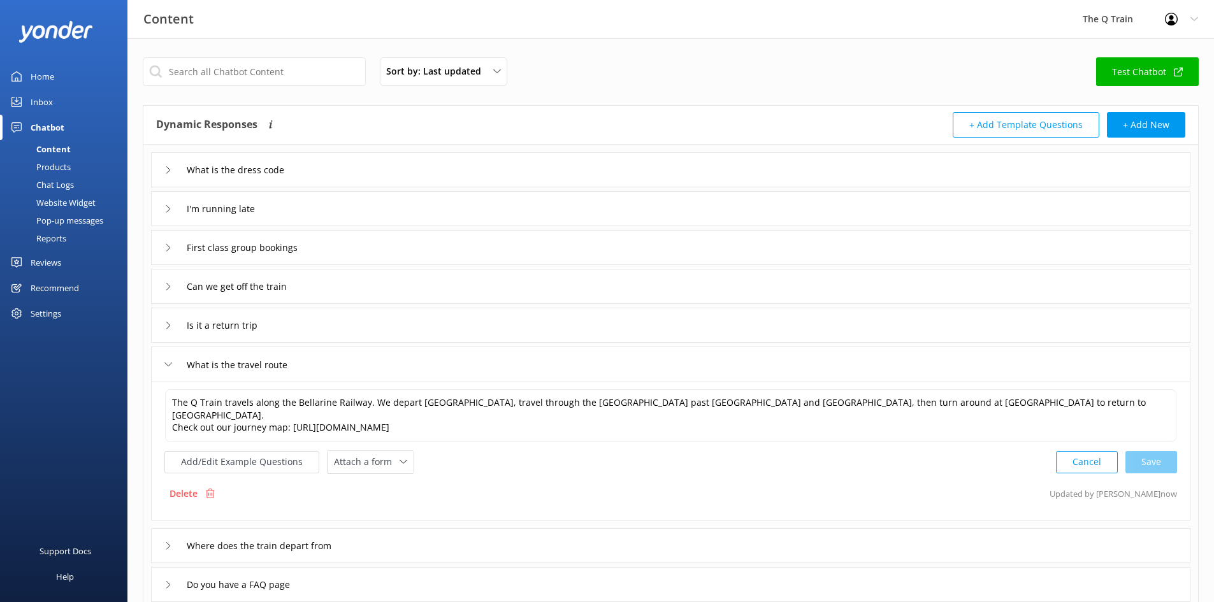
click at [57, 149] on div "Content" at bounding box center [39, 149] width 63 height 18
click at [688, 71] on div "Sort by: Last updated Title Last updated Test Chatbot" at bounding box center [671, 75] width 1056 height 36
click at [41, 132] on div "Chatbot" at bounding box center [48, 127] width 34 height 25
click at [59, 168] on div "Products" at bounding box center [39, 167] width 63 height 18
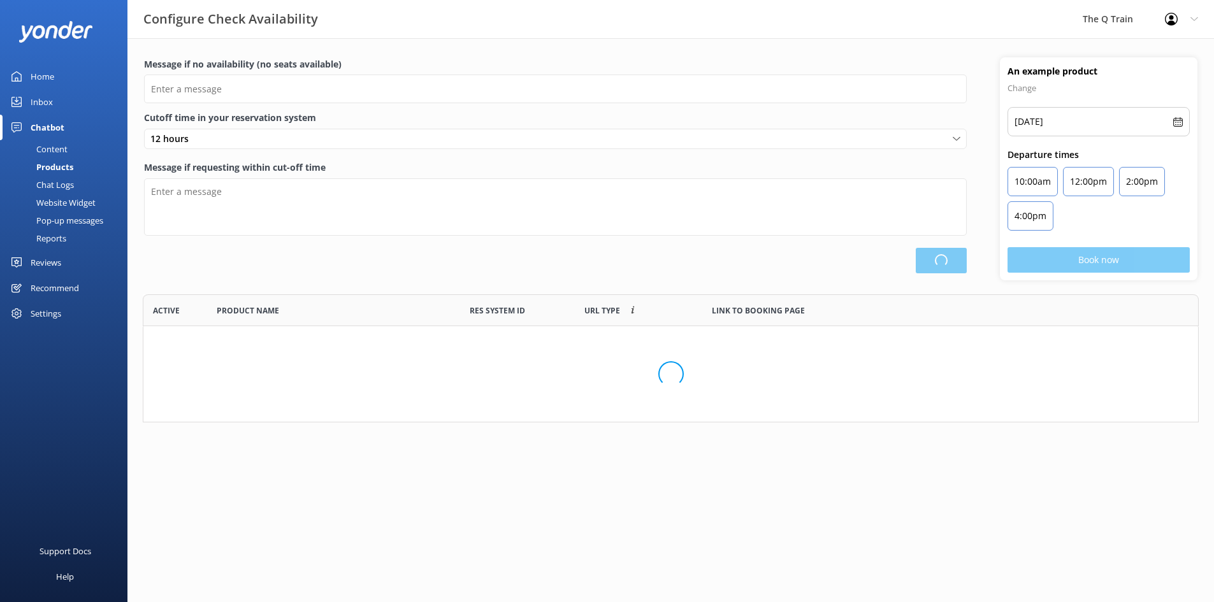
type input "Please choose another date."
type textarea "Please see live availability here: https://fareharbor.com/embeds/book/theqtrain…"
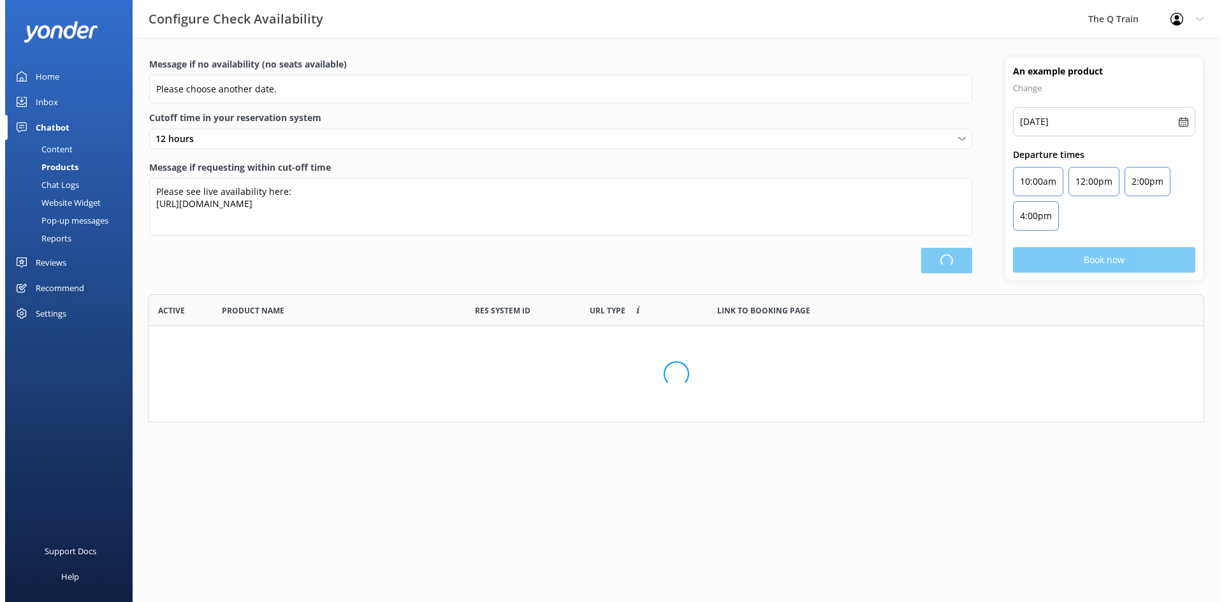
scroll to position [233, 1056]
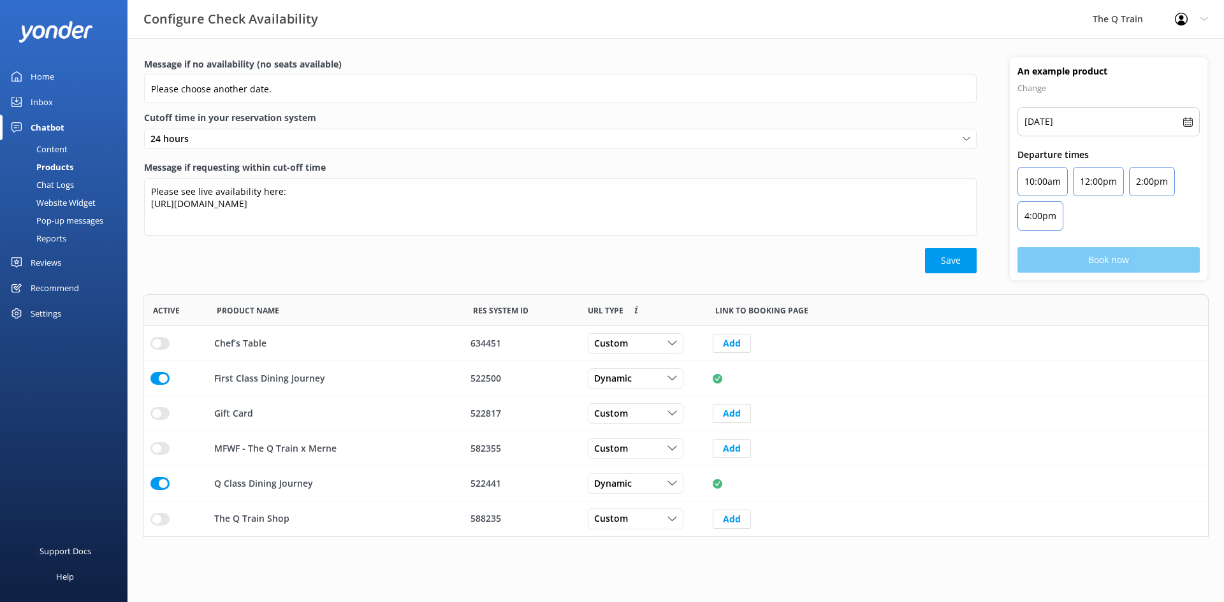
click at [58, 128] on div "Chatbot" at bounding box center [48, 127] width 34 height 25
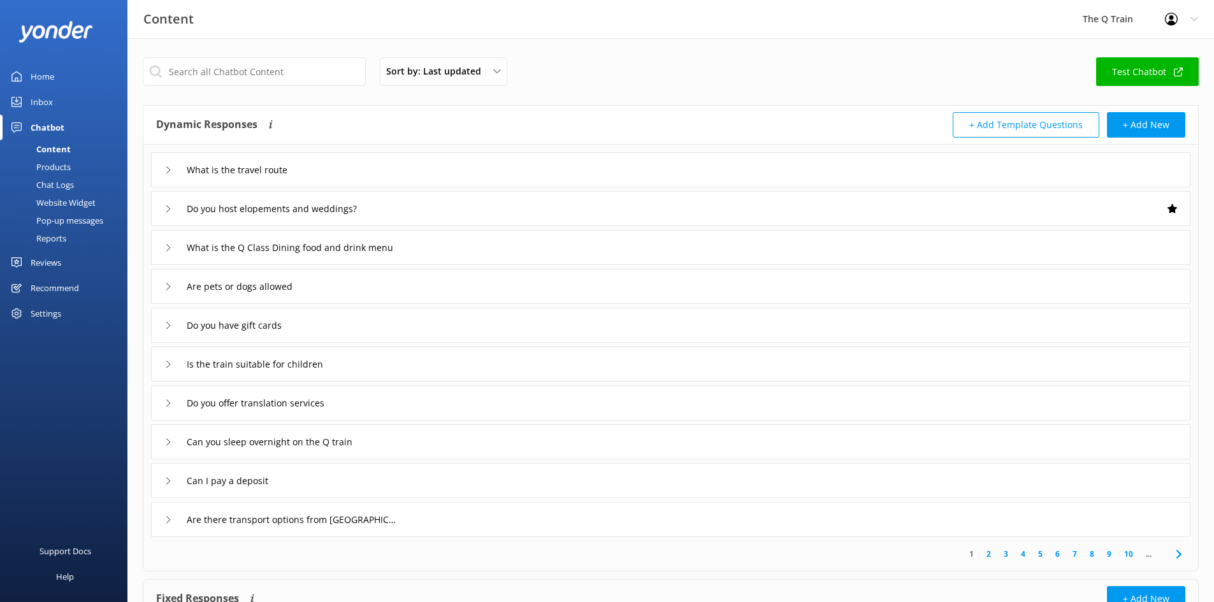
click at [34, 74] on div "Home" at bounding box center [43, 76] width 24 height 25
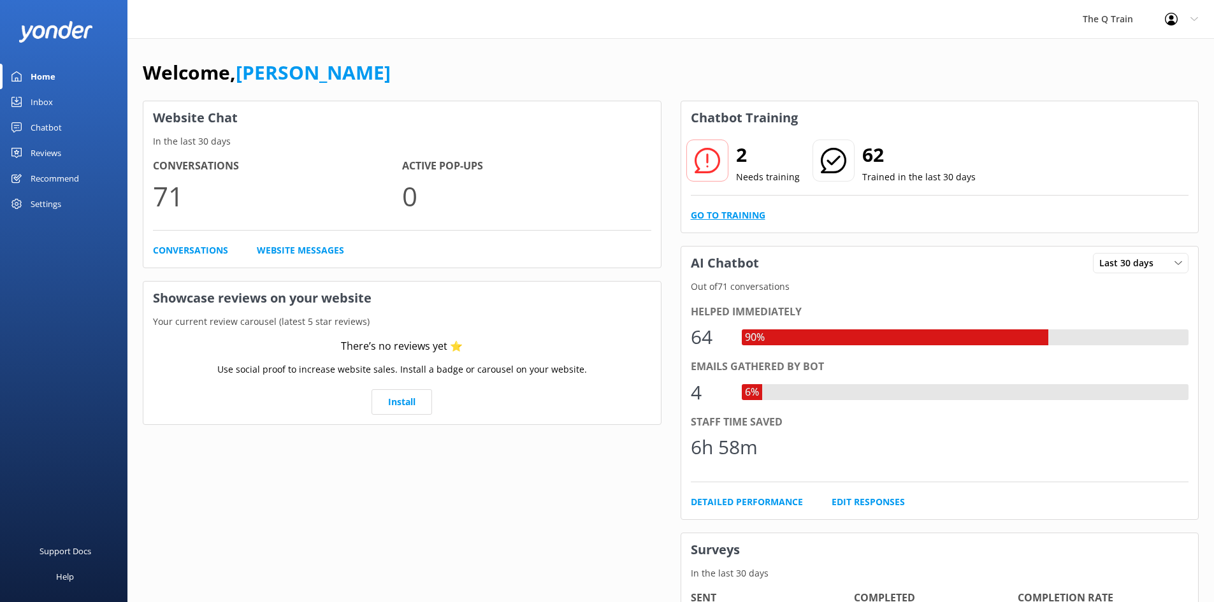
click at [741, 212] on link "Go to Training" at bounding box center [728, 215] width 75 height 14
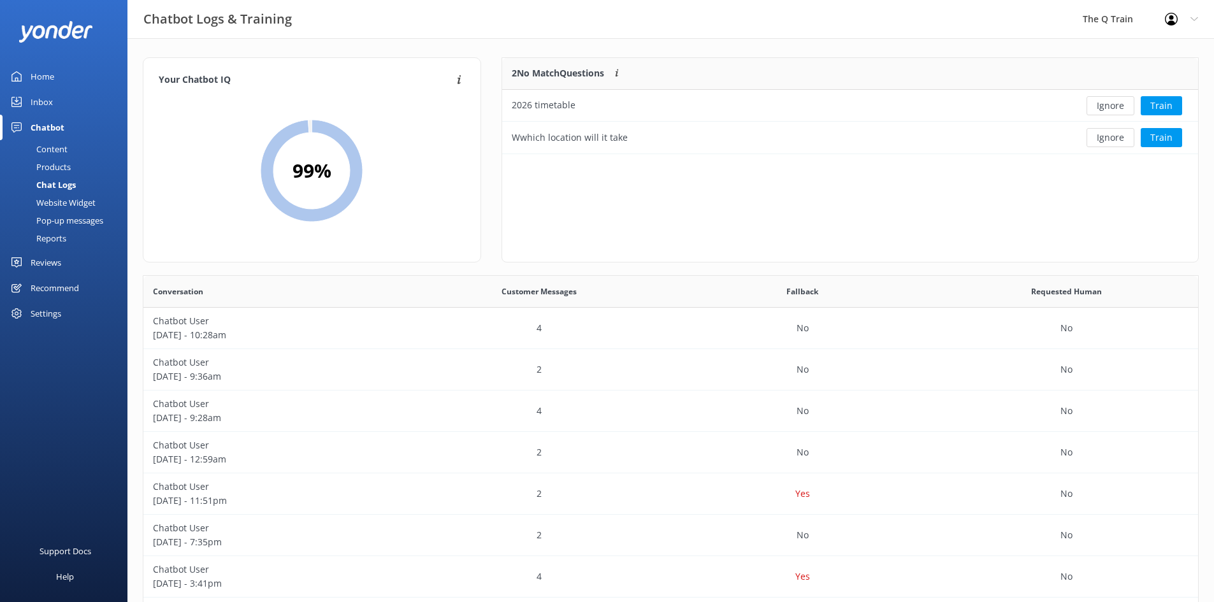
scroll to position [437, 1045]
click at [1110, 138] on button "Ignore" at bounding box center [1111, 137] width 48 height 19
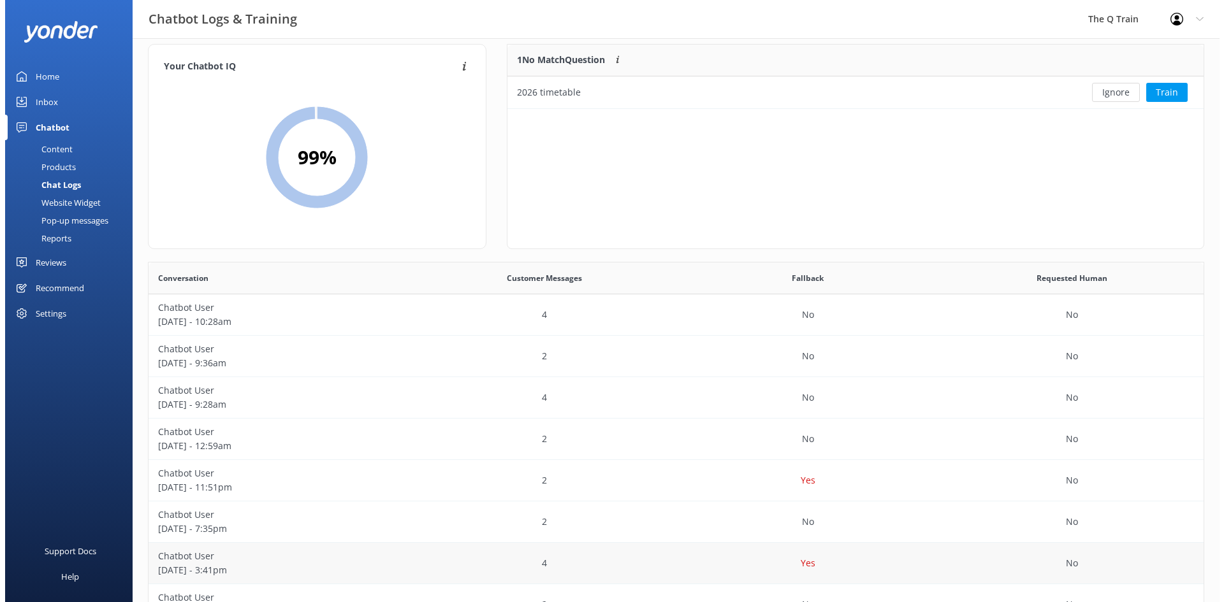
scroll to position [0, 0]
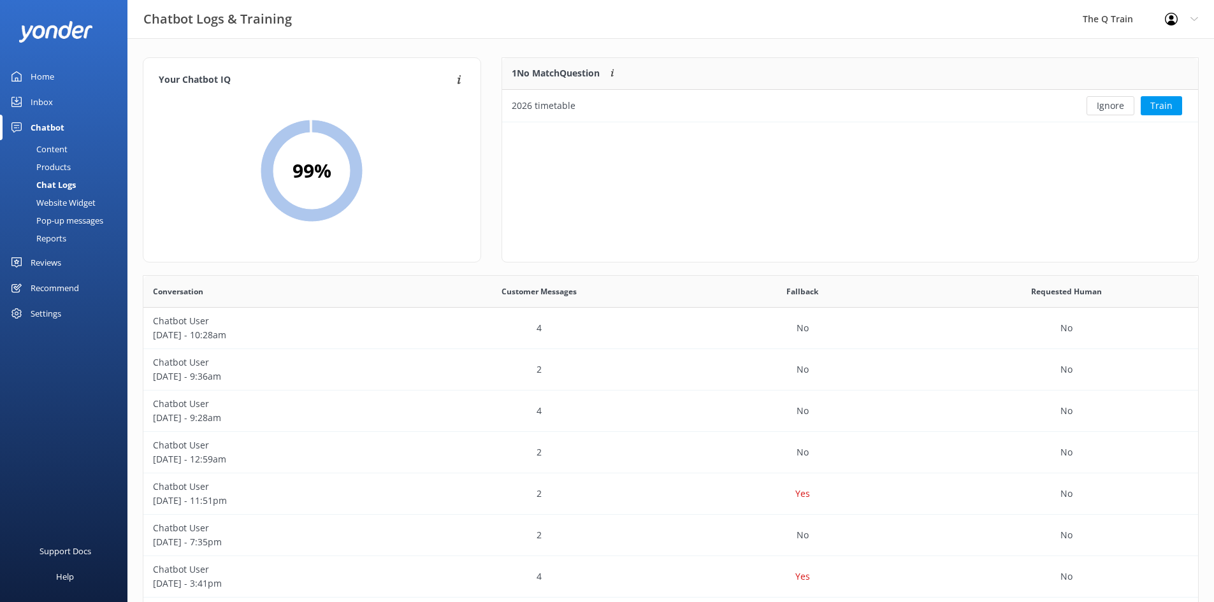
click at [67, 170] on div "Products" at bounding box center [39, 167] width 63 height 18
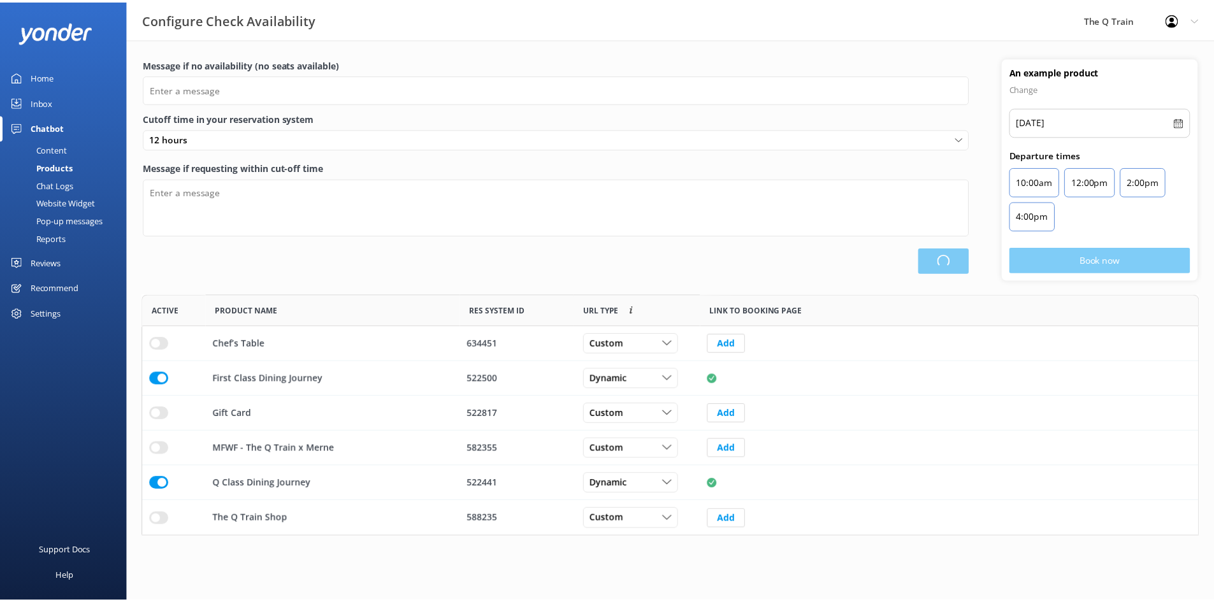
scroll to position [233, 1056]
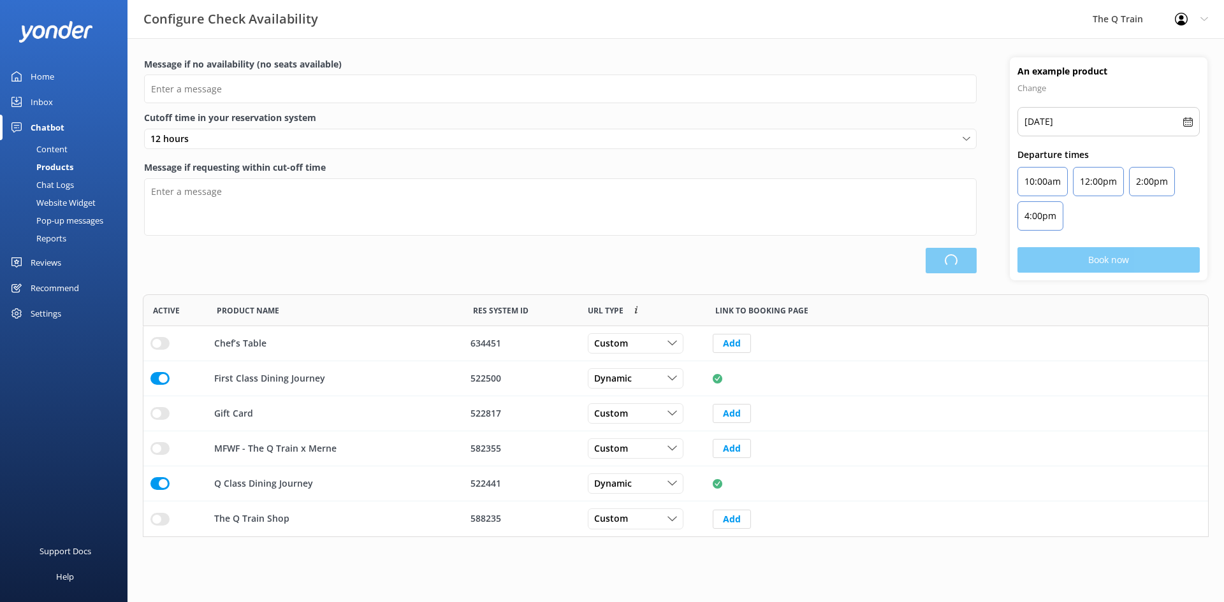
type input "Please choose another date."
type textarea "Please see live availability here: https://fareharbor.com/embeds/book/theqtrain…"
click at [64, 146] on div "Content" at bounding box center [38, 149] width 60 height 18
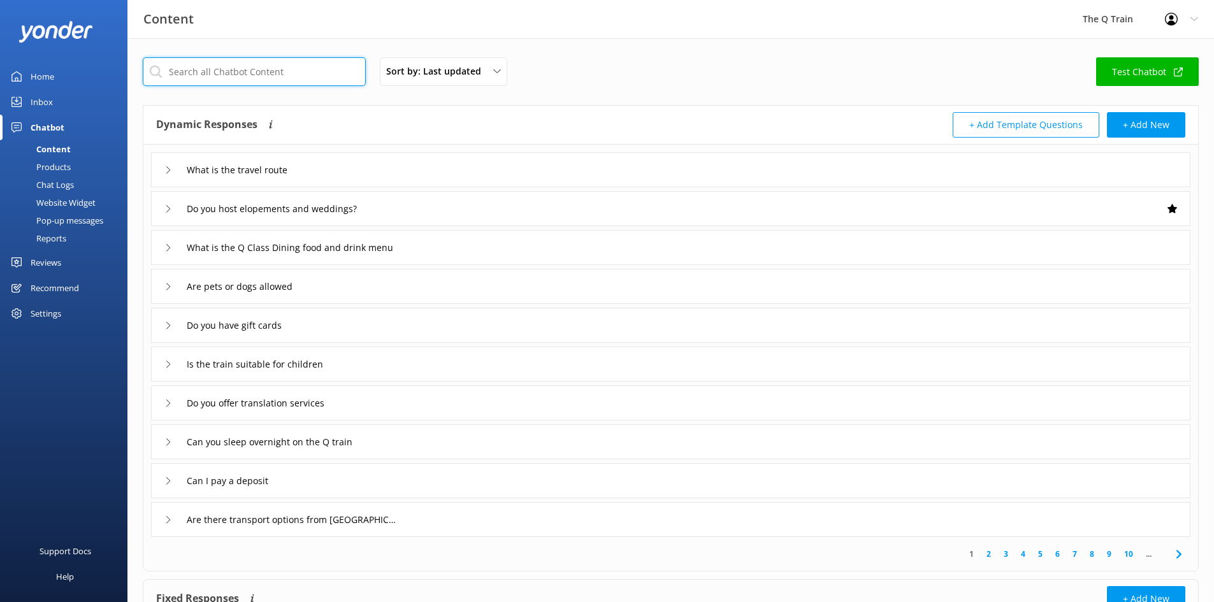
click at [227, 74] on input "text" at bounding box center [254, 71] width 223 height 29
type input "timetable"
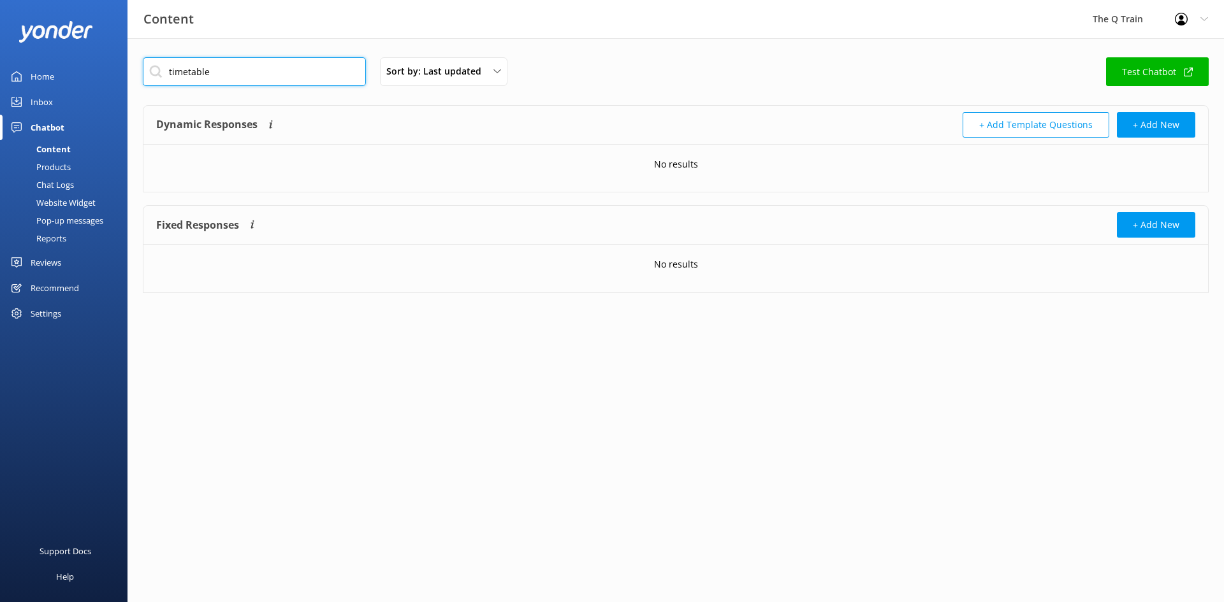
drag, startPoint x: 227, startPoint y: 74, endPoint x: 124, endPoint y: 73, distance: 102.6
click at [124, 73] on div "Content The Q Train Profile Settings Logout Home Inbox Chatbot Content Products…" at bounding box center [612, 184] width 1224 height 293
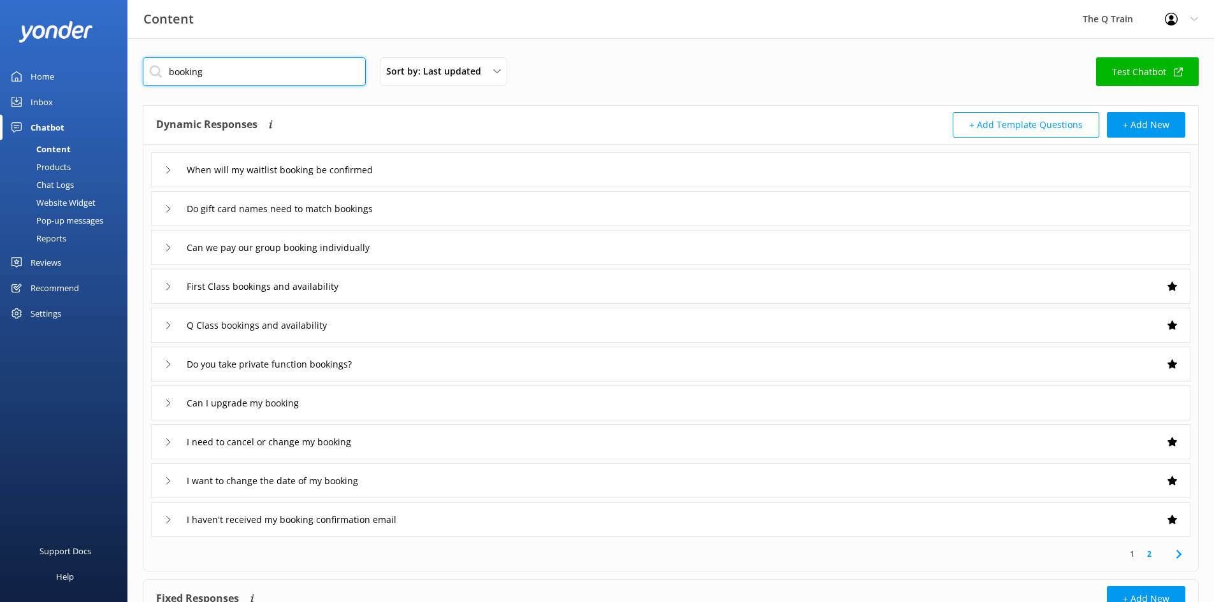
type input "booking"
click at [166, 320] on div "Q Class bookings and availability" at bounding box center [256, 325] width 184 height 21
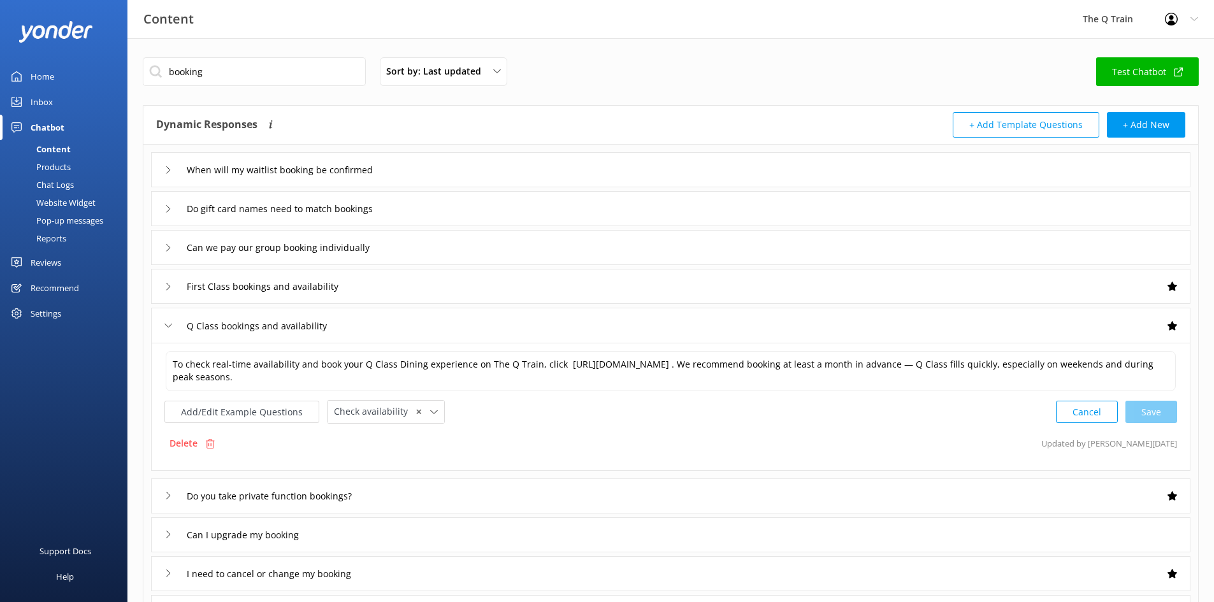
drag, startPoint x: 166, startPoint y: 320, endPoint x: 174, endPoint y: 320, distance: 7.6
click at [167, 320] on div "Q Class bookings and availability" at bounding box center [256, 326] width 184 height 21
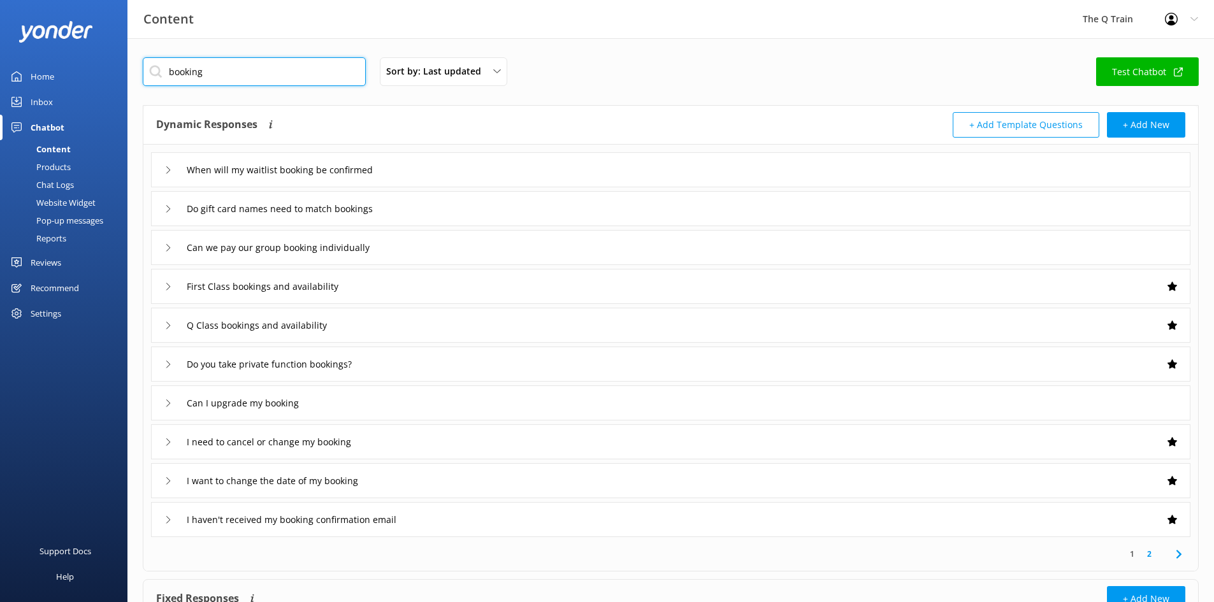
click at [205, 69] on input "booking" at bounding box center [254, 71] width 223 height 29
drag, startPoint x: 212, startPoint y: 68, endPoint x: 147, endPoint y: 64, distance: 64.5
click at [147, 64] on input "booking" at bounding box center [254, 71] width 223 height 29
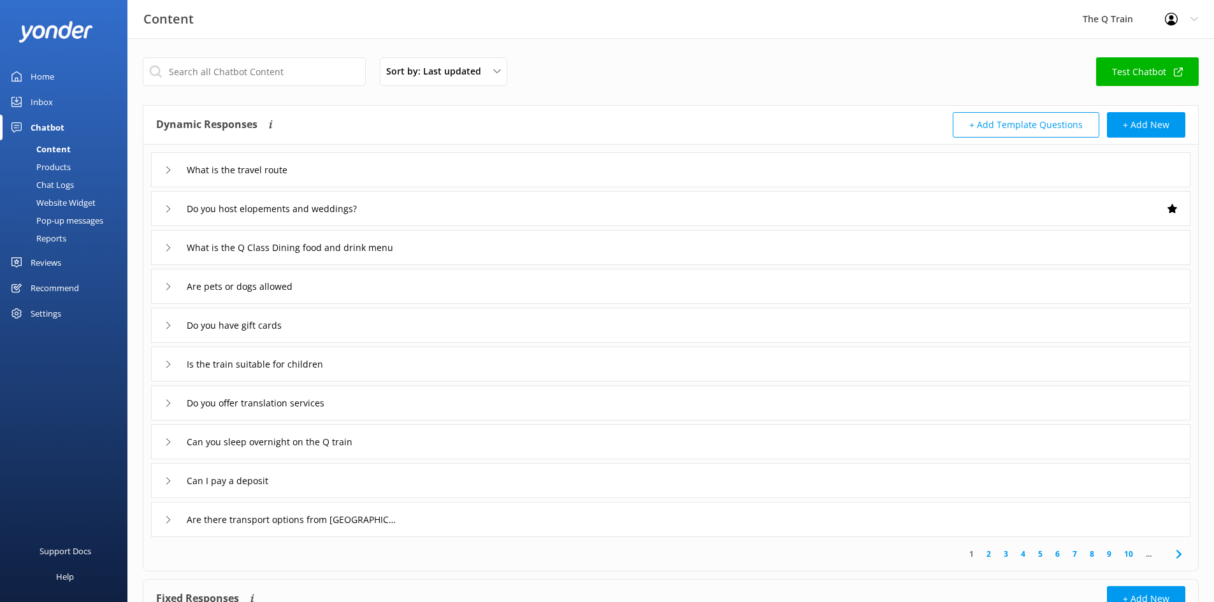
click at [1059, 128] on button "+ Add Template Questions" at bounding box center [1026, 124] width 147 height 25
click at [1154, 124] on button "+ Add New" at bounding box center [1146, 124] width 78 height 25
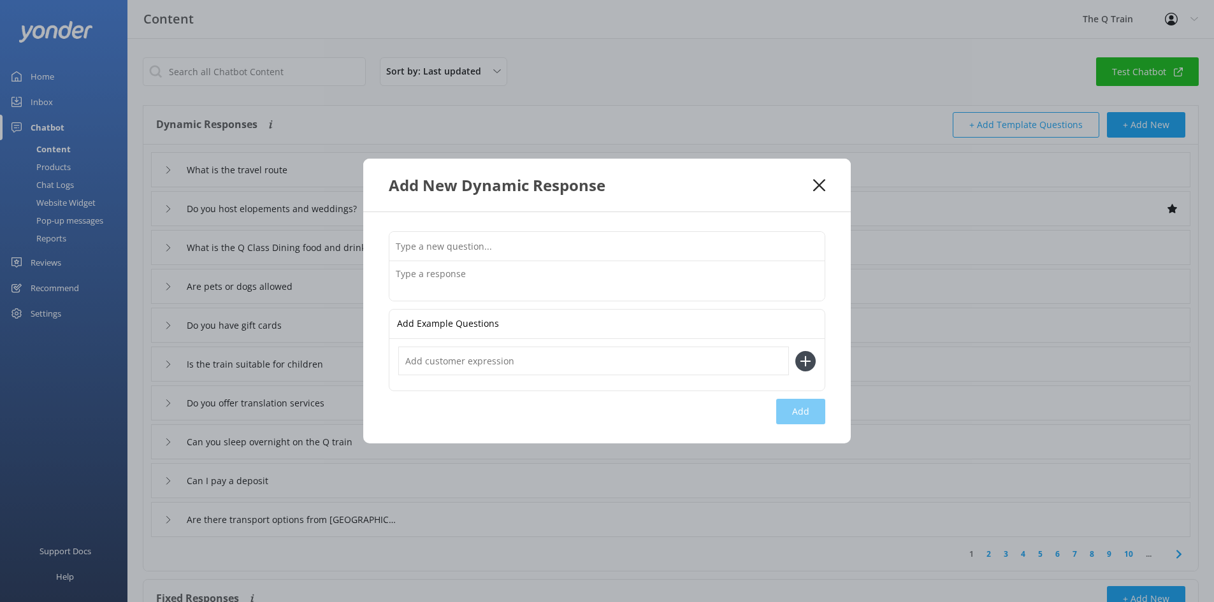
click at [465, 251] on input "text" at bounding box center [606, 246] width 435 height 29
type input "U"
type input "I want to book for next year is that possible?"
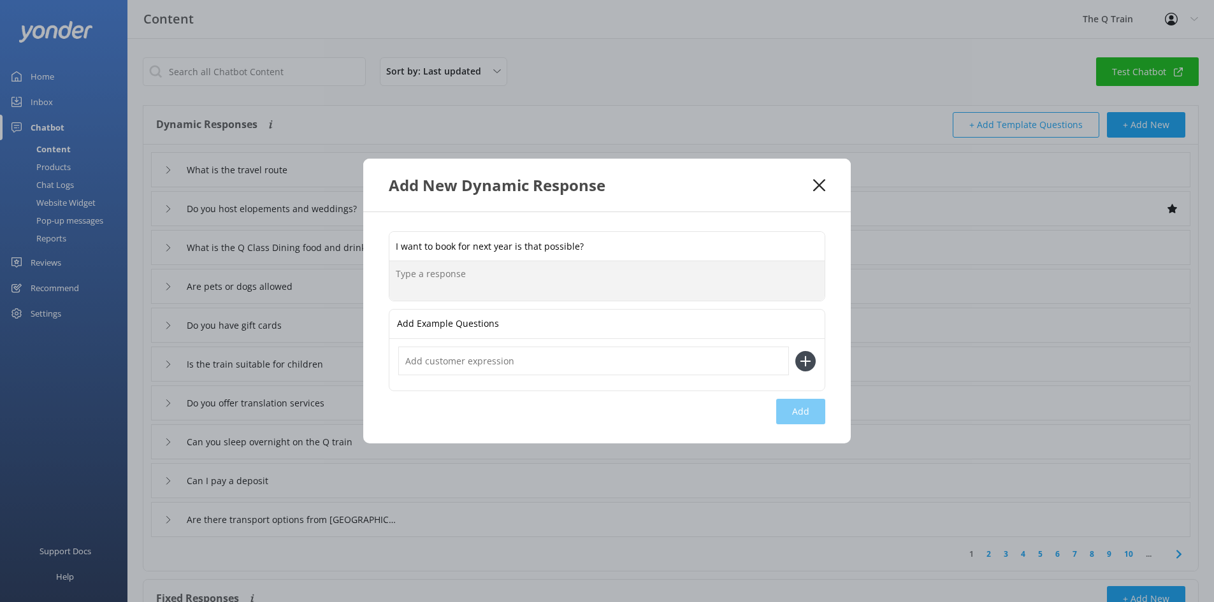
click at [425, 274] on textarea at bounding box center [606, 281] width 435 height 40
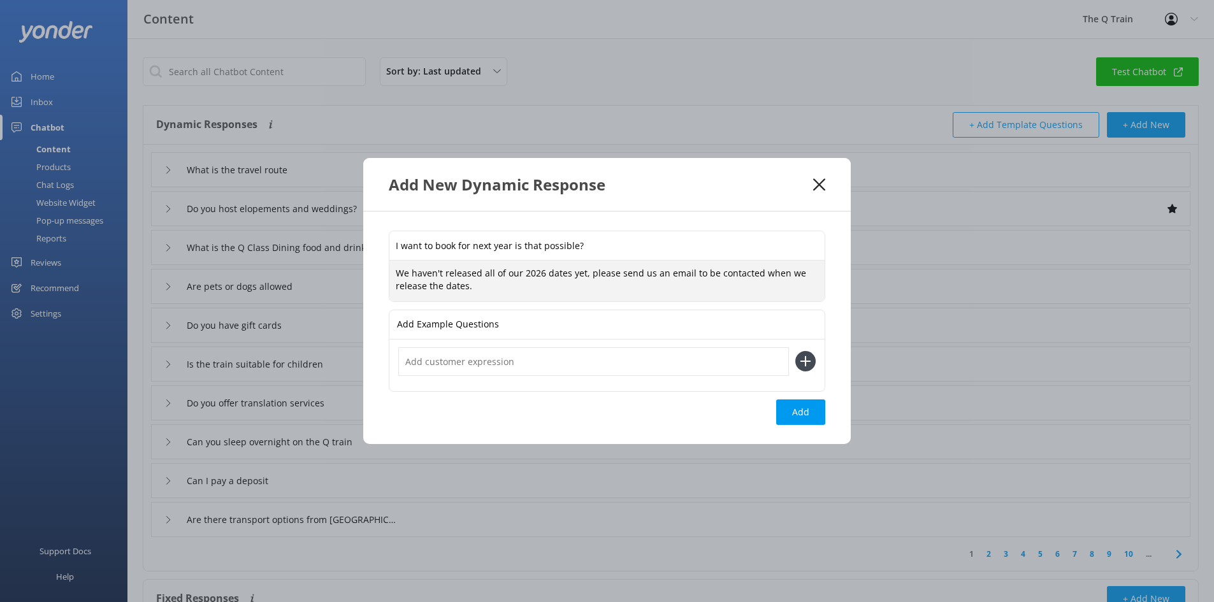
drag, startPoint x: 521, startPoint y: 272, endPoint x: 541, endPoint y: 271, distance: 20.4
click at [541, 271] on textarea "We haven't released all of our 2026 dates yet, please send us an email to be co…" at bounding box center [606, 281] width 435 height 40
drag, startPoint x: 515, startPoint y: 285, endPoint x: 383, endPoint y: 270, distance: 132.8
click at [383, 270] on div "I want to book for next year is that possible? We haven't released all of our n…" at bounding box center [607, 328] width 488 height 232
click at [480, 282] on textarea "We haven't released all of our next year dates yet, please send us an email to …" at bounding box center [606, 281] width 435 height 40
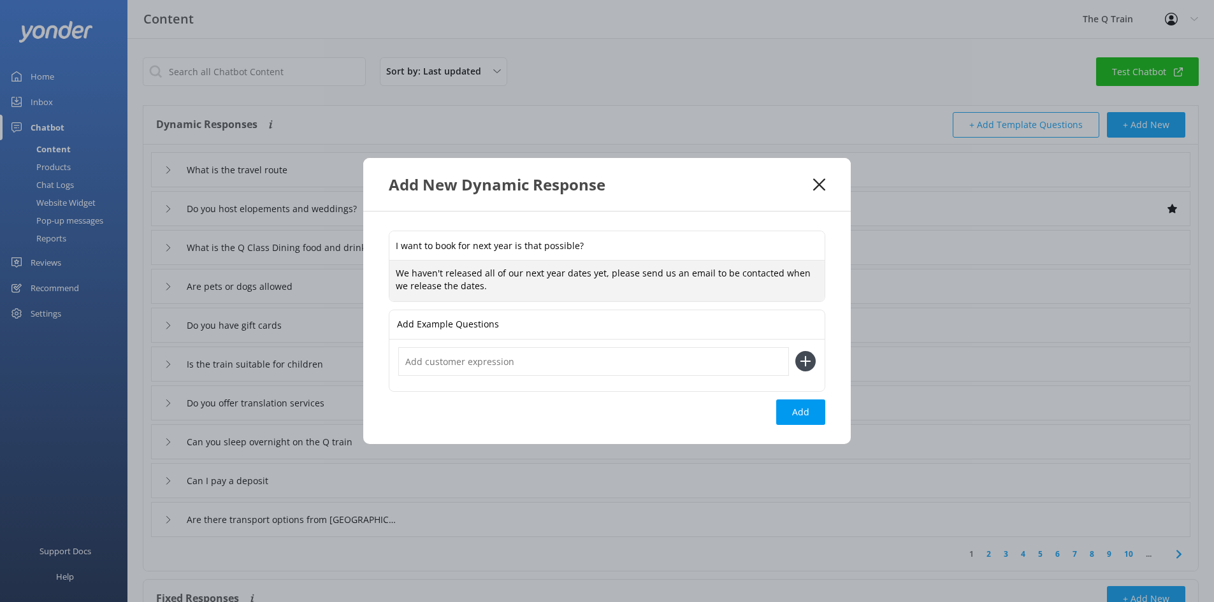
drag, startPoint x: 478, startPoint y: 287, endPoint x: 395, endPoint y: 275, distance: 83.7
click at [395, 275] on textarea "We haven't released all of our next year dates yet, please send us an email to …" at bounding box center [606, 281] width 435 height 40
paste textarea "’re still finalizing next year’s dates! Send us an email, and we’ll let you kno…"
type textarea "We’re still finalizing next year’s dates! Send us an email, and we’ll let you k…"
click at [465, 364] on input "text" at bounding box center [593, 361] width 391 height 29
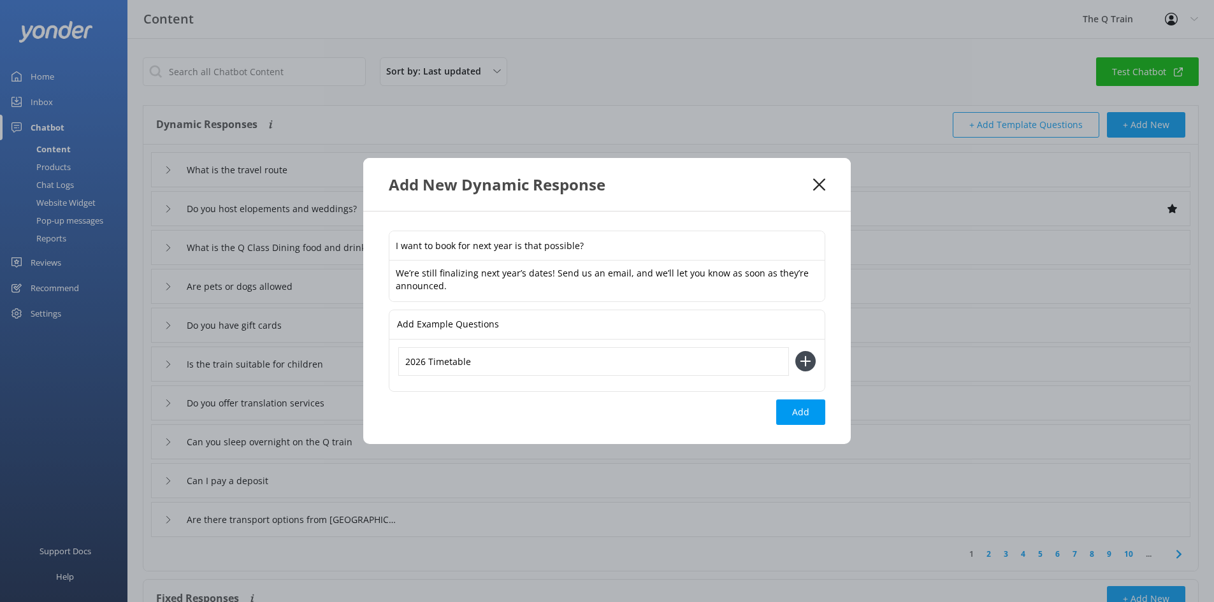
type input "2026 Timetable"
click at [806, 361] on use at bounding box center [806, 361] width 11 height 11
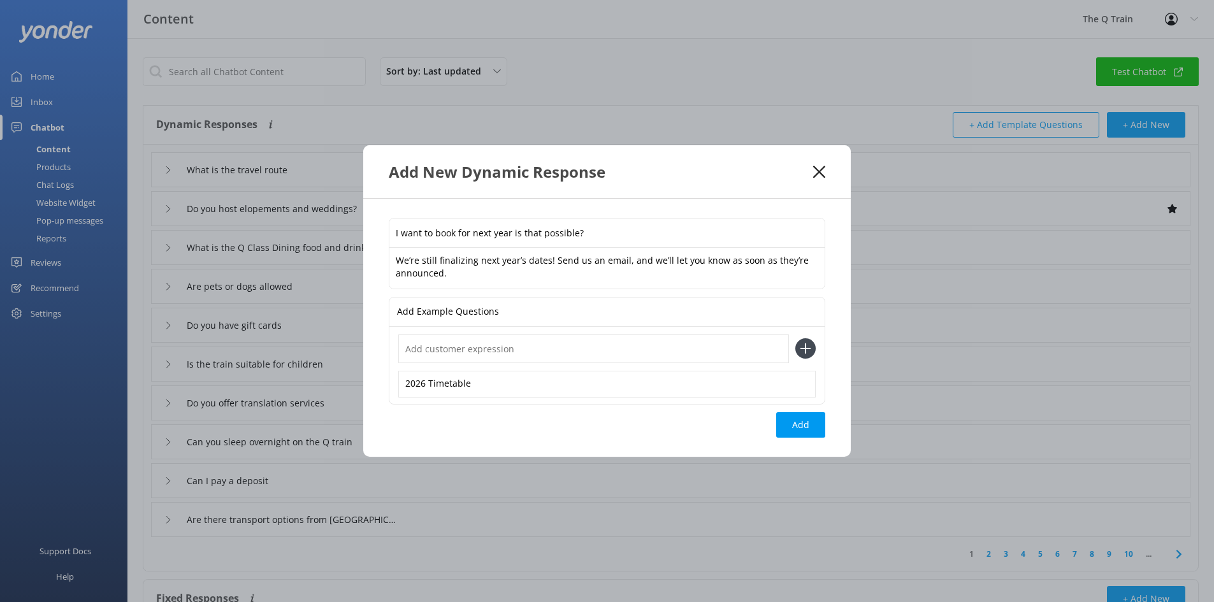
click at [493, 351] on input "text" at bounding box center [593, 349] width 391 height 29
type input "2027 Timetable"
click at [804, 349] on use at bounding box center [806, 349] width 11 height 11
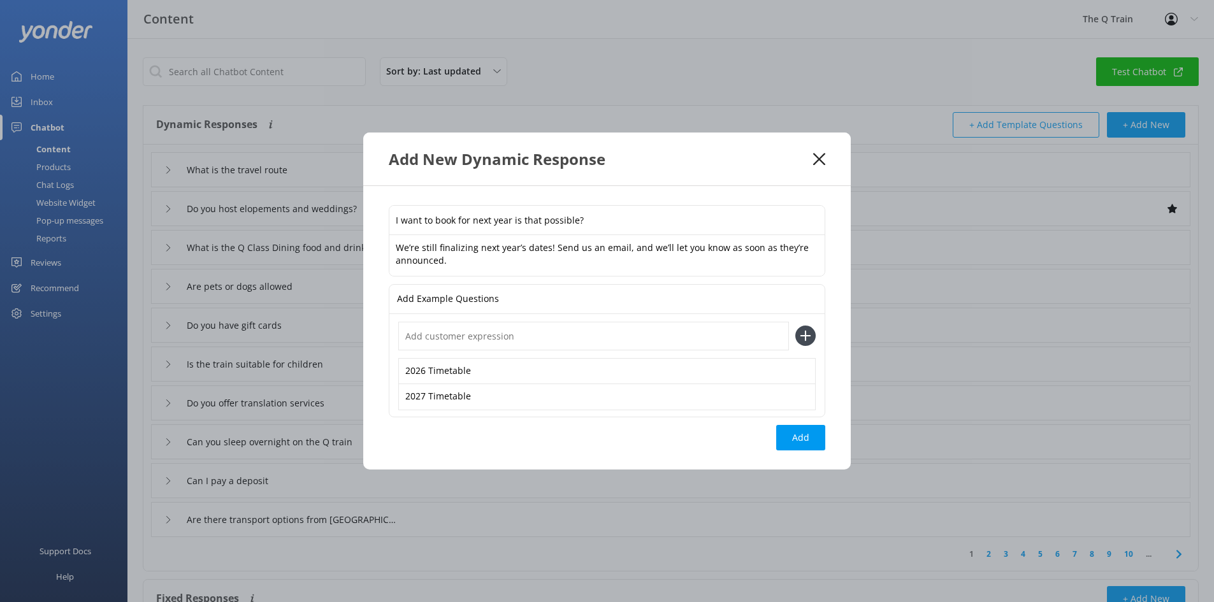
click at [440, 345] on input "text" at bounding box center [593, 336] width 391 height 29
type input "N"
type input "Date not available"
click at [810, 337] on use at bounding box center [806, 336] width 11 height 11
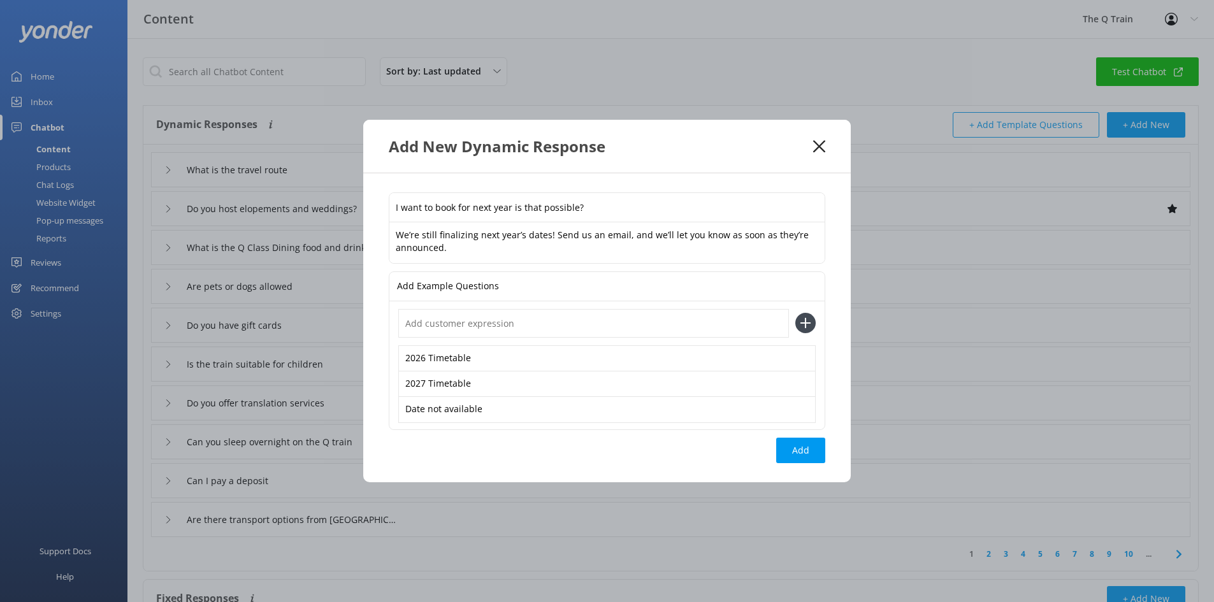
click at [447, 321] on input "text" at bounding box center [593, 323] width 391 height 29
click at [462, 237] on textarea "We’re still finalizing next year’s dates! Send us an email, and we’ll let you k…" at bounding box center [606, 242] width 435 height 40
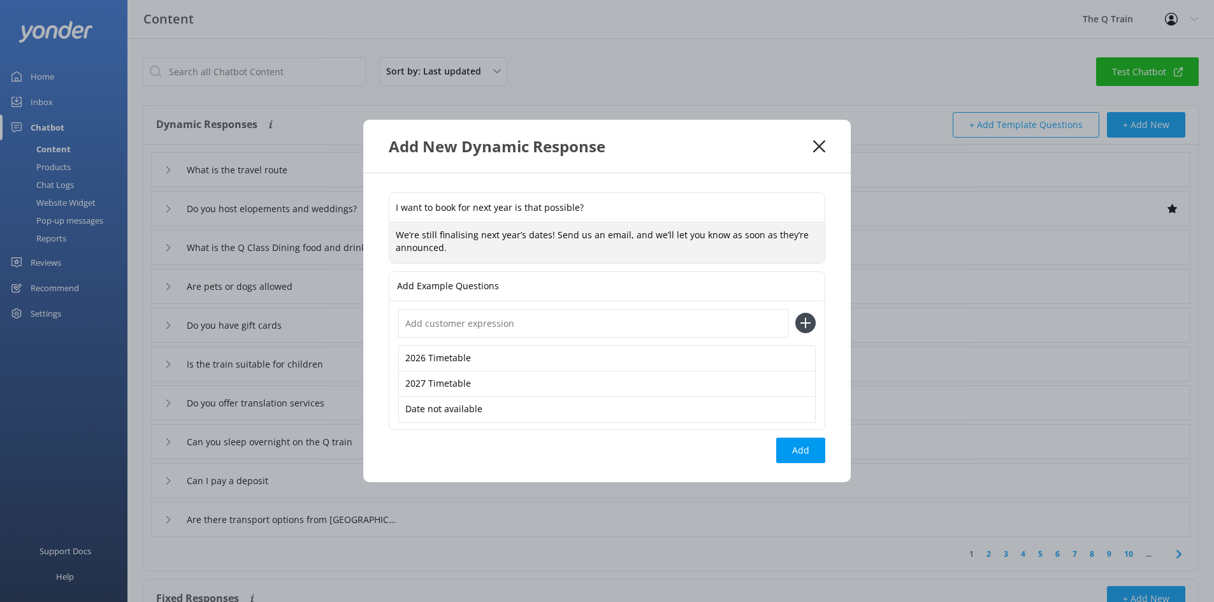
type textarea "We’re still finalising next year’s dates! Send us an email, and we’ll let you k…"
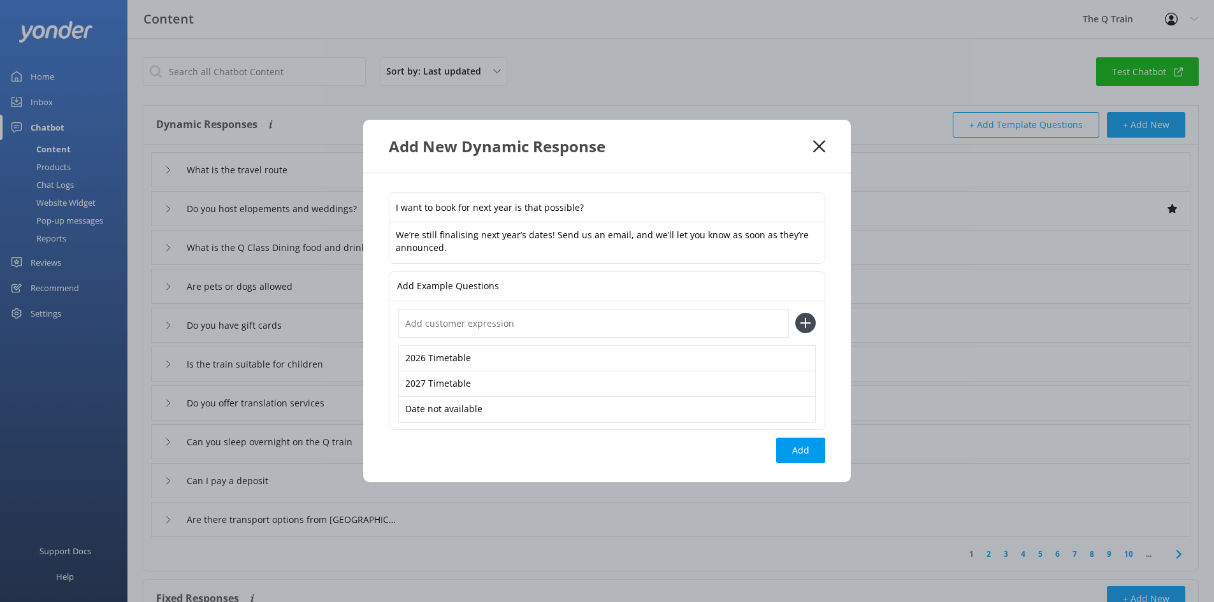
click at [475, 290] on p "Add Example Questions" at bounding box center [448, 286] width 102 height 29
click at [451, 326] on input "text" at bounding box center [593, 323] width 391 height 29
type input "Next Year"
drag, startPoint x: 806, startPoint y: 324, endPoint x: 800, endPoint y: 326, distance: 6.5
click at [806, 324] on icon at bounding box center [805, 323] width 20 height 20
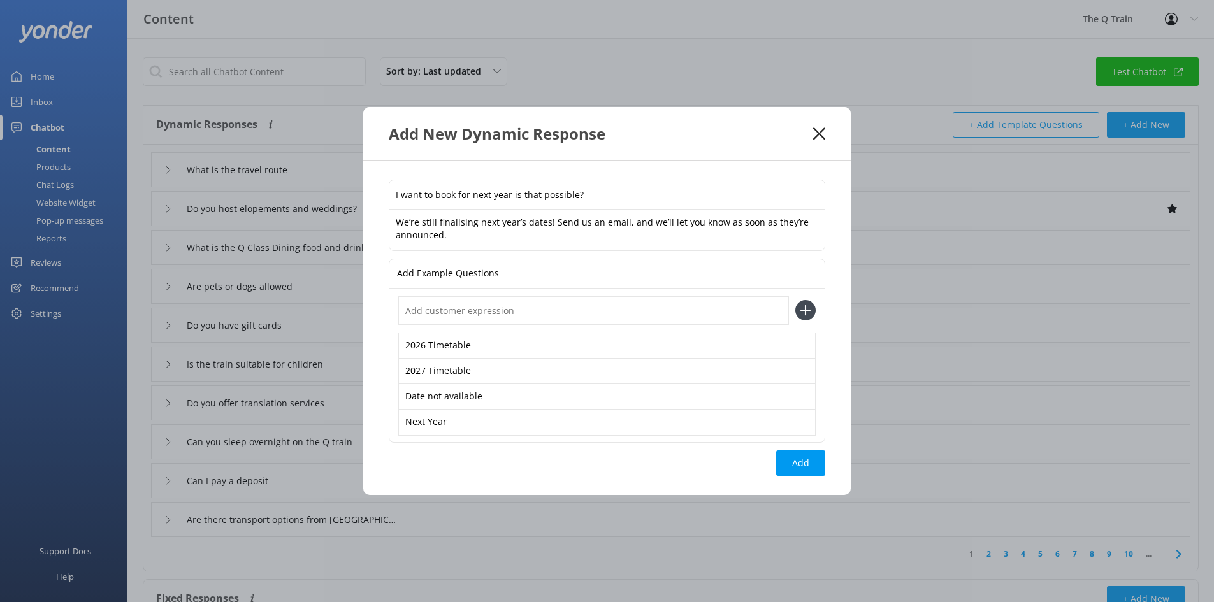
click at [473, 309] on input "text" at bounding box center [593, 310] width 391 height 29
type input "Next Year Dates"
click at [811, 315] on icon at bounding box center [805, 310] width 20 height 20
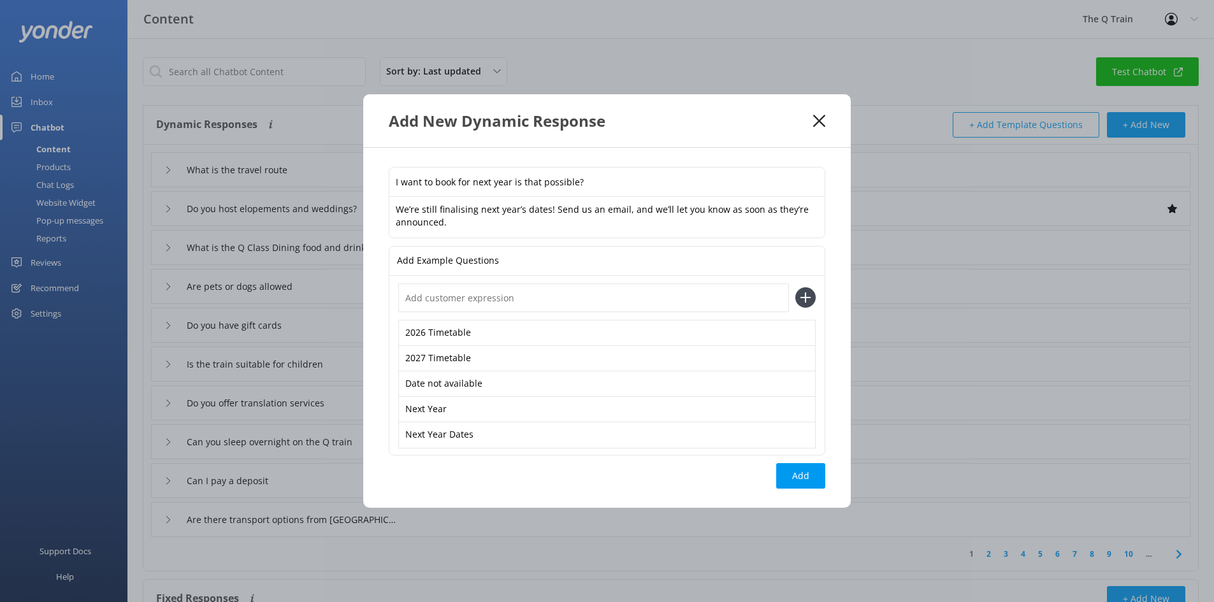
click at [465, 299] on input "text" at bounding box center [593, 298] width 391 height 29
click at [804, 477] on button "Add" at bounding box center [800, 475] width 49 height 25
type input "I want to book for next year is that possible?"
type input "What is the travel route"
type input "Do you host elopements and weddings?"
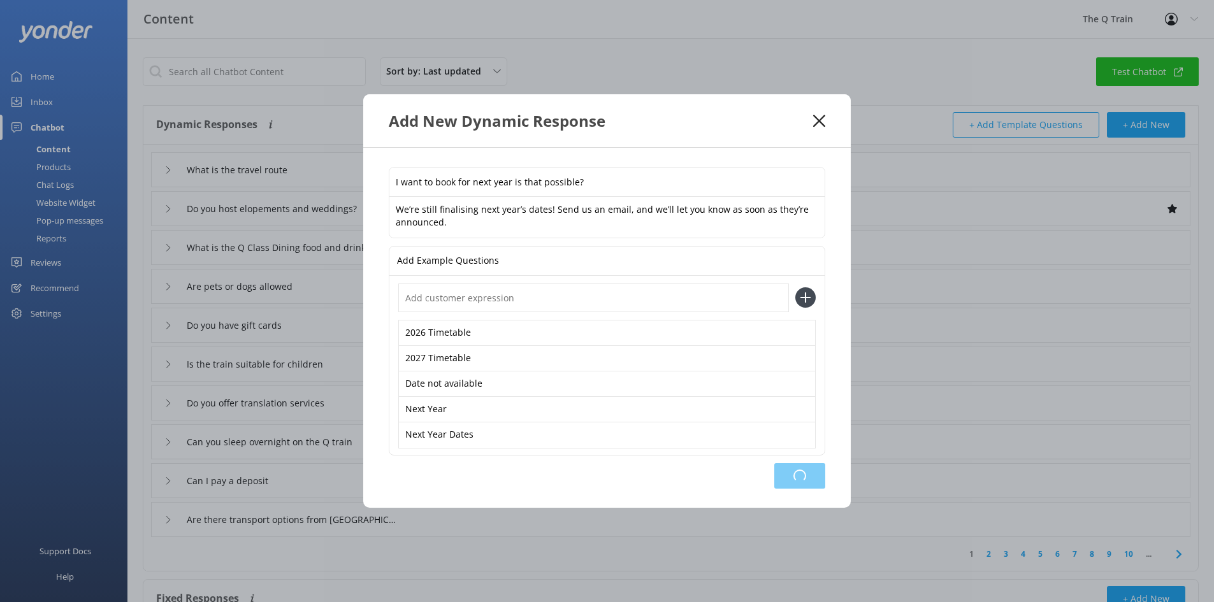
type input "What is the Q Class Dining food and drink menu"
type input "Are pets or dogs allowed"
type input "Do you have gift cards"
type input "Is the train suitable for children"
type input "Do you offer translation services"
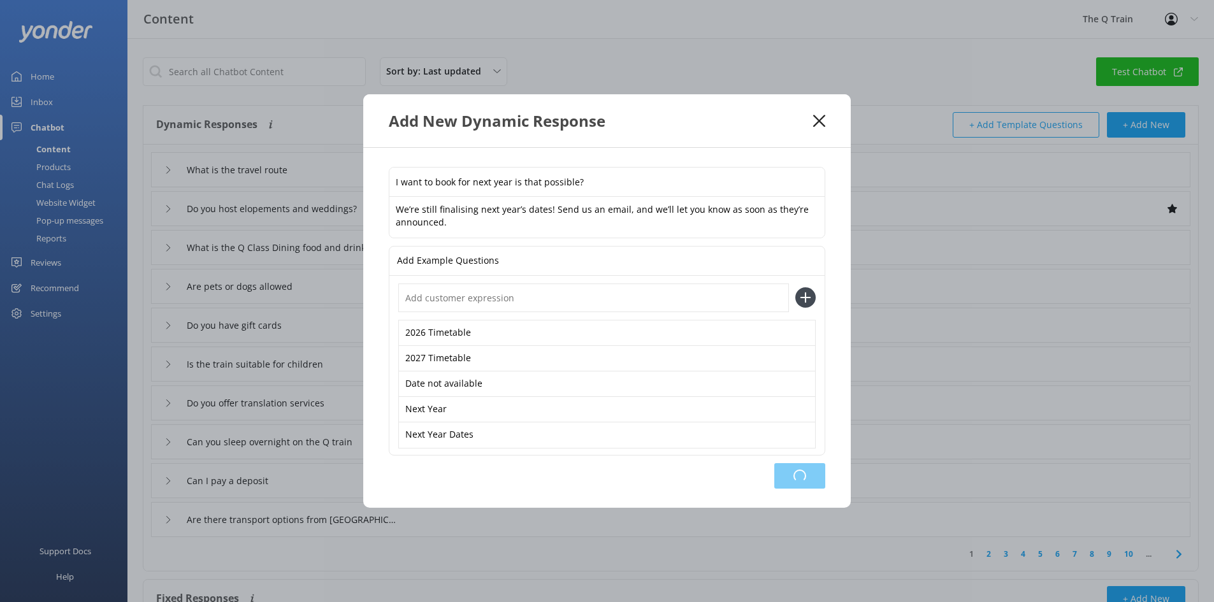
type input "Can you sleep overnight on the Q train"
type input "Can I pay a deposit"
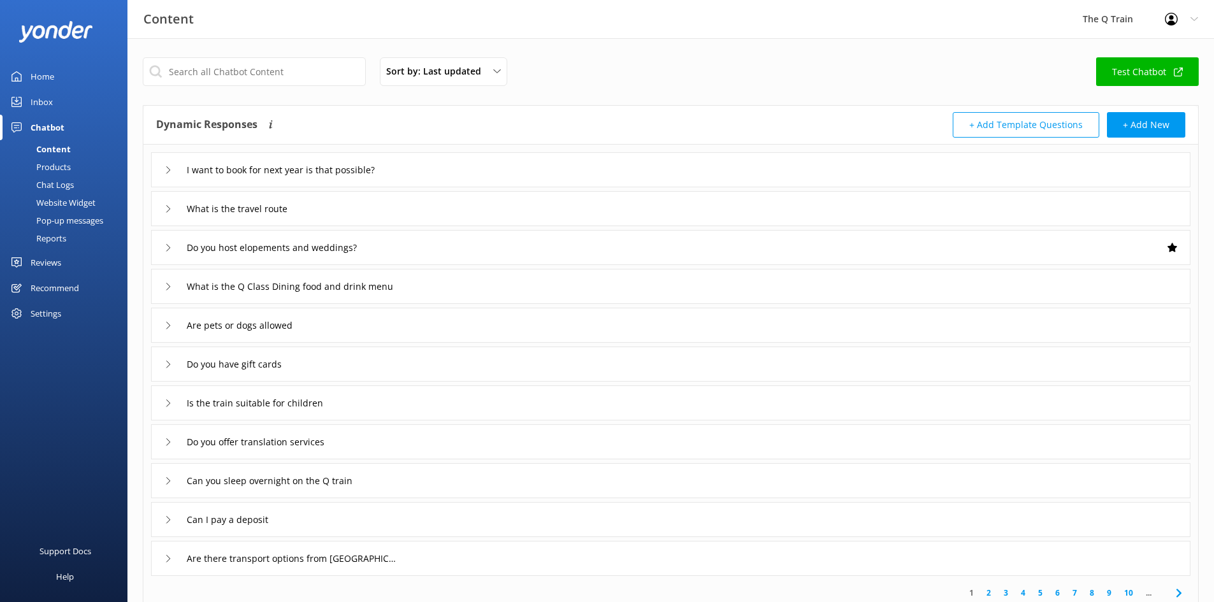
click at [35, 80] on div "Home" at bounding box center [43, 76] width 24 height 25
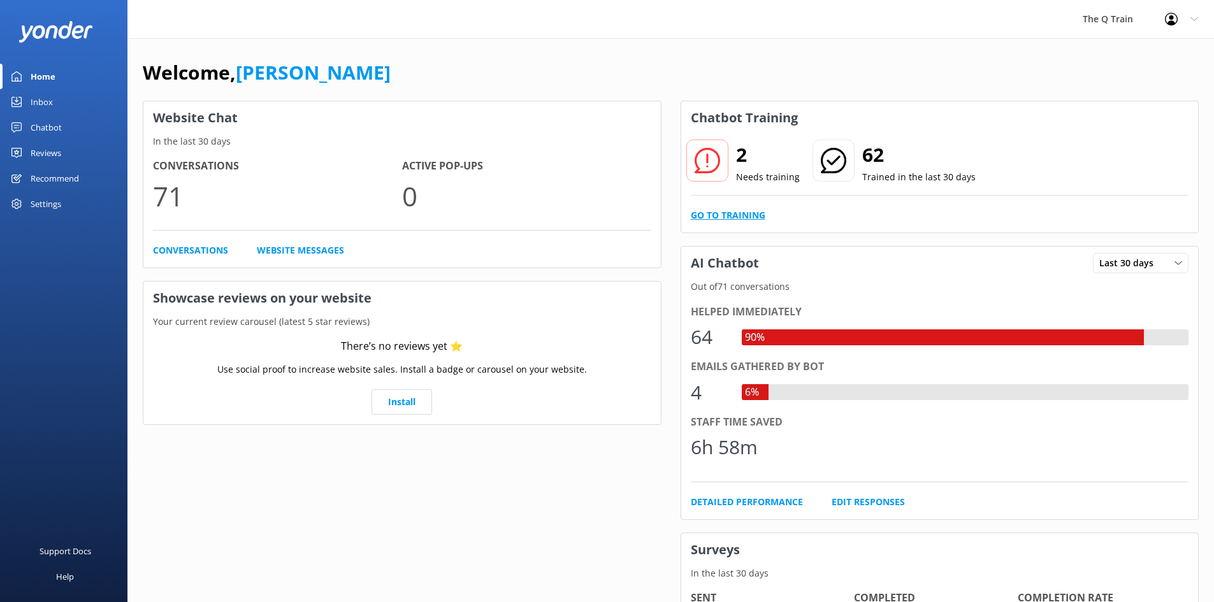
click at [739, 215] on link "Go to Training" at bounding box center [728, 215] width 75 height 14
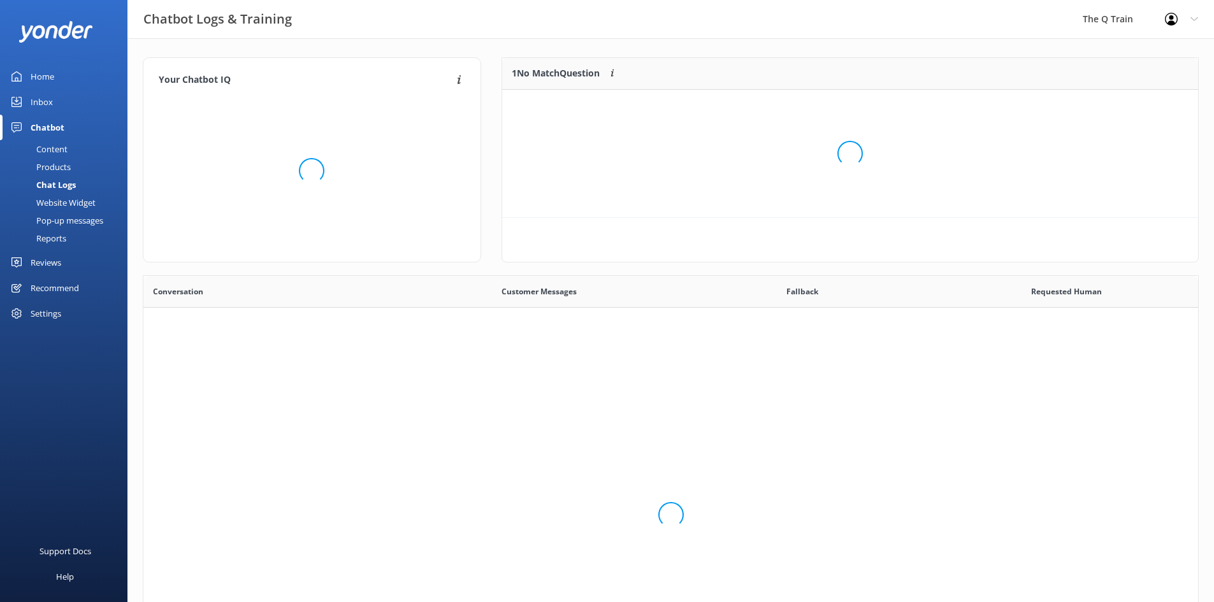
scroll to position [437, 1045]
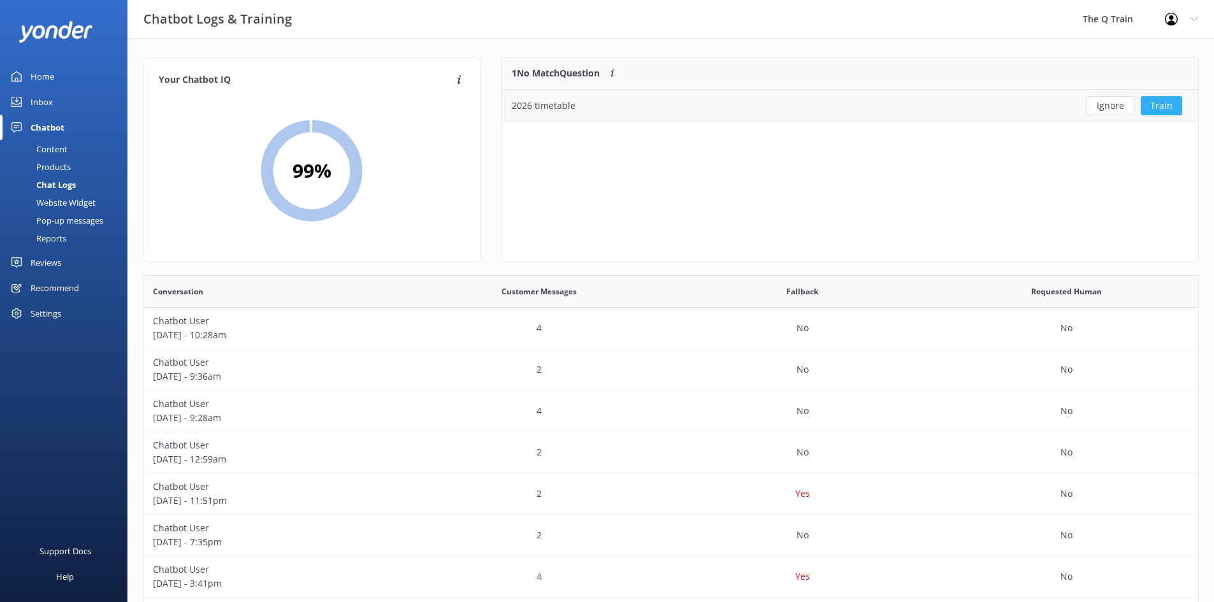
click at [1161, 104] on button "Train" at bounding box center [1161, 105] width 41 height 19
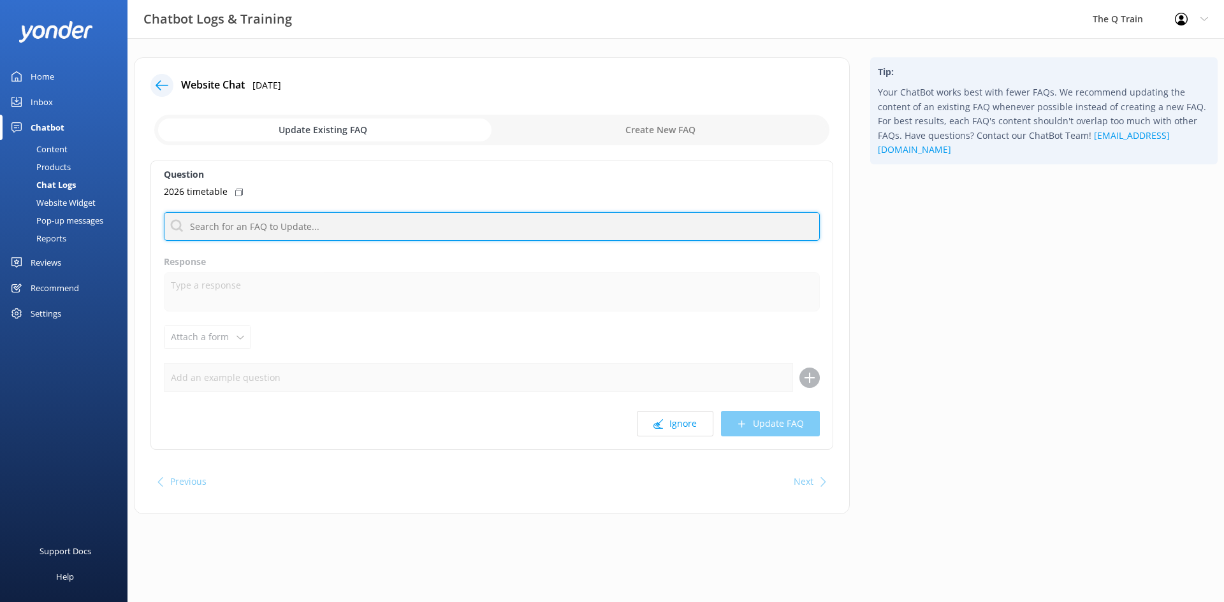
click at [310, 231] on input "text" at bounding box center [492, 226] width 656 height 29
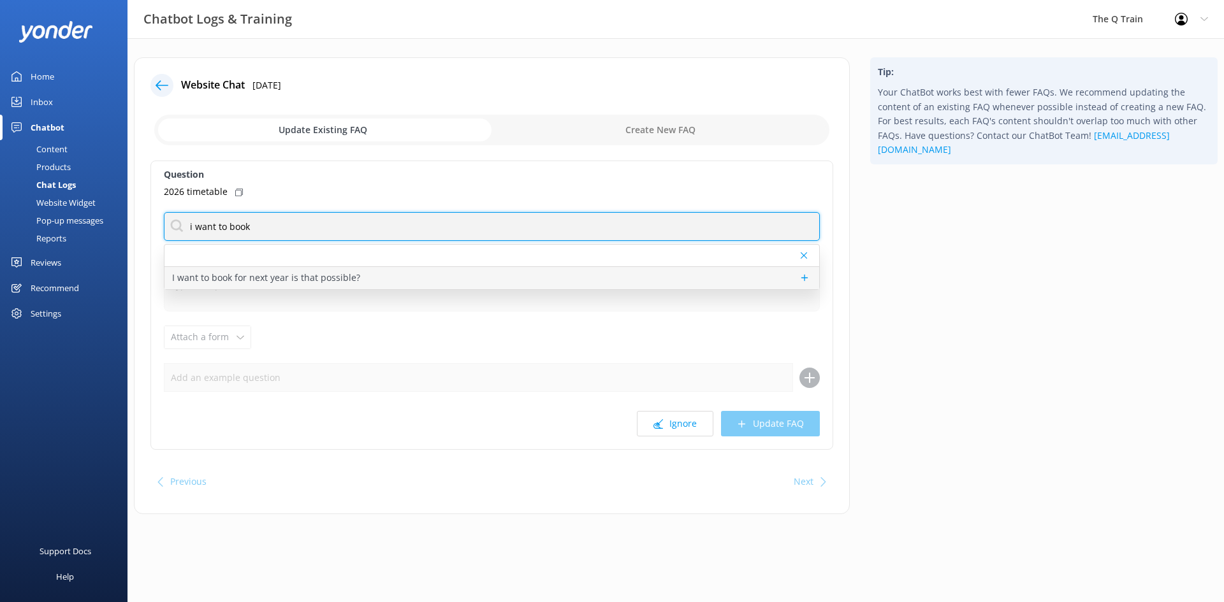
type input "i want to book"
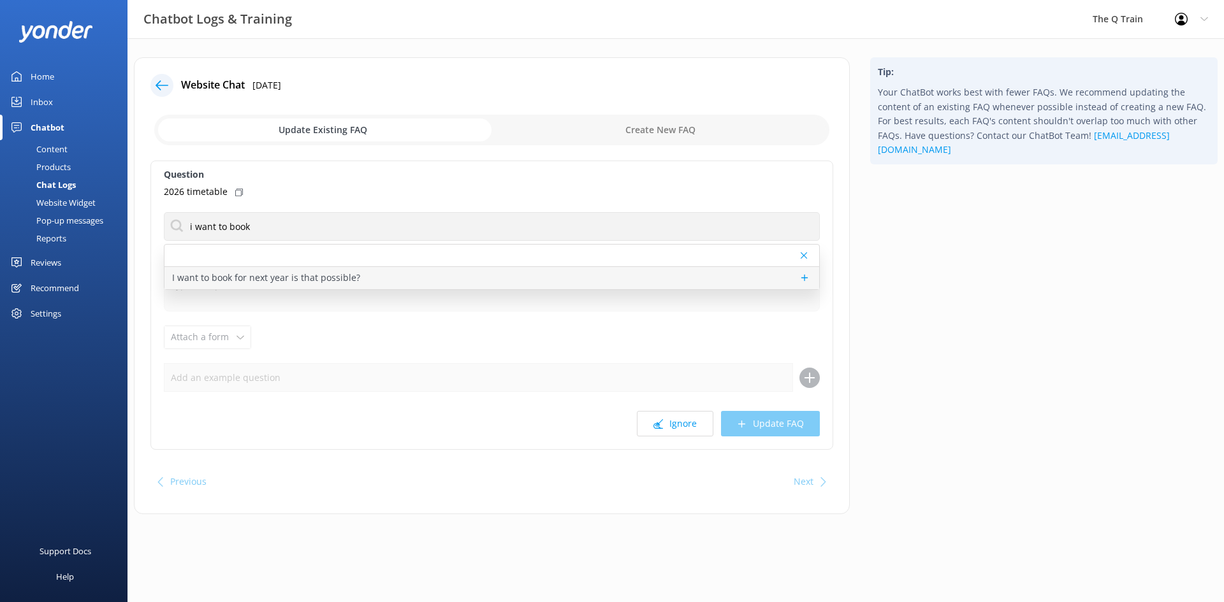
click at [303, 281] on p "I want to book for next year is that possible?" at bounding box center [266, 278] width 188 height 14
type textarea "We’re still finalising next year’s dates! Send us an email, and we’ll let you k…"
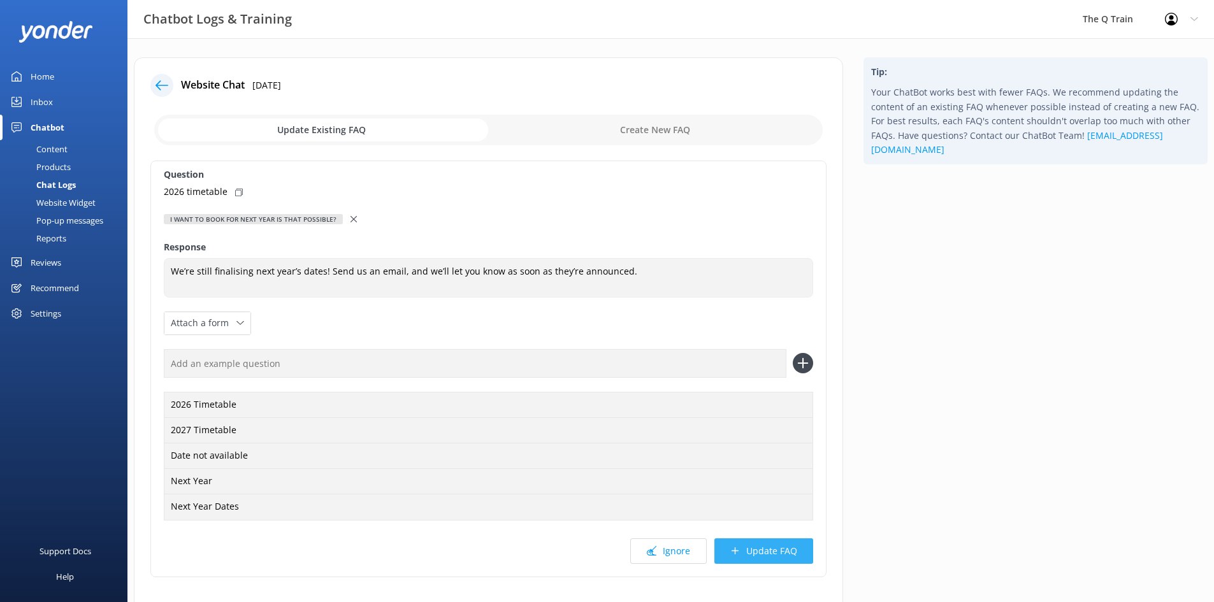
click at [778, 553] on button "Update FAQ" at bounding box center [764, 551] width 99 height 25
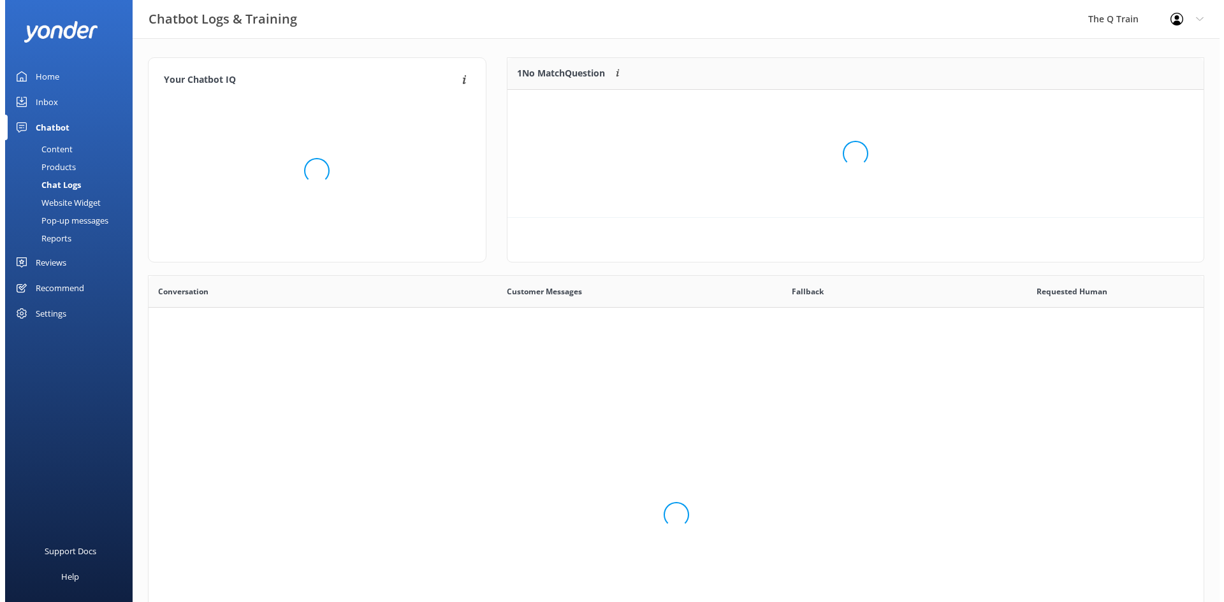
scroll to position [437, 1045]
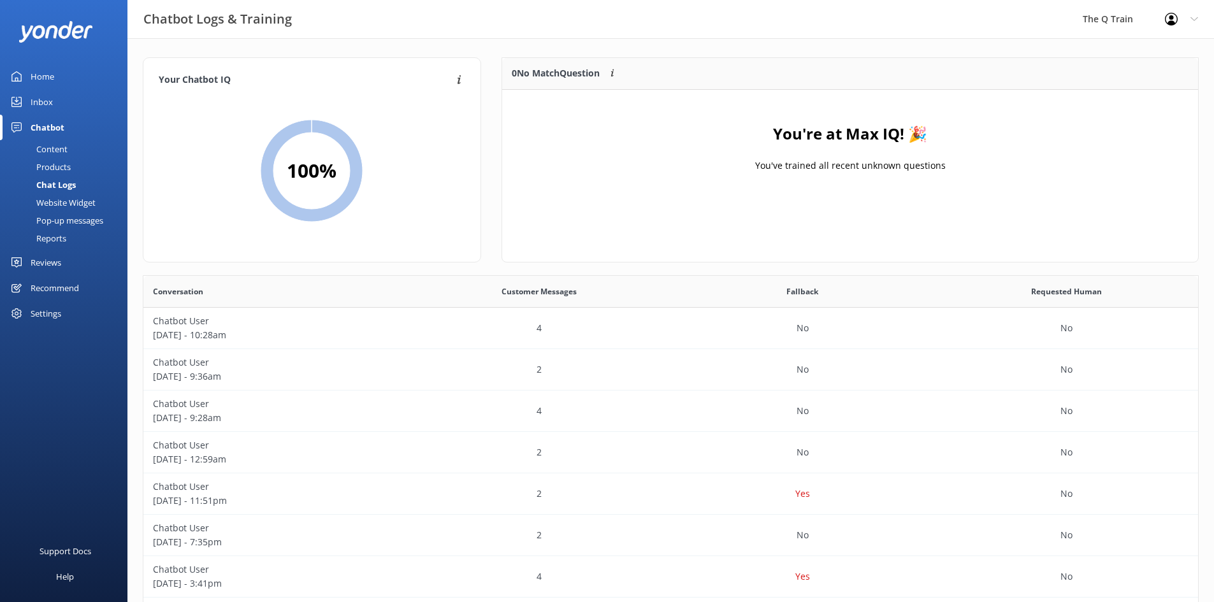
click at [50, 104] on div "Inbox" at bounding box center [42, 101] width 22 height 25
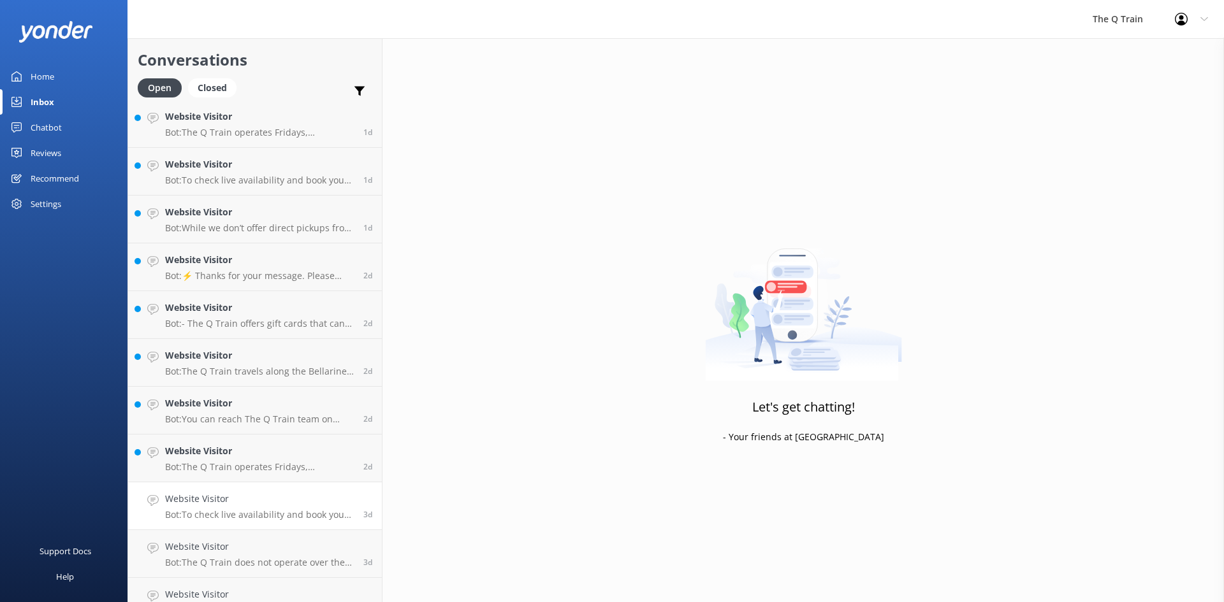
scroll to position [507, 0]
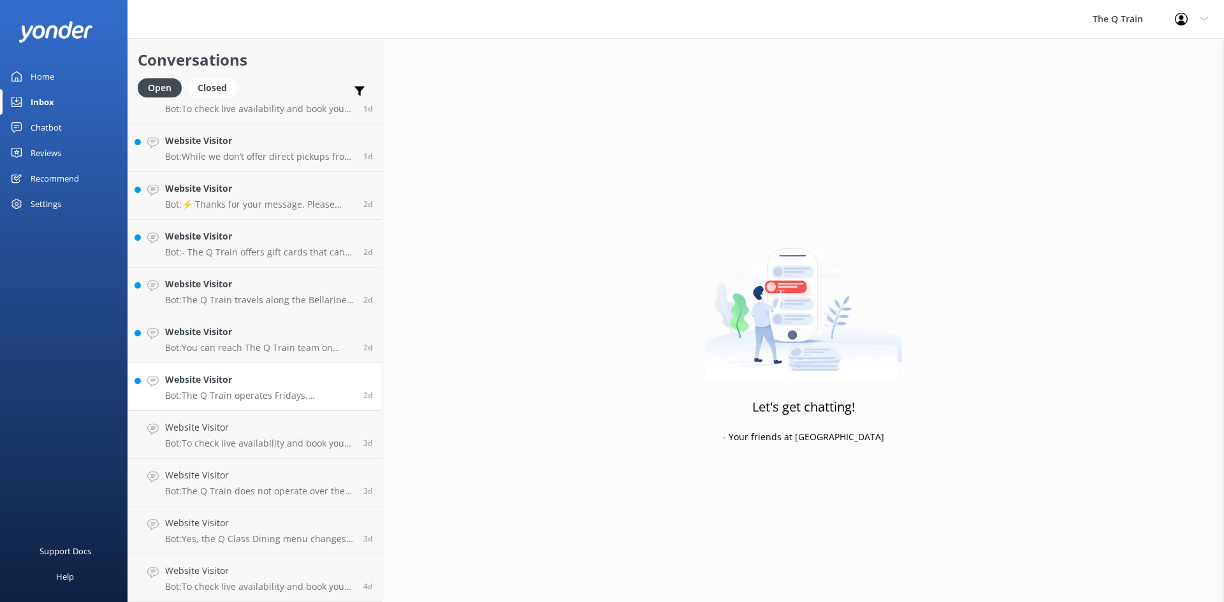
click at [243, 386] on h4 "Website Visitor" at bounding box center [259, 380] width 189 height 14
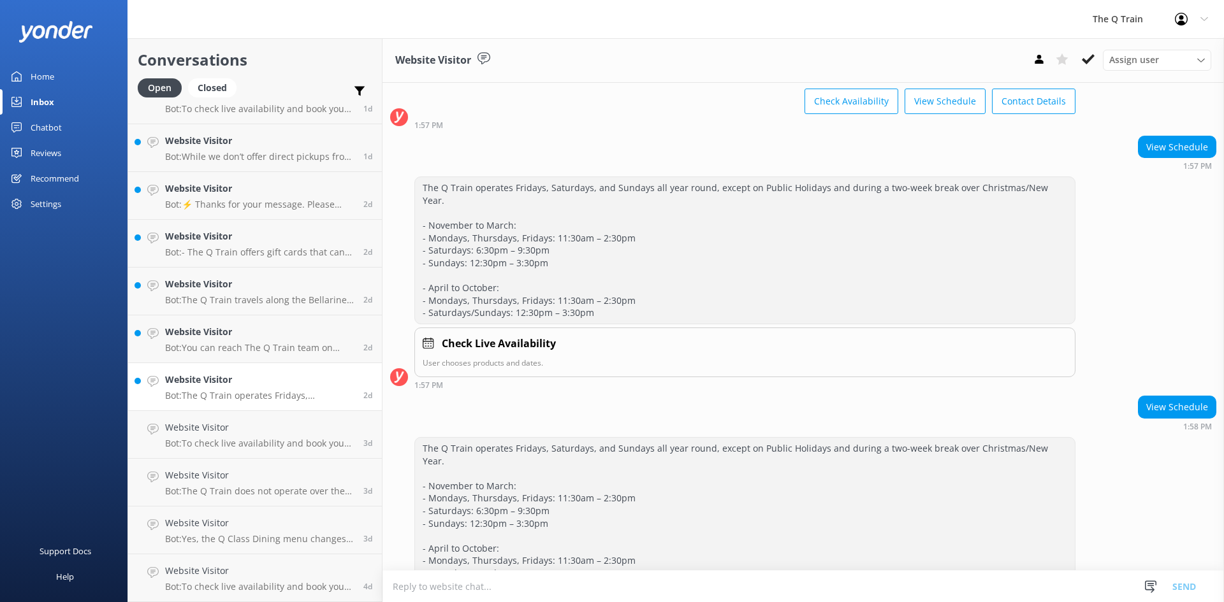
scroll to position [124, 0]
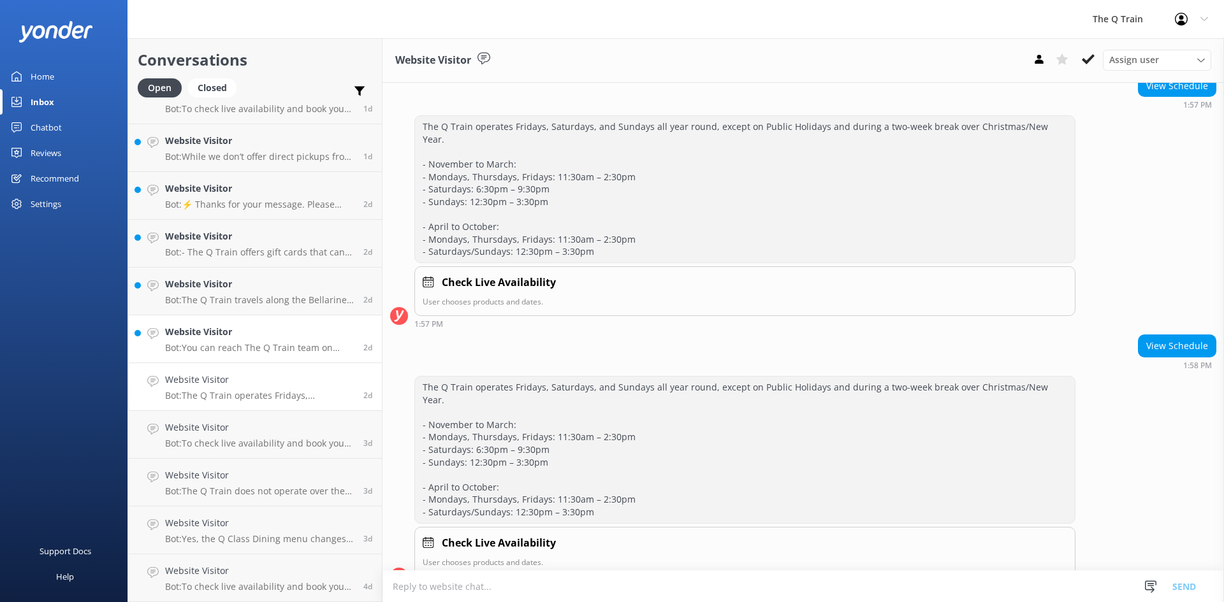
click at [249, 338] on h4 "Website Visitor" at bounding box center [259, 332] width 189 height 14
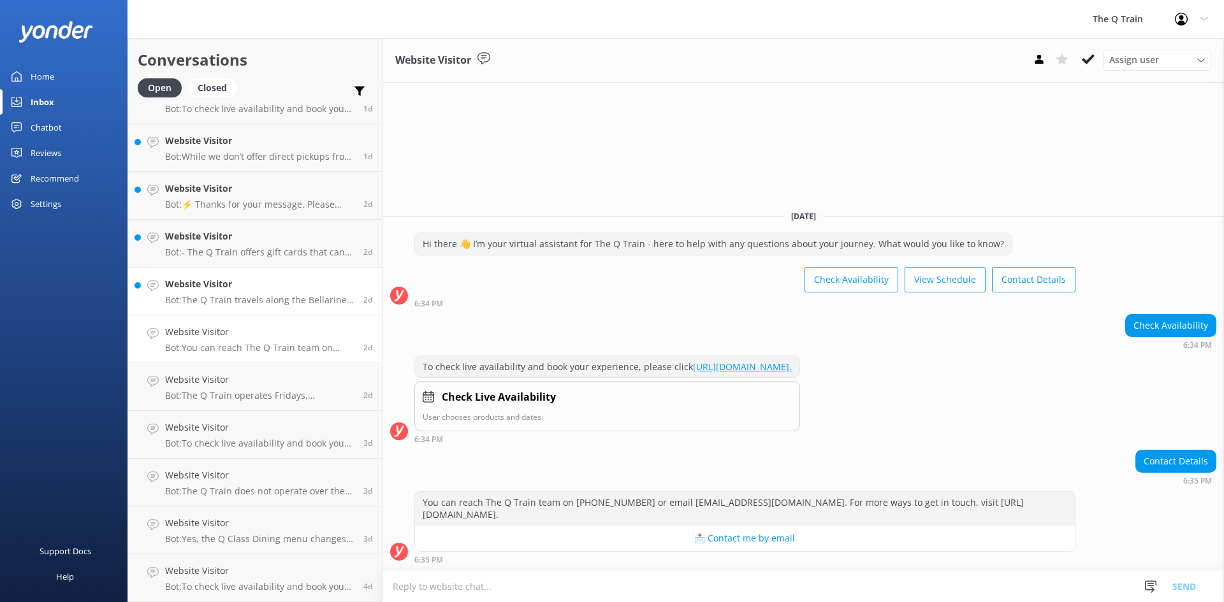
click at [250, 296] on p "Bot: The Q Train travels along the Bellarine Railway. It departs from Drysdale …" at bounding box center [259, 299] width 189 height 11
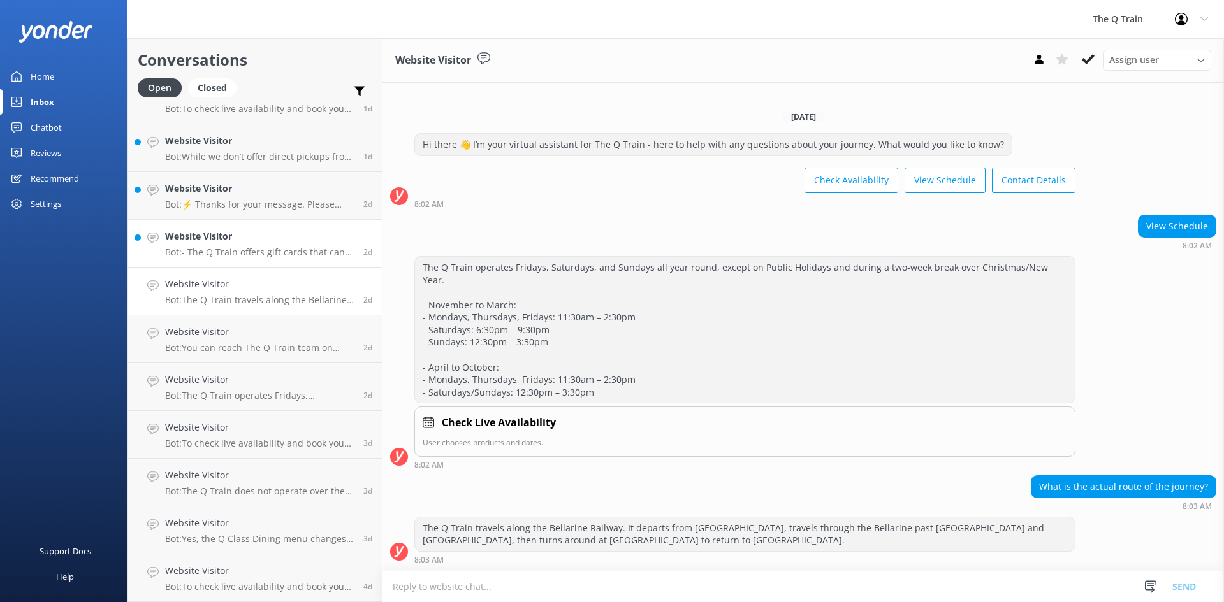
click at [250, 247] on p "Bot: - The Q Train offers gift cards that can be purchased online at https://ww…" at bounding box center [259, 252] width 189 height 11
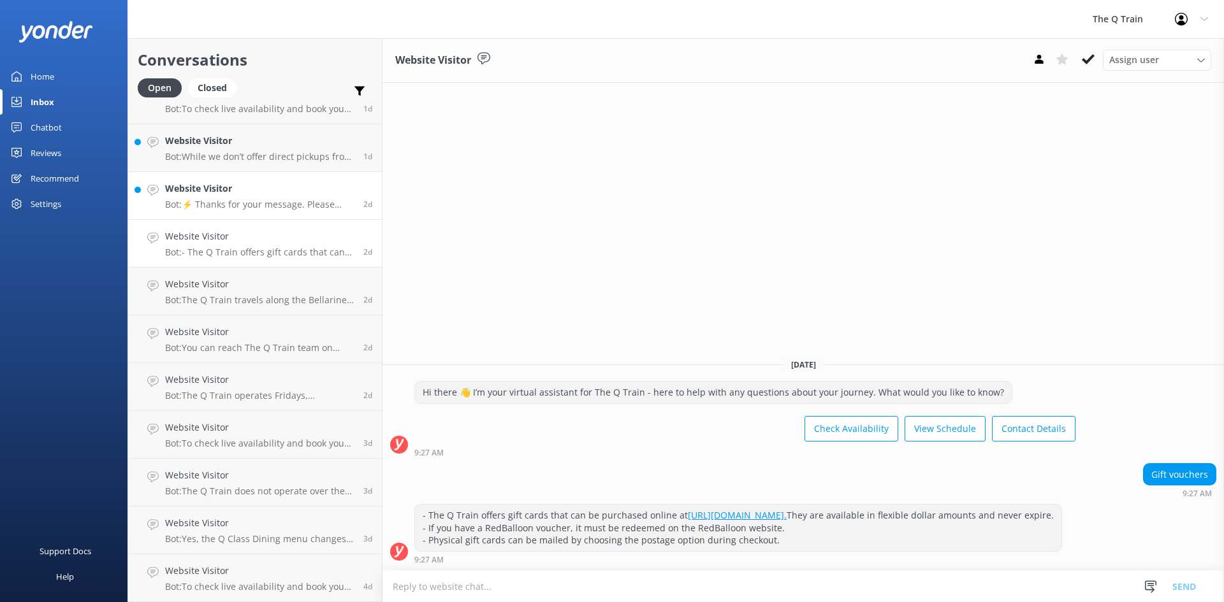
click at [255, 197] on div "Website Visitor Bot: ⚡ Thanks for your message. Please contact us on the form b…" at bounding box center [259, 196] width 189 height 28
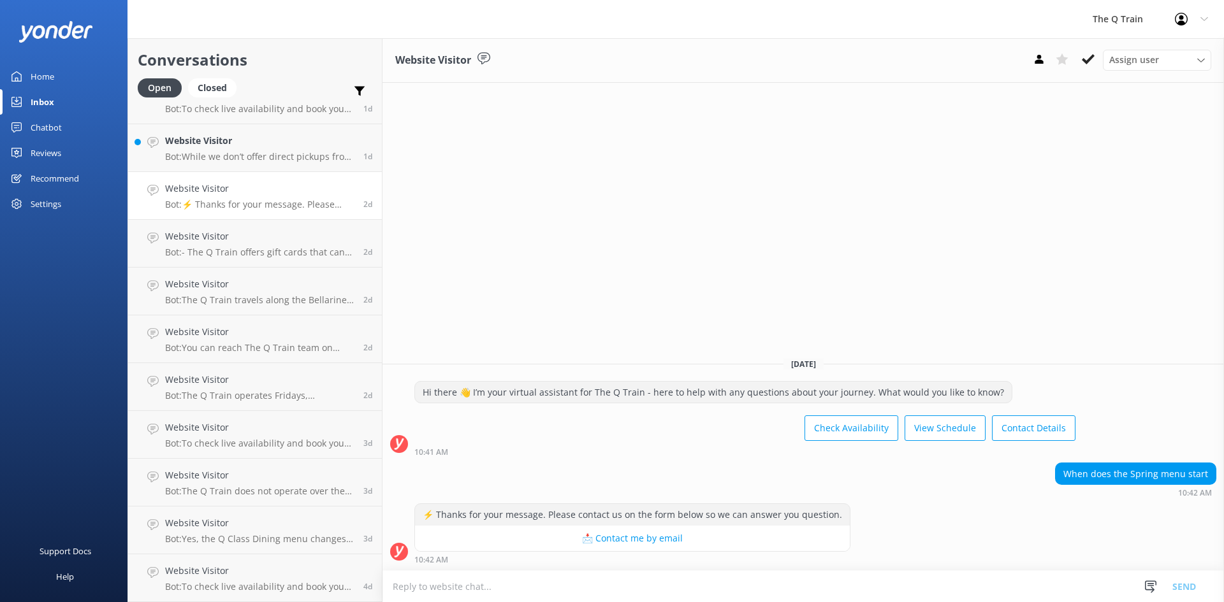
scroll to position [443, 0]
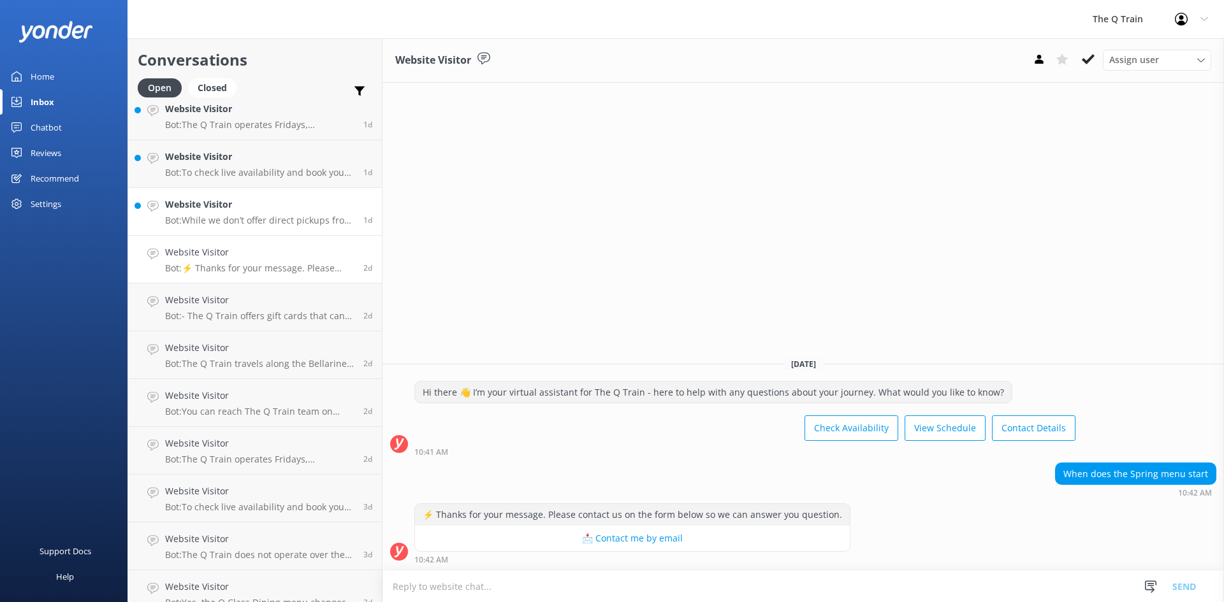
click at [252, 215] on p "Bot: While we don’t offer direct pickups from accommodation, transport is avail…" at bounding box center [259, 220] width 189 height 11
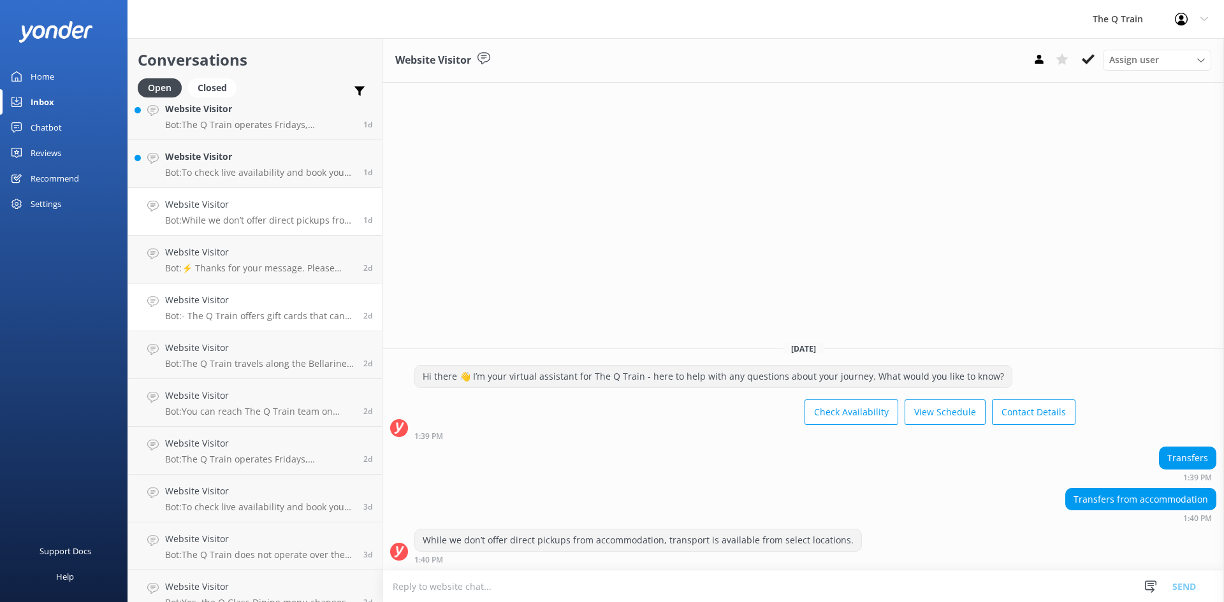
scroll to position [379, 0]
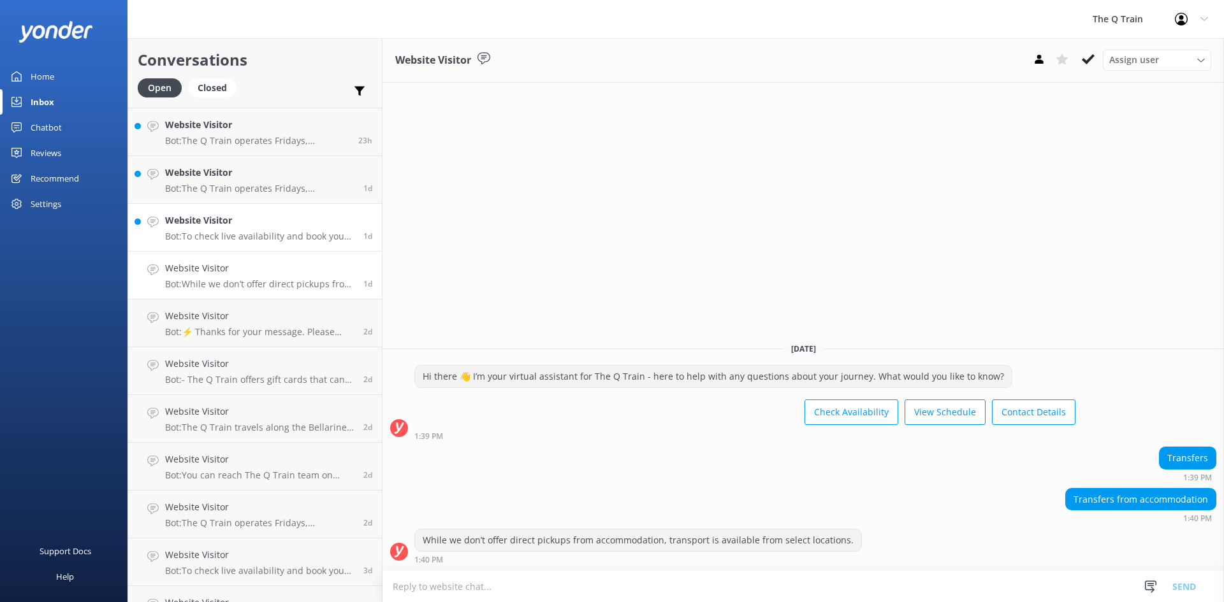
click at [254, 230] on div "Website Visitor Bot: To check live availability and book your experience, pleas…" at bounding box center [259, 228] width 189 height 28
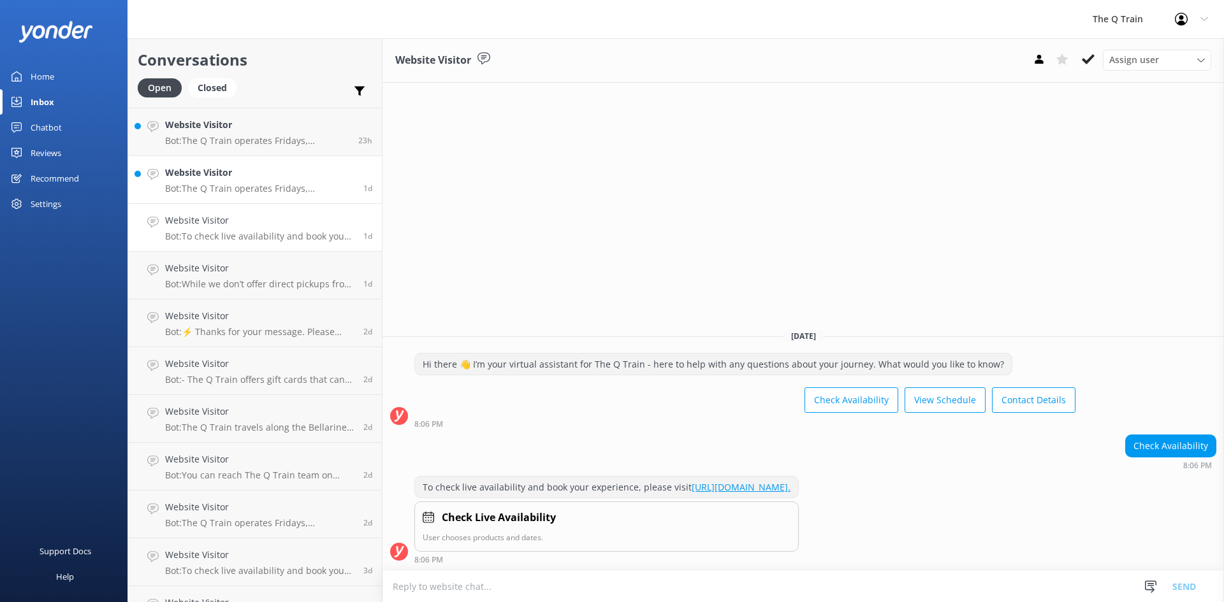
click at [235, 181] on div "Website Visitor Bot: The Q Train operates Fridays, Saturdays, and Sundays all y…" at bounding box center [259, 180] width 189 height 28
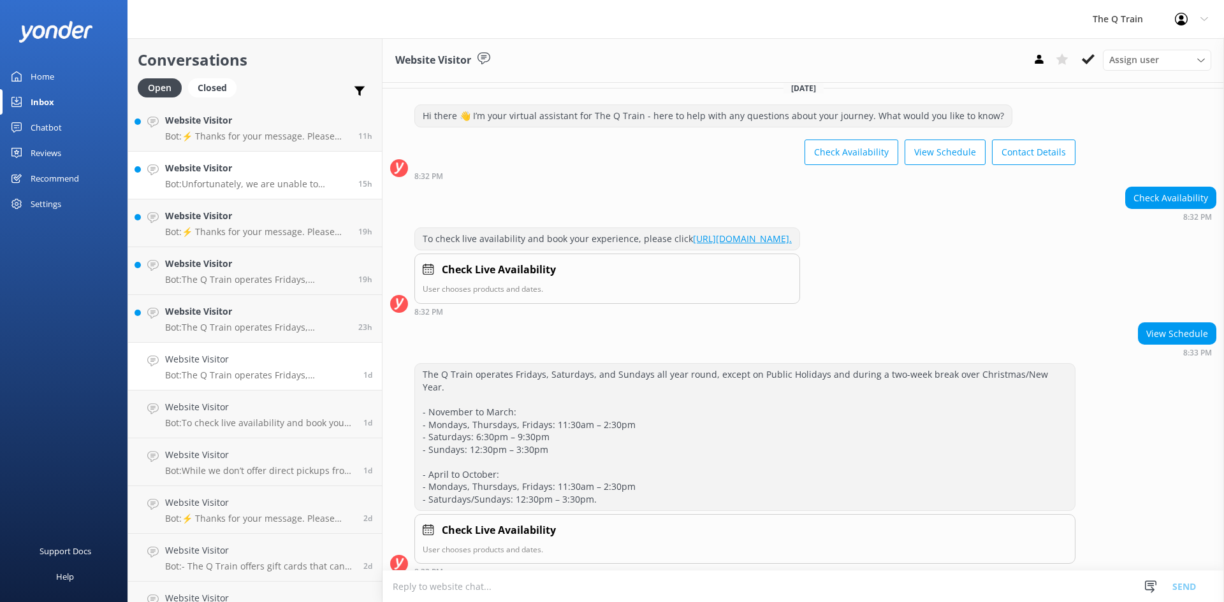
scroll to position [188, 0]
click at [228, 317] on h4 "Website Visitor" at bounding box center [257, 316] width 184 height 14
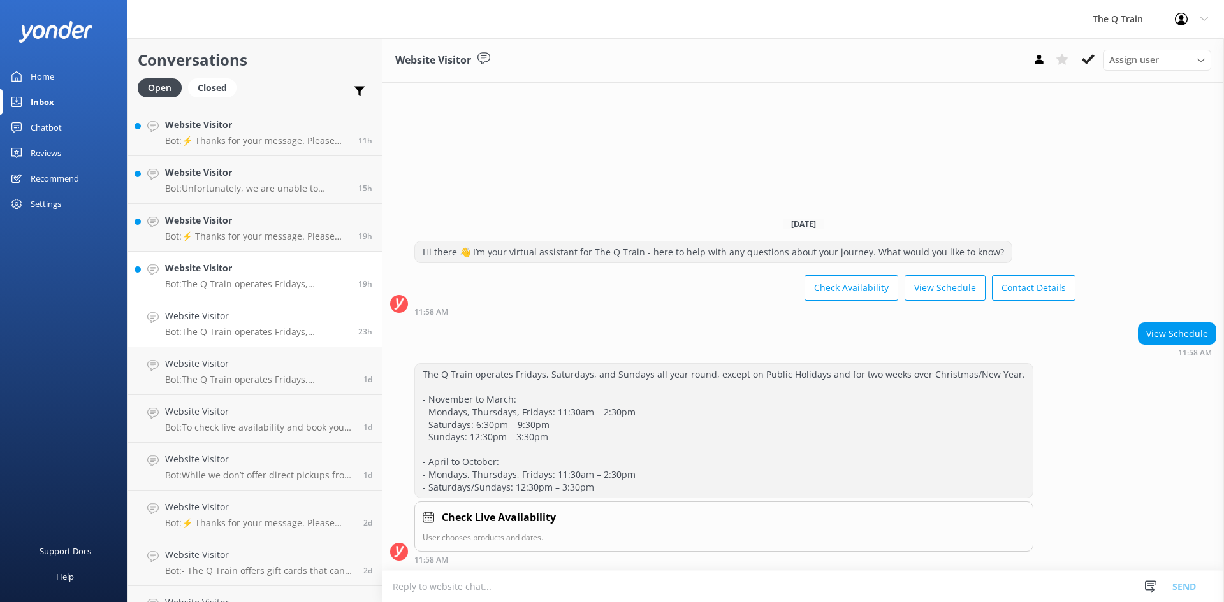
click at [243, 280] on p "Bot: The Q Train operates Fridays, Saturdays, and Sundays all year round, excep…" at bounding box center [257, 284] width 184 height 11
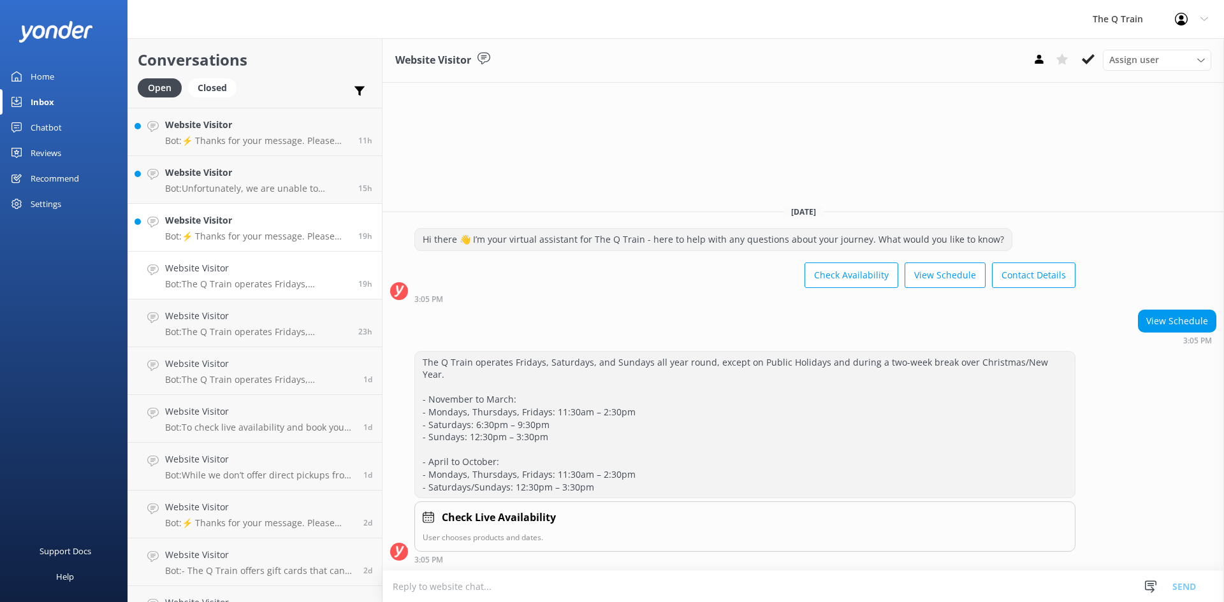
click at [245, 222] on h4 "Website Visitor" at bounding box center [257, 221] width 184 height 14
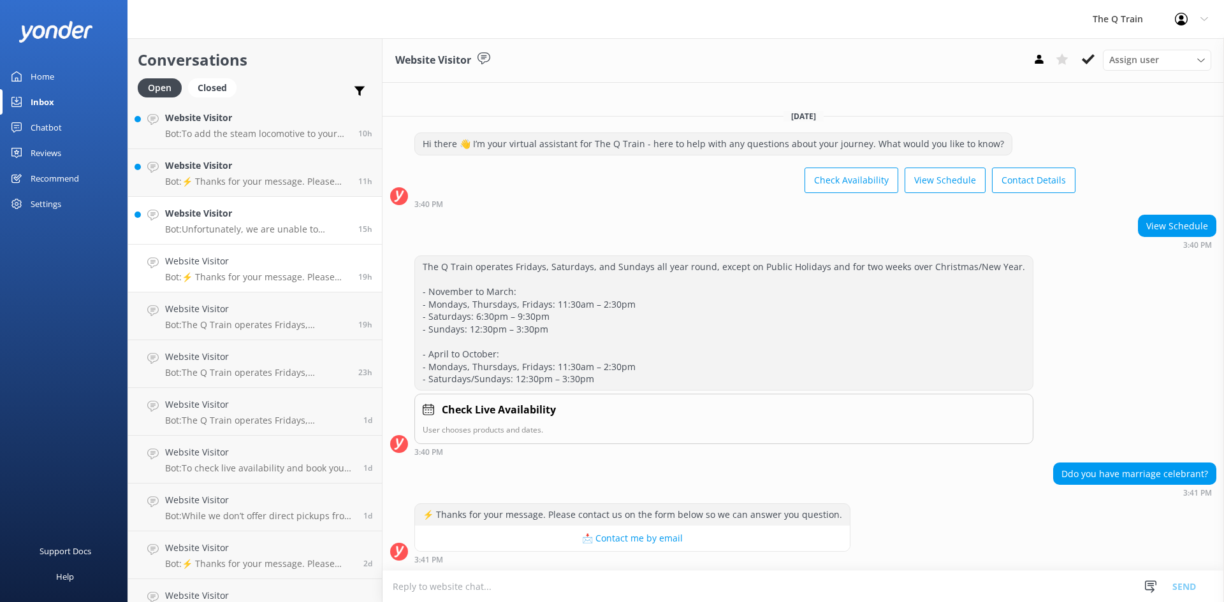
scroll to position [124, 0]
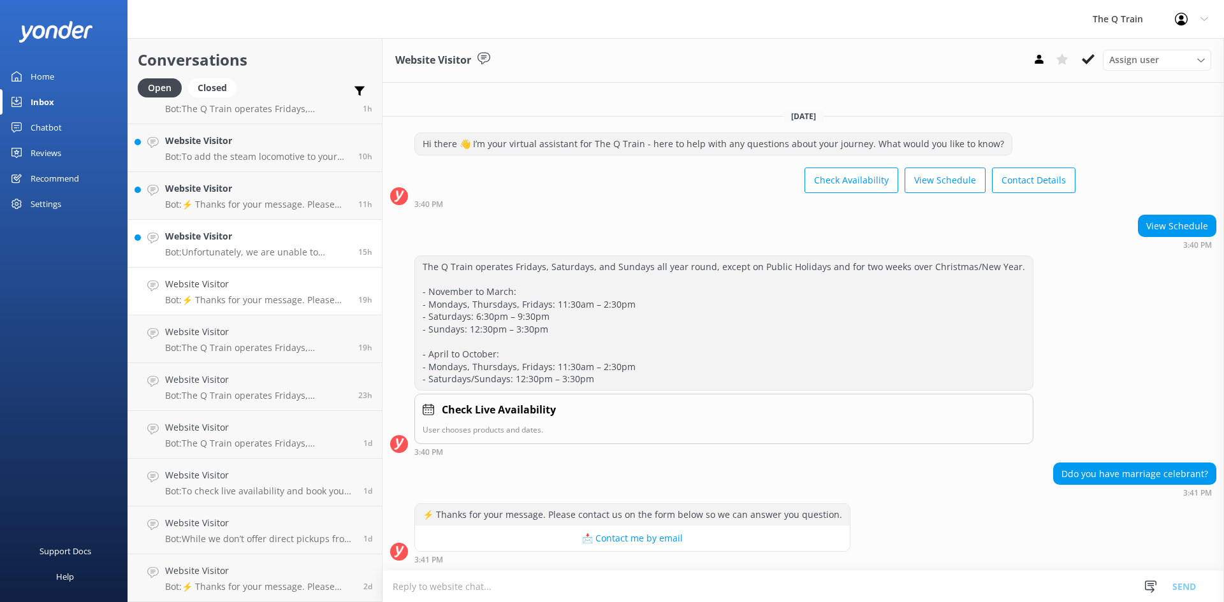
click at [240, 239] on h4 "Website Visitor" at bounding box center [257, 236] width 184 height 14
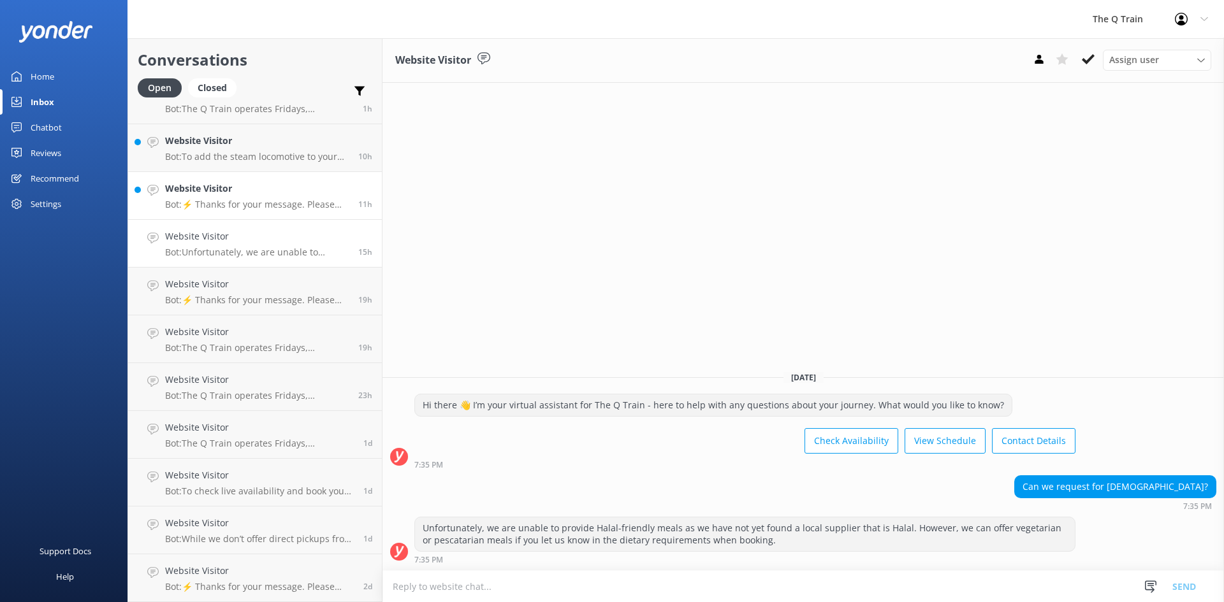
click at [259, 195] on h4 "Website Visitor" at bounding box center [257, 189] width 184 height 14
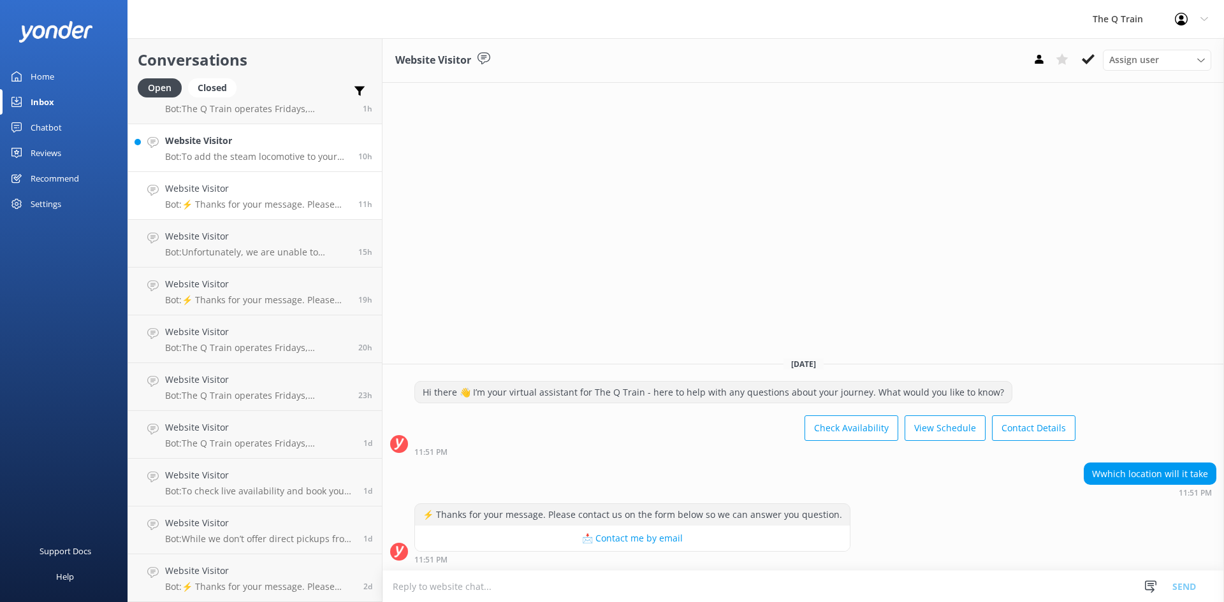
click at [289, 152] on p "Bot: To add the steam locomotive to your booking, please ensure your travel dat…" at bounding box center [257, 156] width 184 height 11
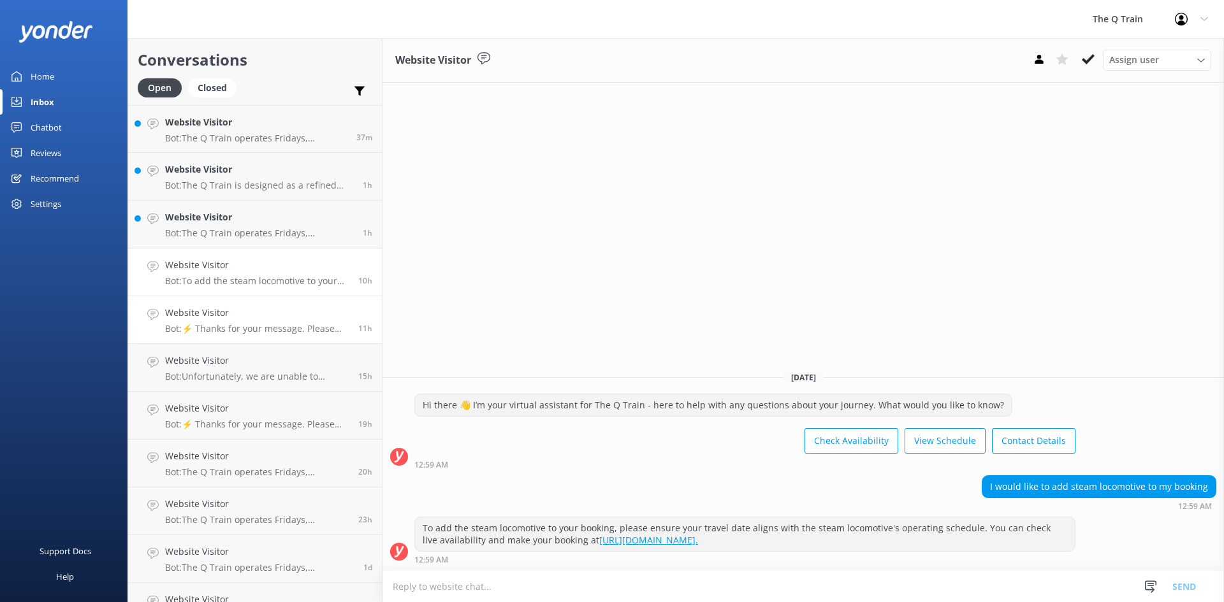
click at [279, 317] on h4 "Website Visitor" at bounding box center [257, 313] width 184 height 14
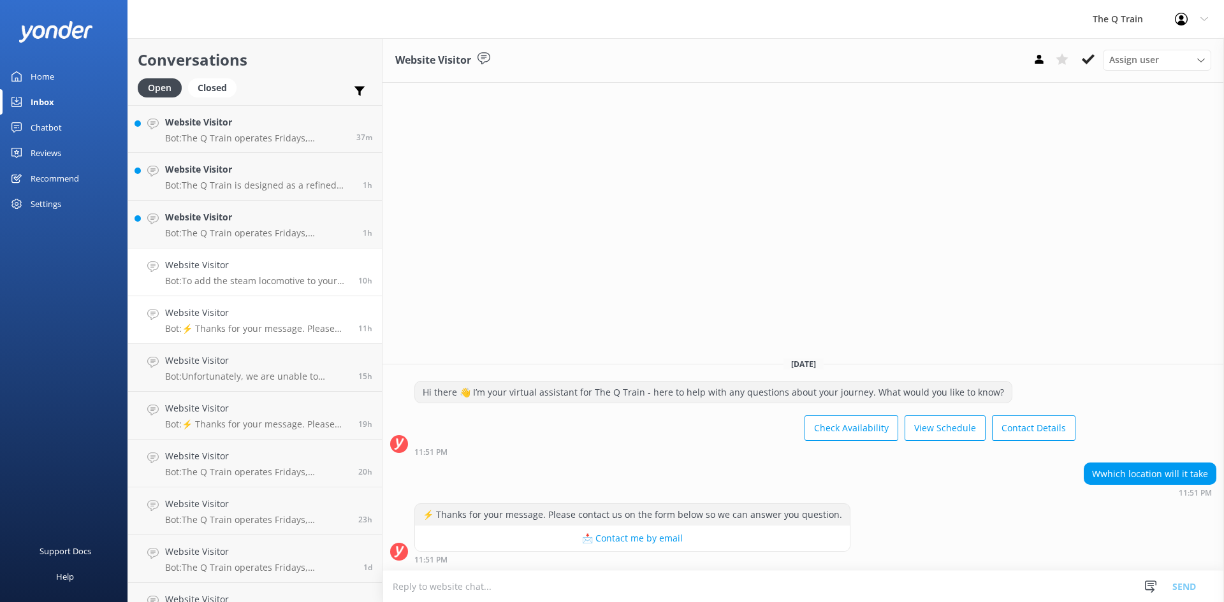
click at [287, 280] on p "Bot: To add the steam locomotive to your booking, please ensure your travel dat…" at bounding box center [257, 280] width 184 height 11
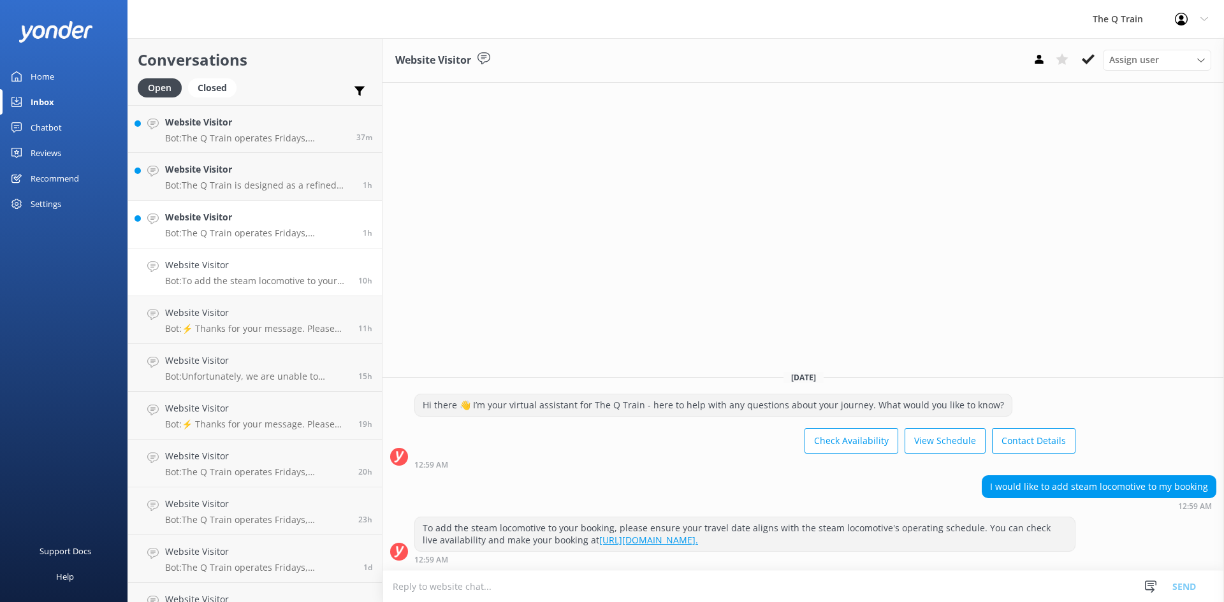
click at [289, 227] on div "Website Visitor Bot: The Q Train operates Fridays, Saturdays, and Sundays all y…" at bounding box center [259, 224] width 188 height 28
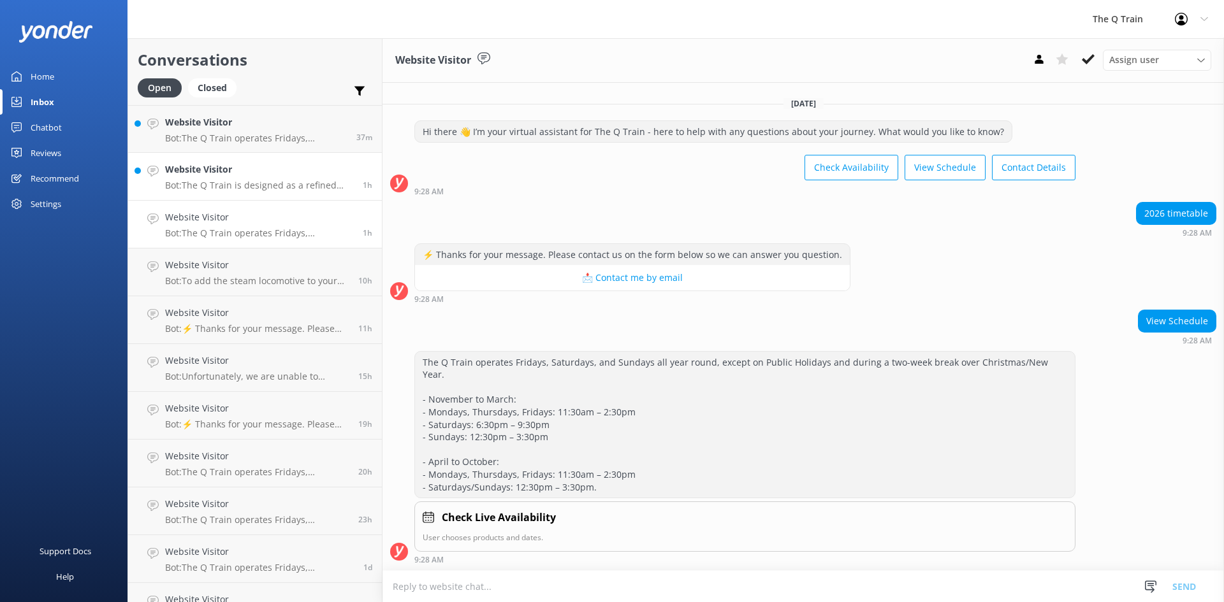
click at [292, 182] on p "Bot: The Q Train is designed as a refined dining experience for adults, and sma…" at bounding box center [259, 185] width 188 height 11
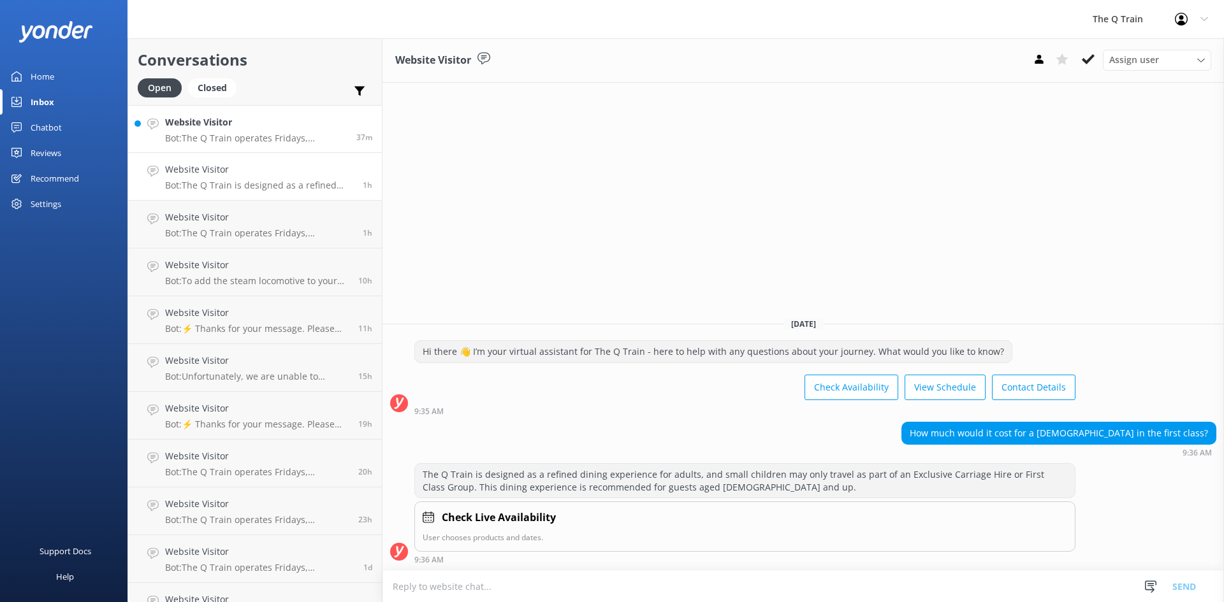
click at [300, 128] on h4 "Website Visitor" at bounding box center [256, 122] width 182 height 14
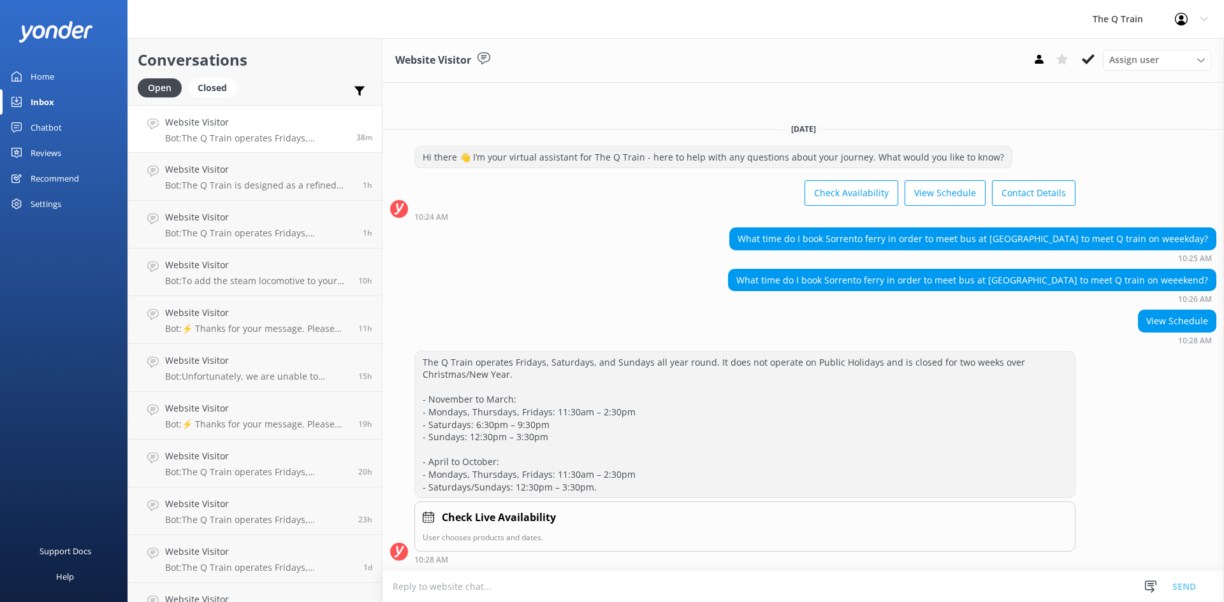
click at [50, 75] on div "Home" at bounding box center [43, 76] width 24 height 25
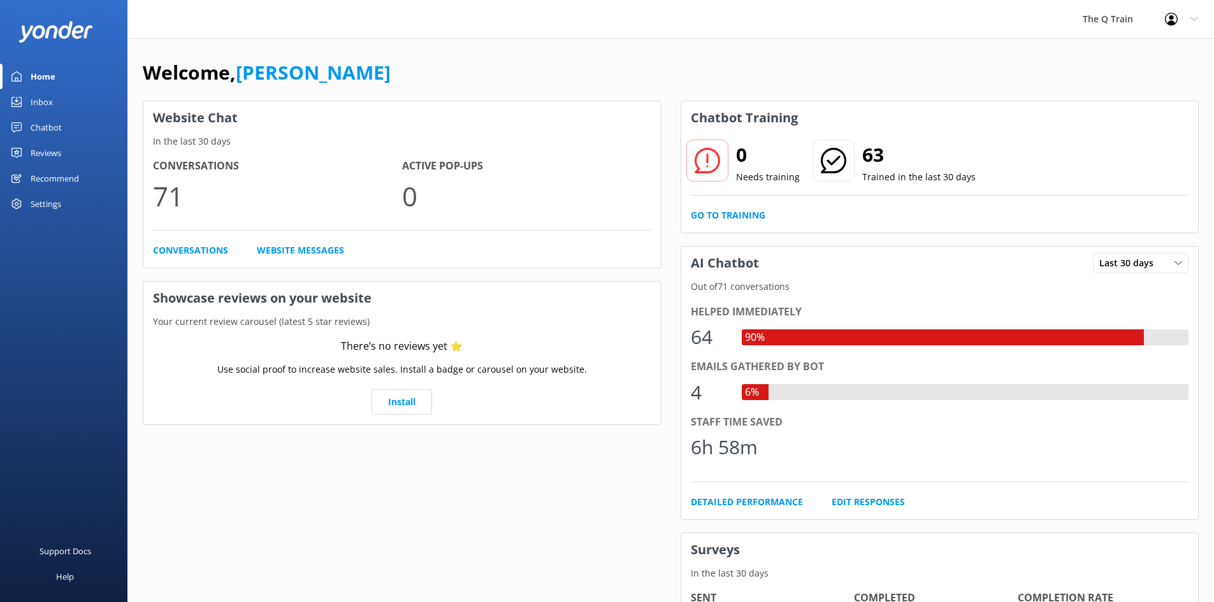
click at [701, 45] on div "Welcome, Kelly Website Chat In the last 30 days Conversations 71 Active Pop-ups…" at bounding box center [670, 438] width 1087 height 801
click at [47, 102] on div "Inbox" at bounding box center [42, 101] width 22 height 25
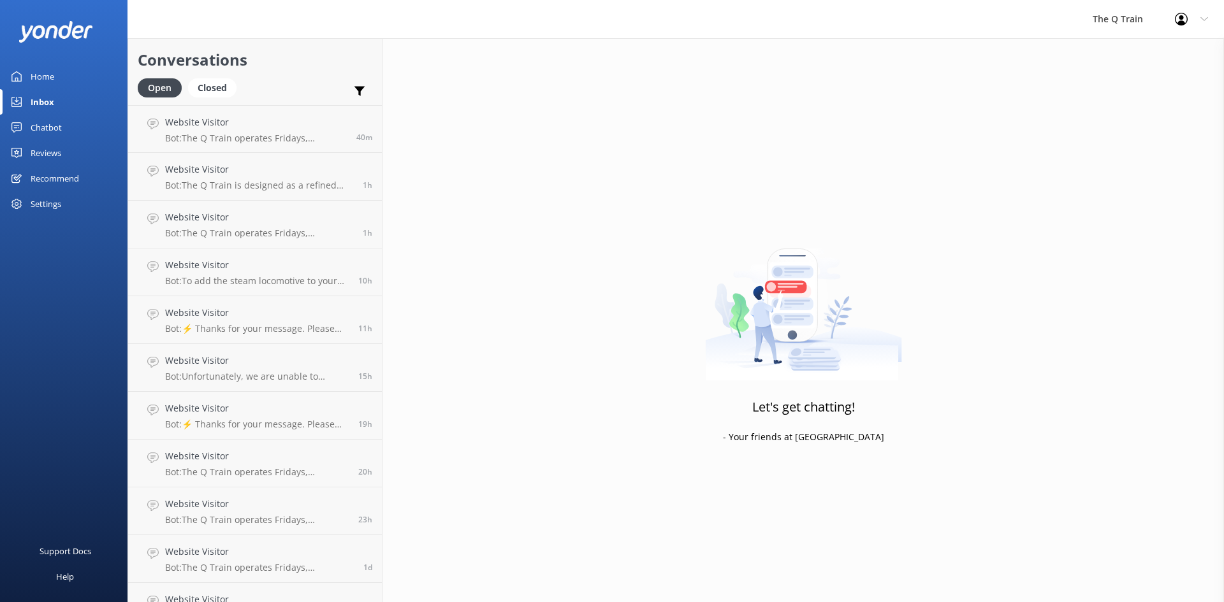
click at [43, 130] on div "Chatbot" at bounding box center [46, 127] width 31 height 25
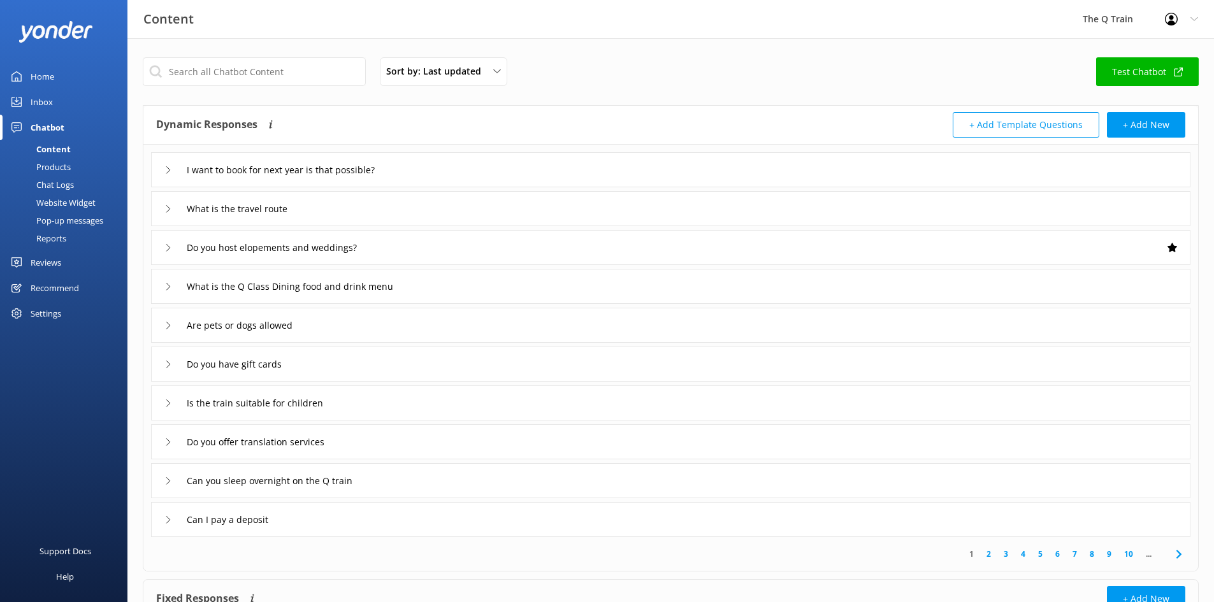
click at [52, 237] on div "Reports" at bounding box center [37, 238] width 59 height 18
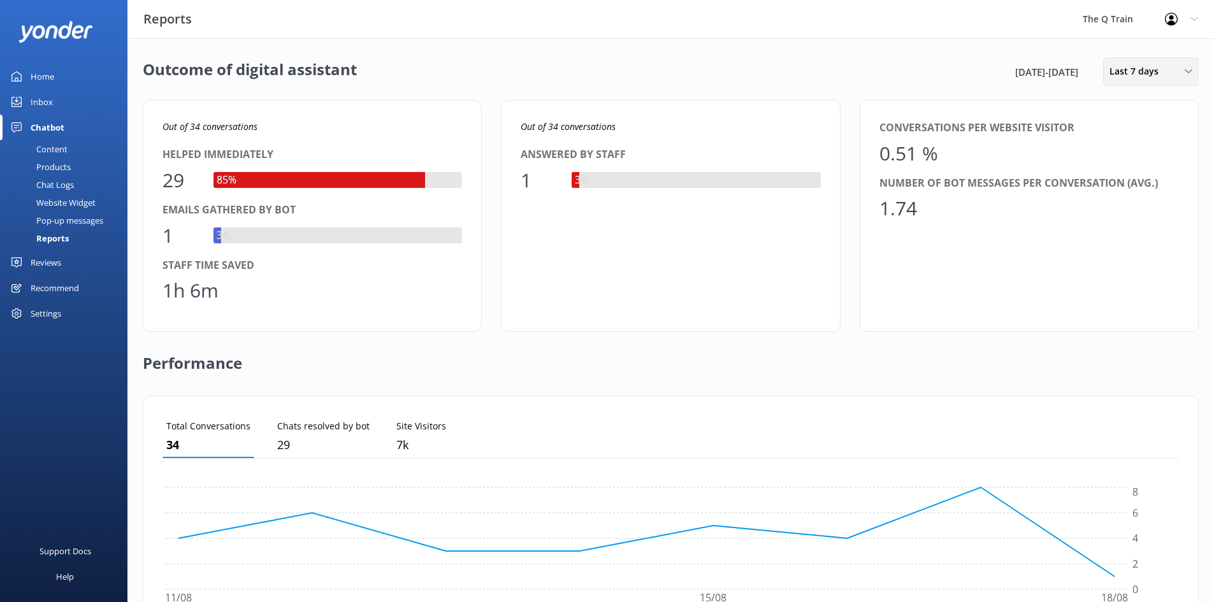
click at [1145, 71] on span "Last 7 days" at bounding box center [1138, 71] width 57 height 14
click at [1138, 128] on div "Last 30 days" at bounding box center [1132, 127] width 45 height 13
